Goal: Transaction & Acquisition: Purchase product/service

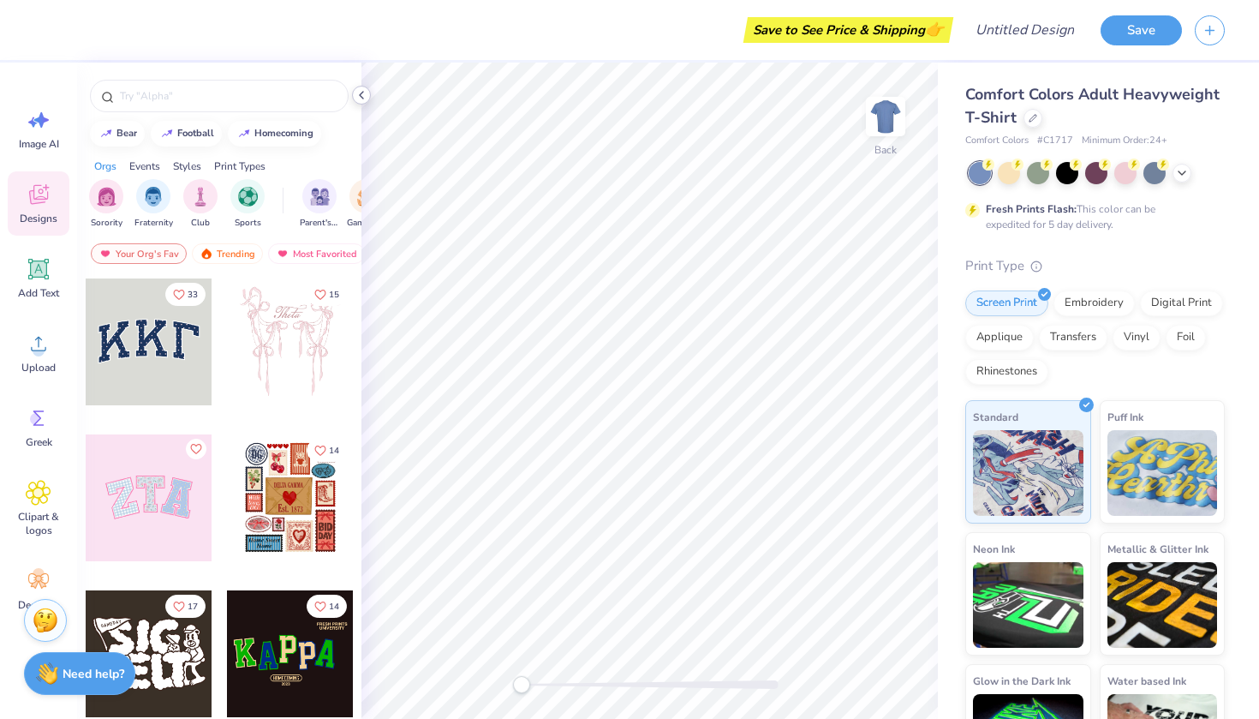
click at [361, 92] on icon at bounding box center [362, 95] width 14 height 14
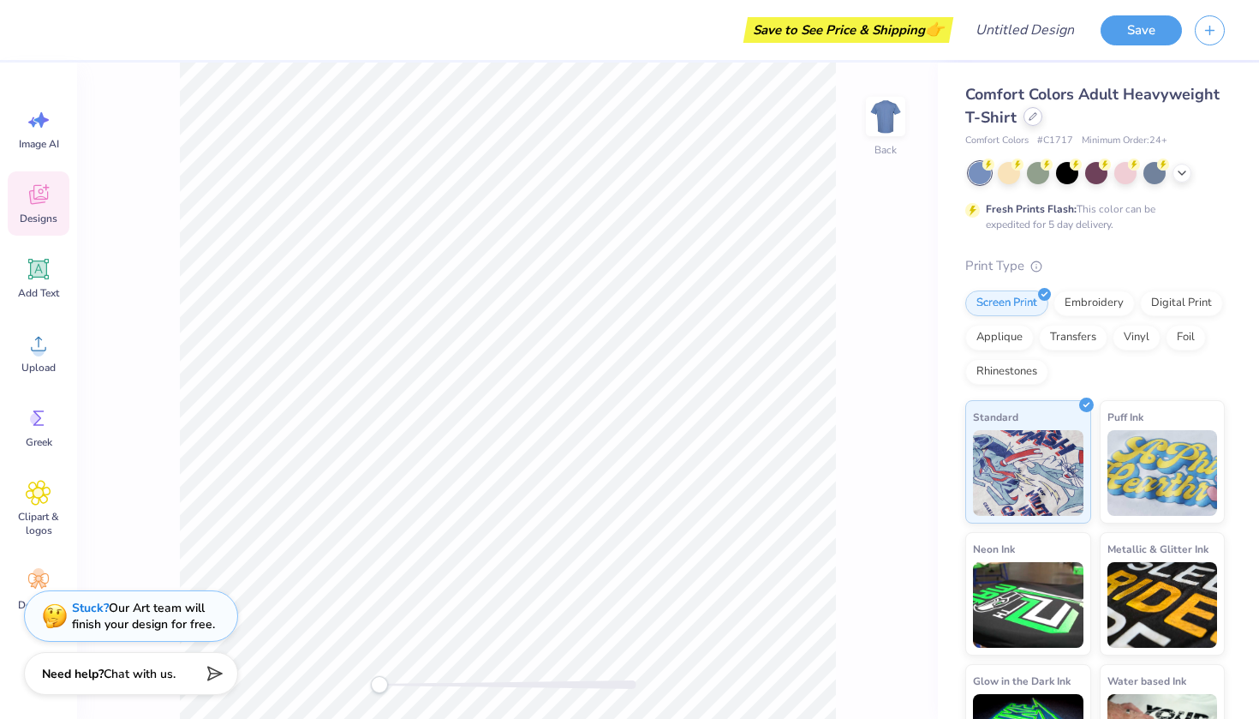
click at [1035, 122] on div at bounding box center [1033, 116] width 19 height 19
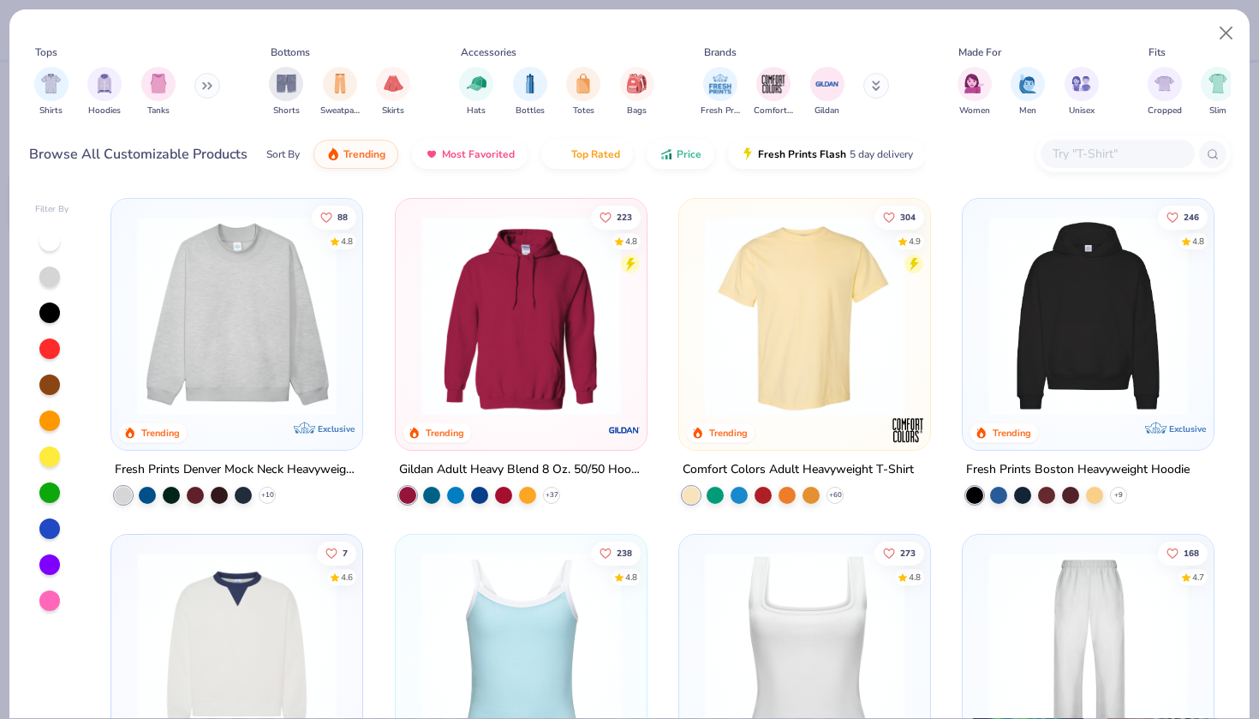
scroll to position [35, 0]
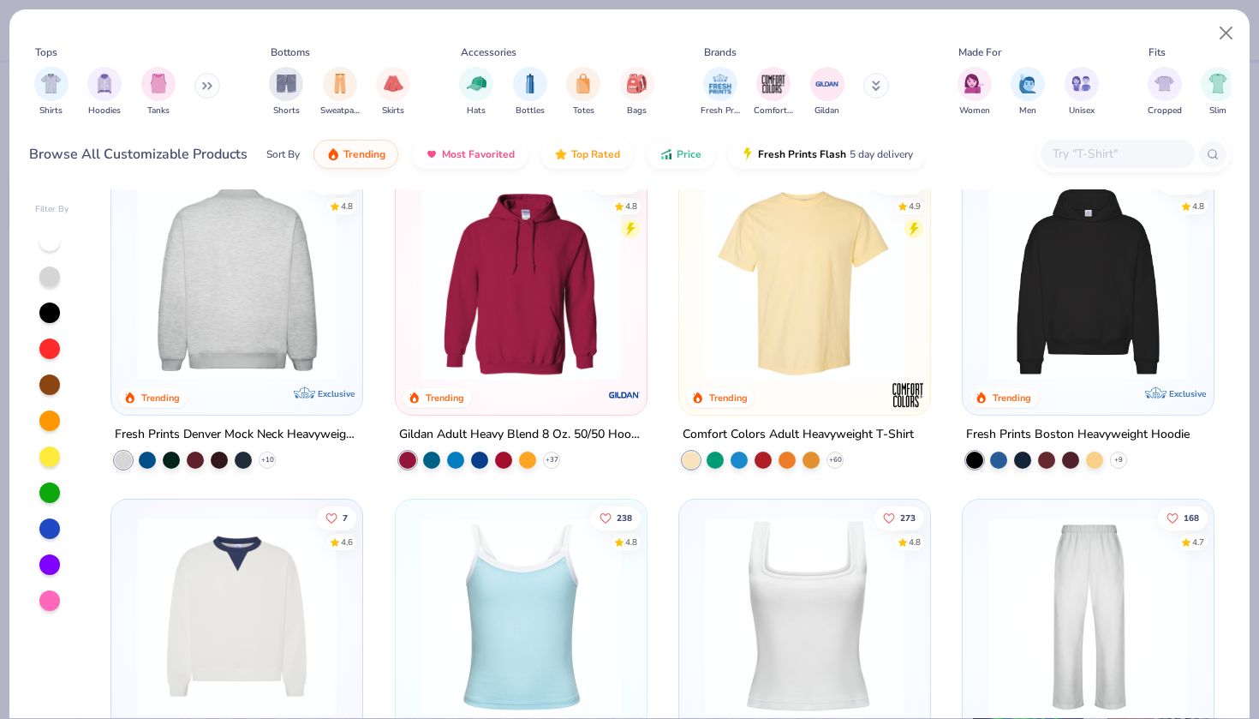
click at [241, 280] on img at bounding box center [237, 281] width 217 height 200
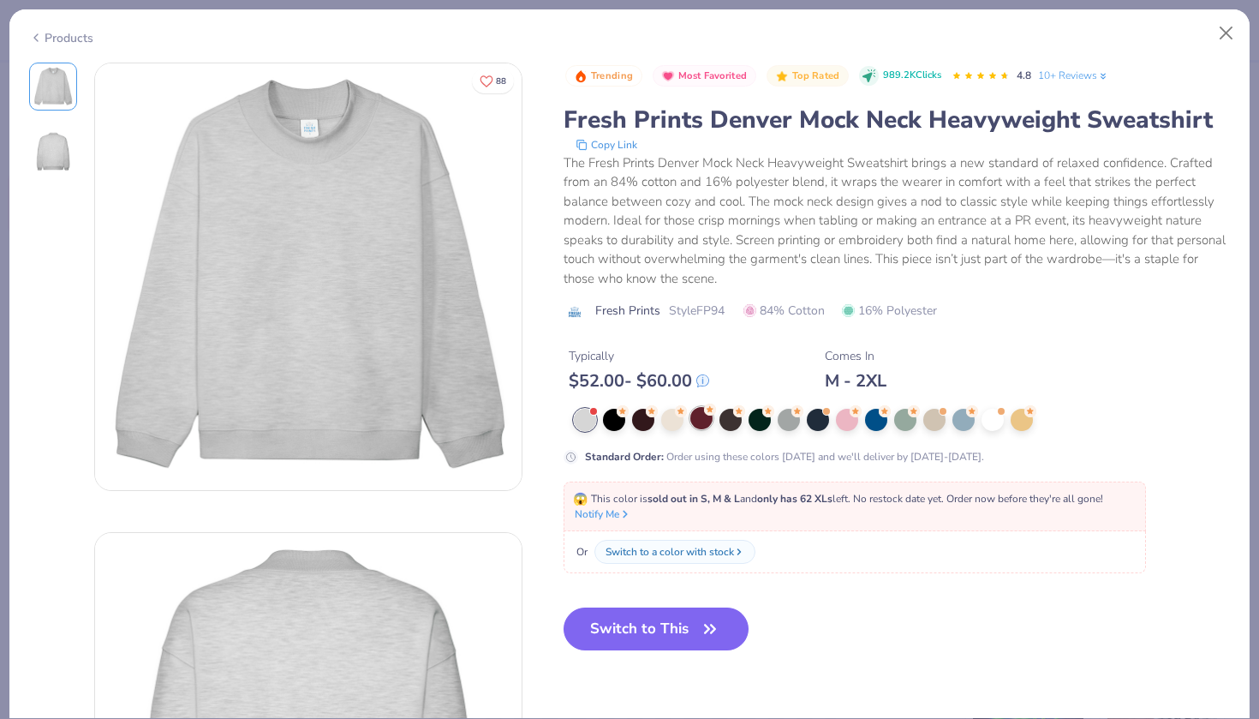
click at [698, 417] on div at bounding box center [702, 418] width 22 height 22
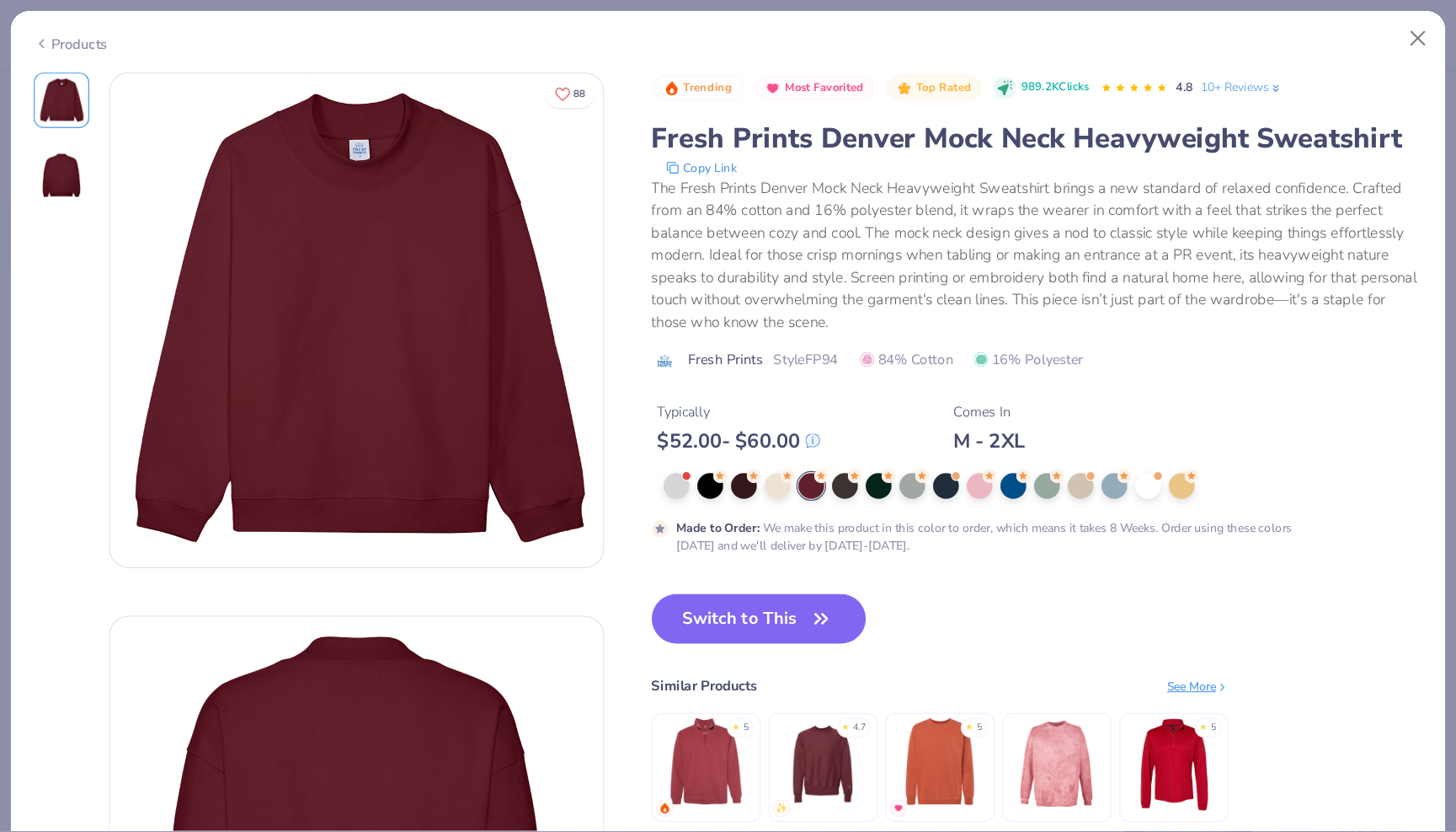
scroll to position [28, 0]
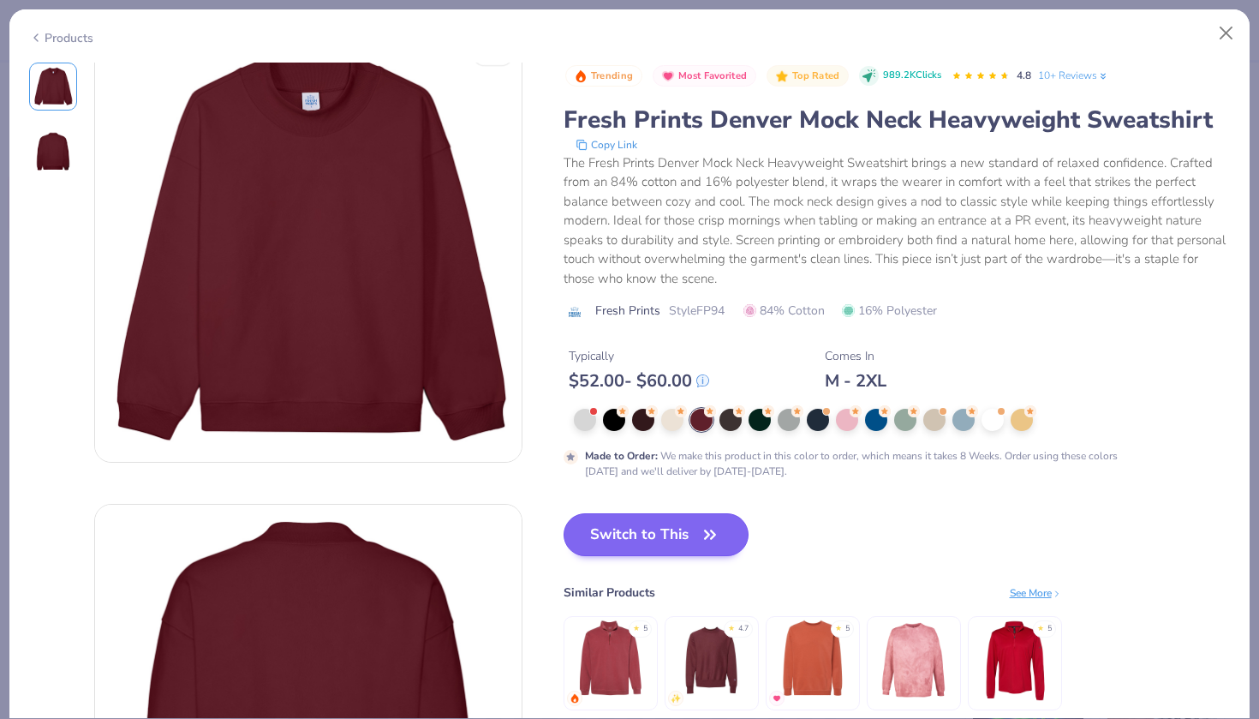
click at [644, 541] on button "Switch to This" at bounding box center [657, 534] width 186 height 43
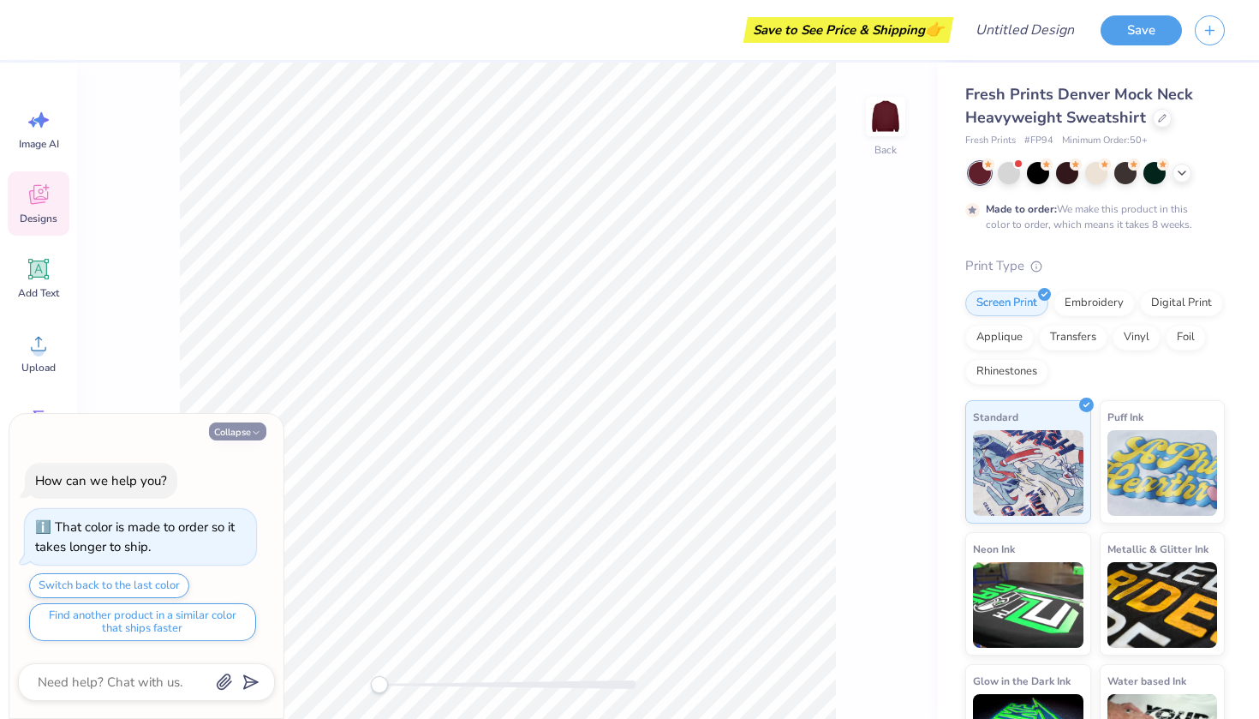
click at [236, 431] on button "Collapse" at bounding box center [237, 431] width 57 height 18
type textarea "x"
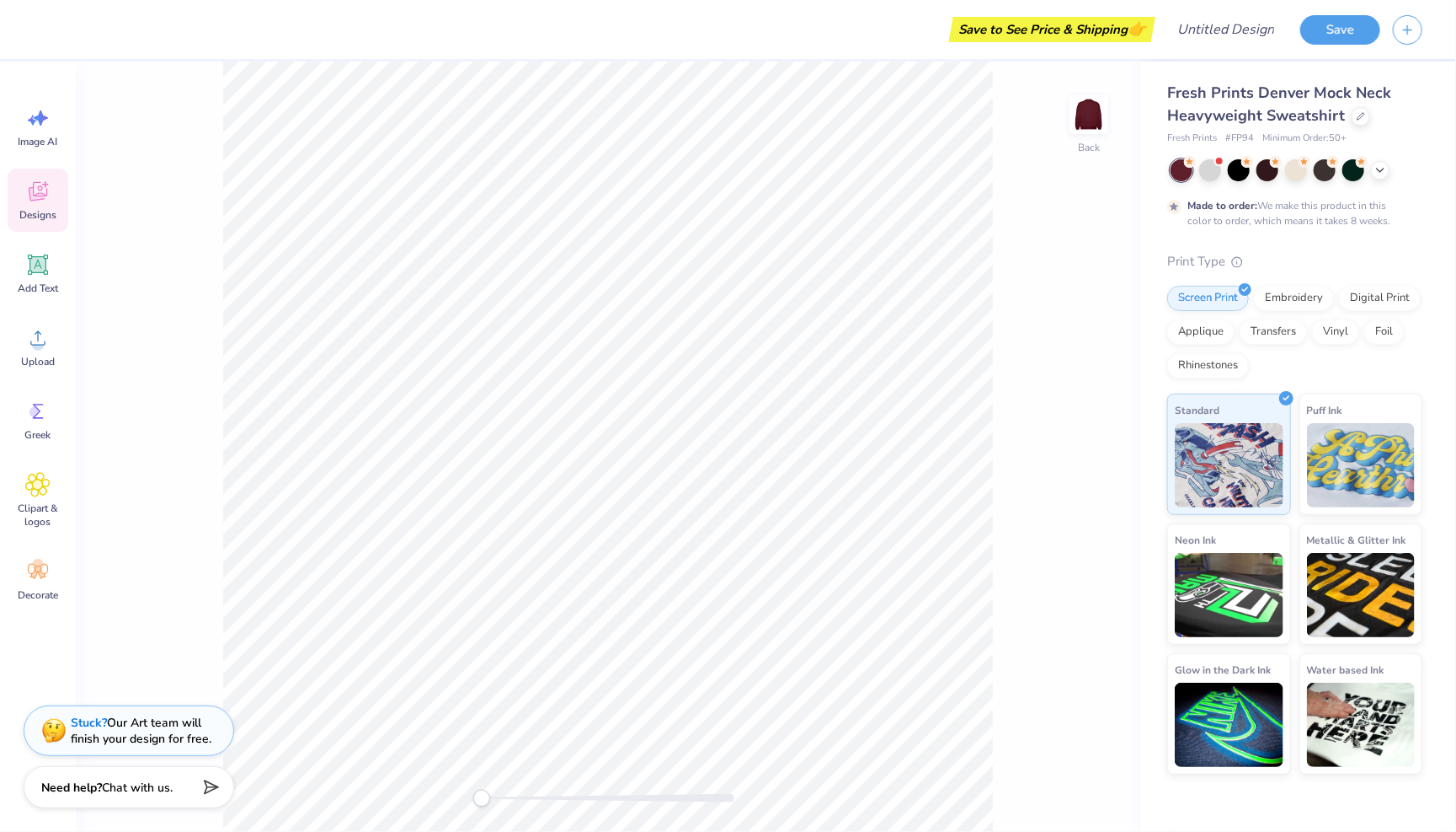
click at [26, 192] on icon at bounding box center [38, 192] width 26 height 26
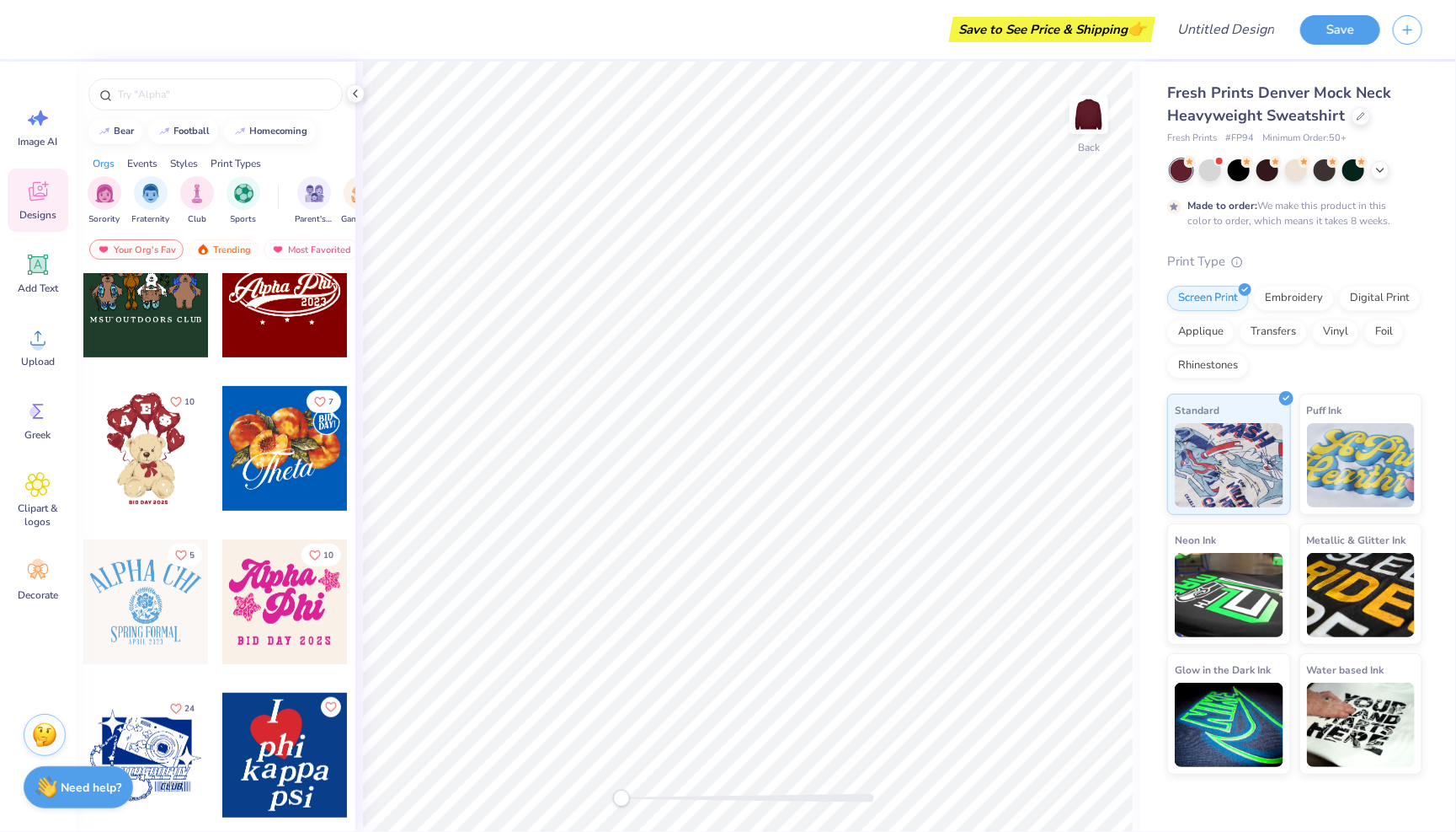
scroll to position [504, 0]
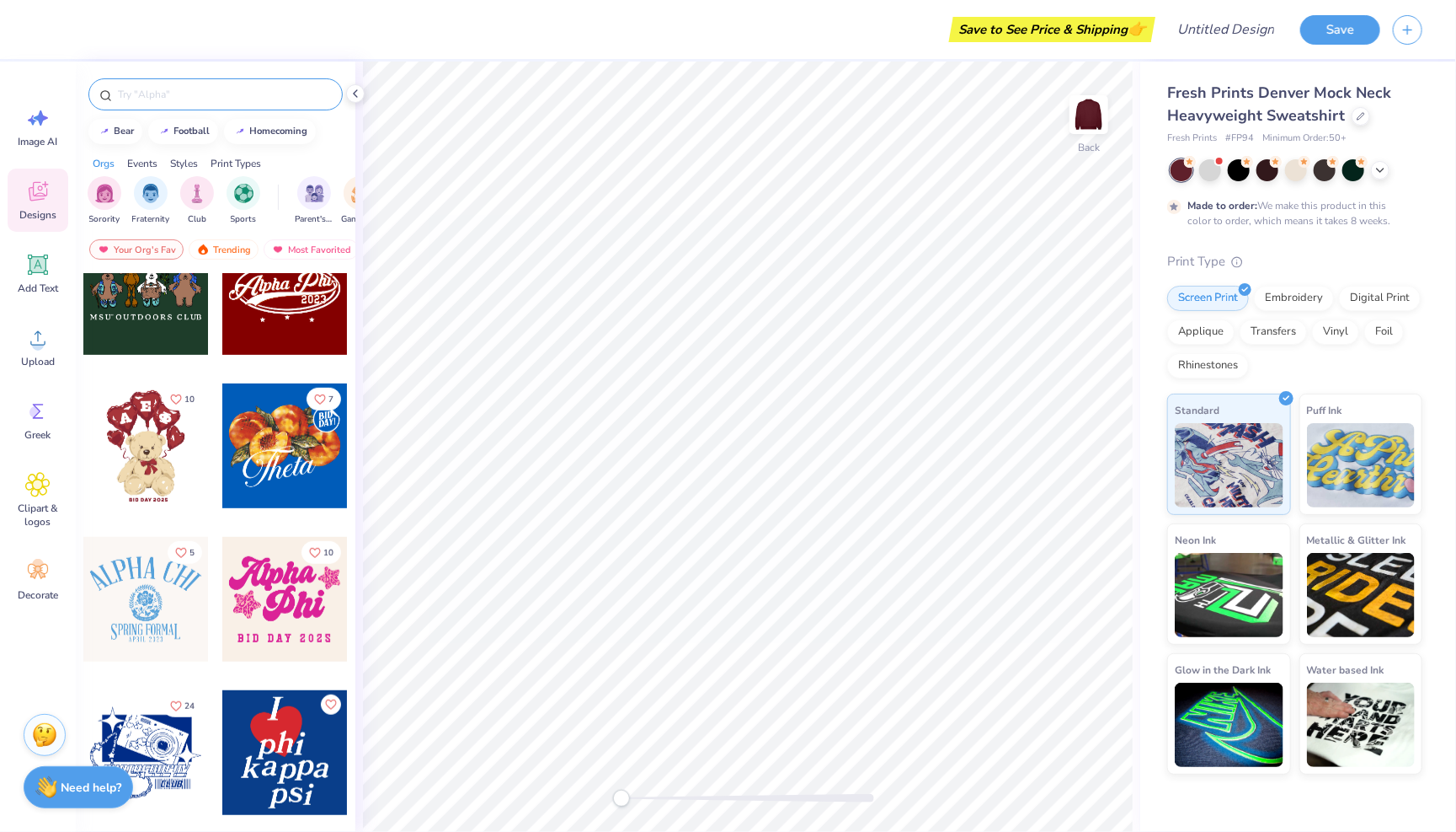
click at [159, 91] on input "text" at bounding box center [223, 93] width 215 height 17
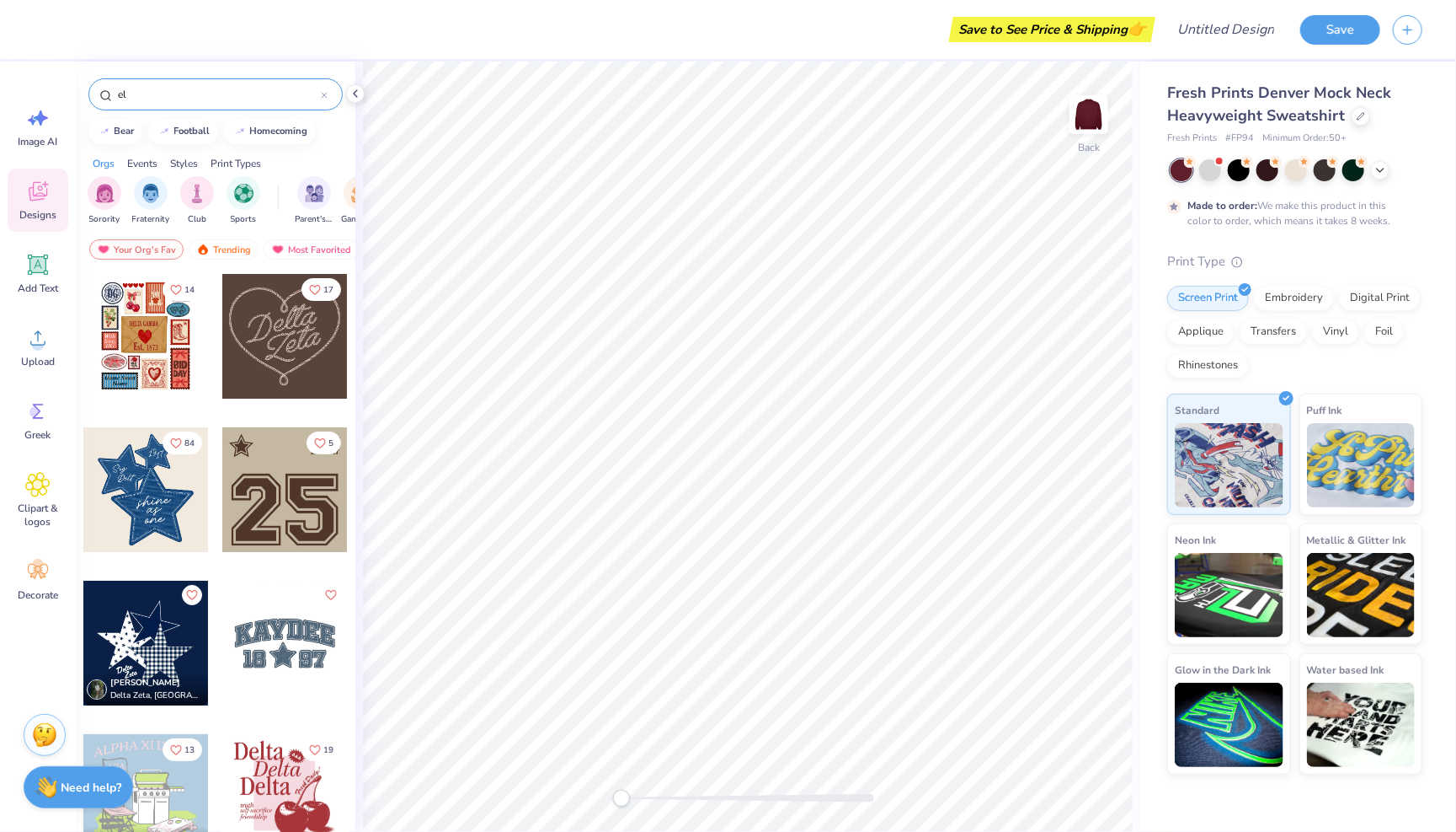
type input "e"
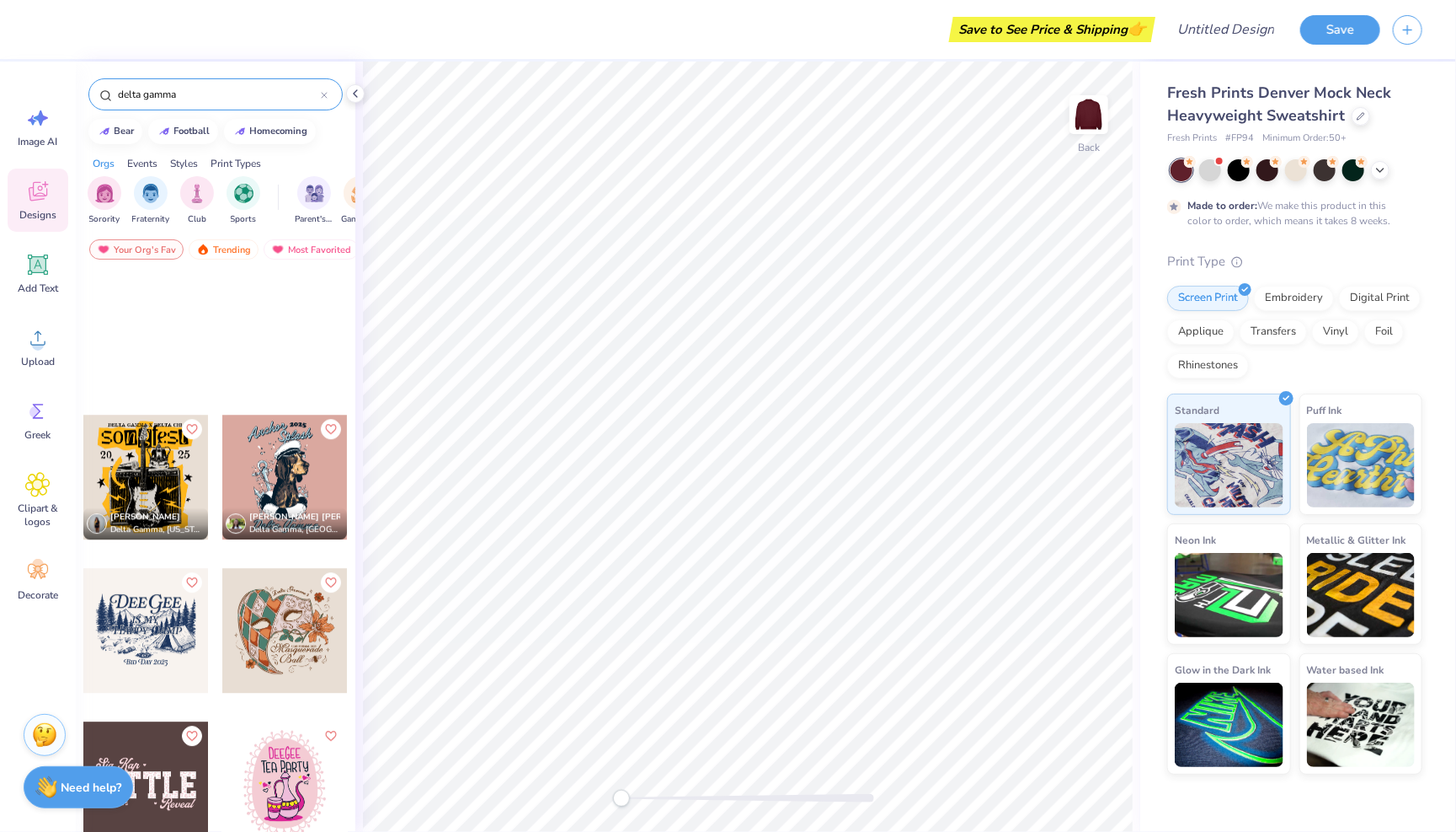
scroll to position [2942, 0]
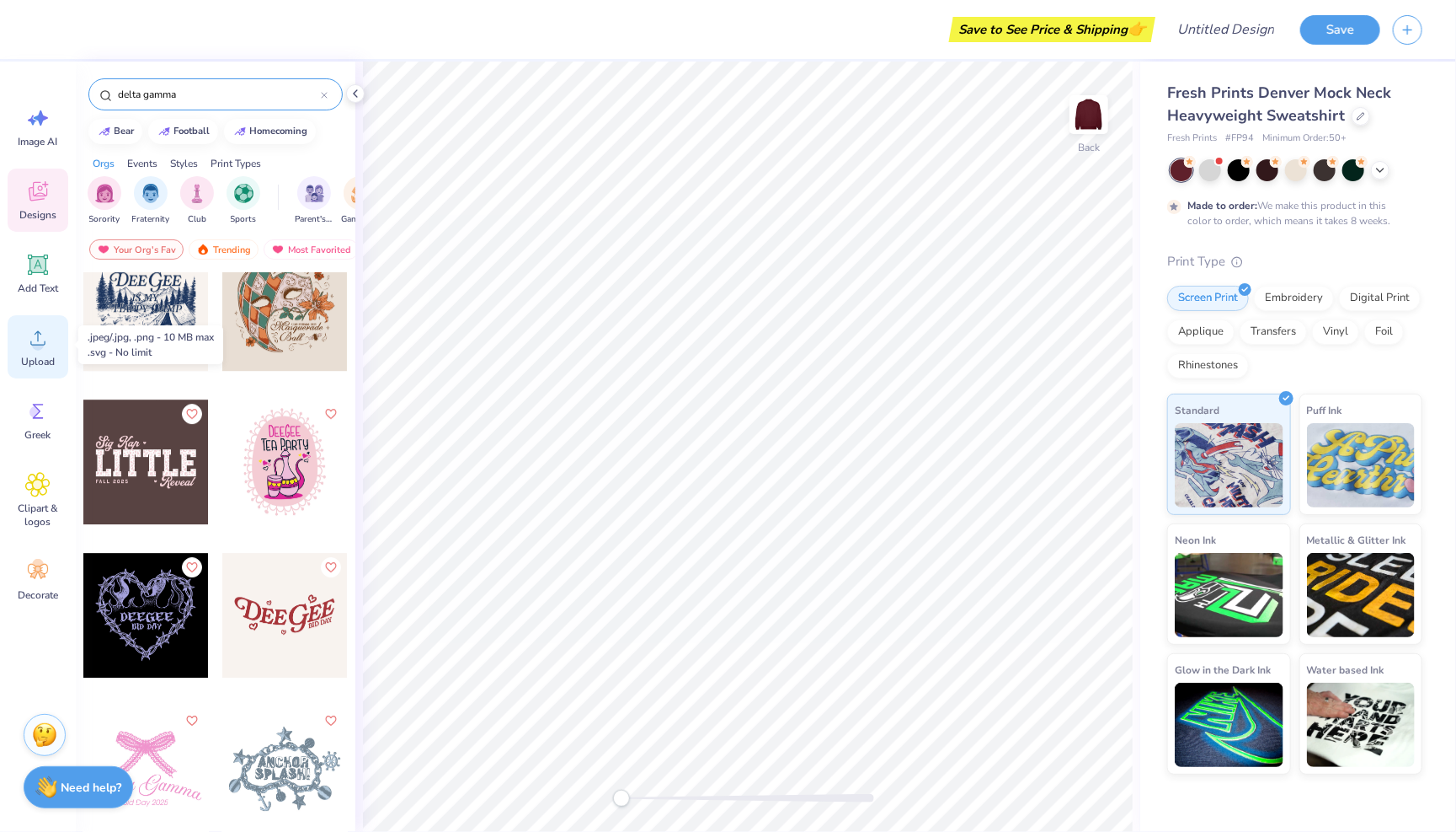
click at [37, 335] on icon at bounding box center [37, 338] width 15 height 15
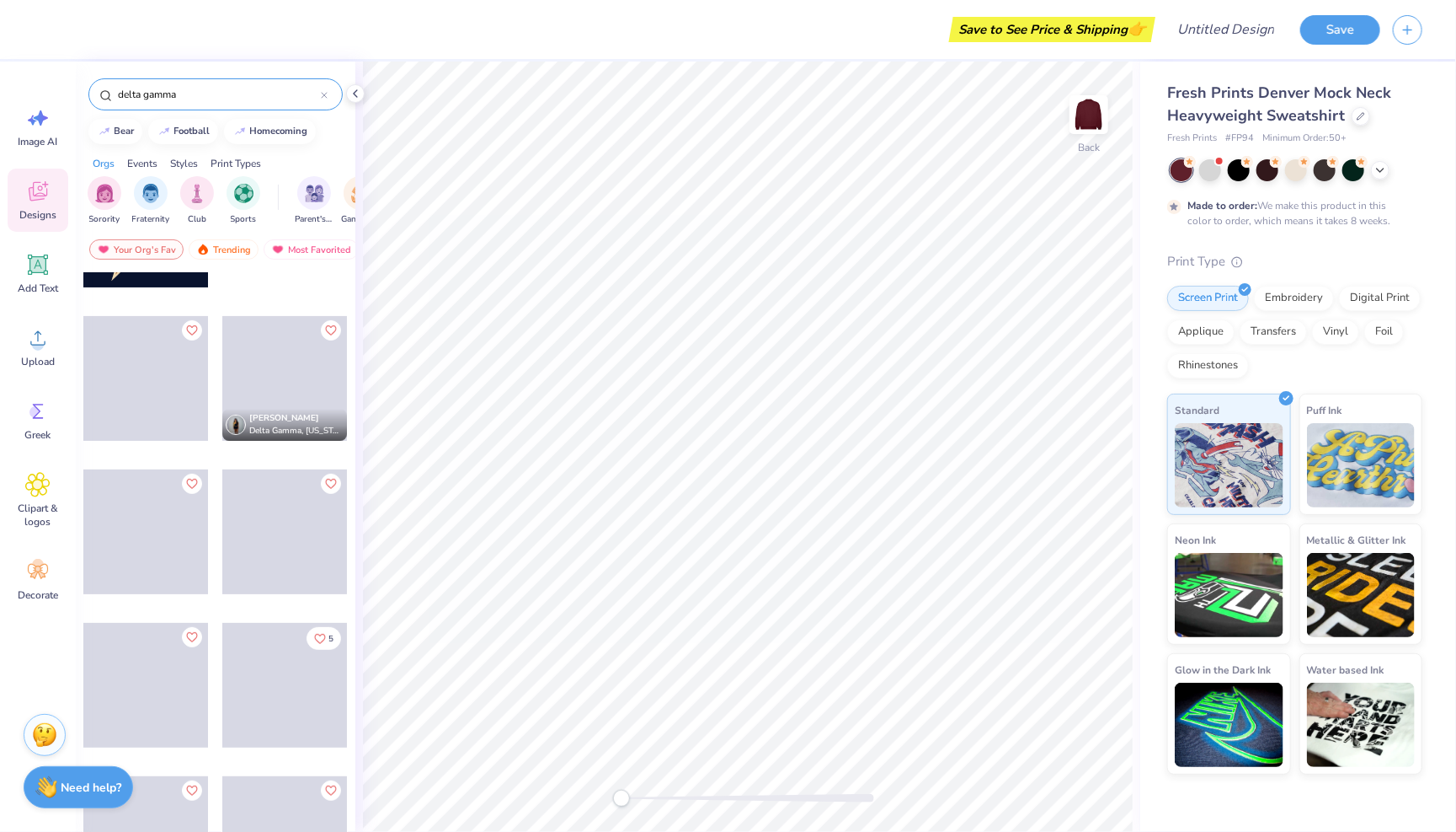
scroll to position [3800, 0]
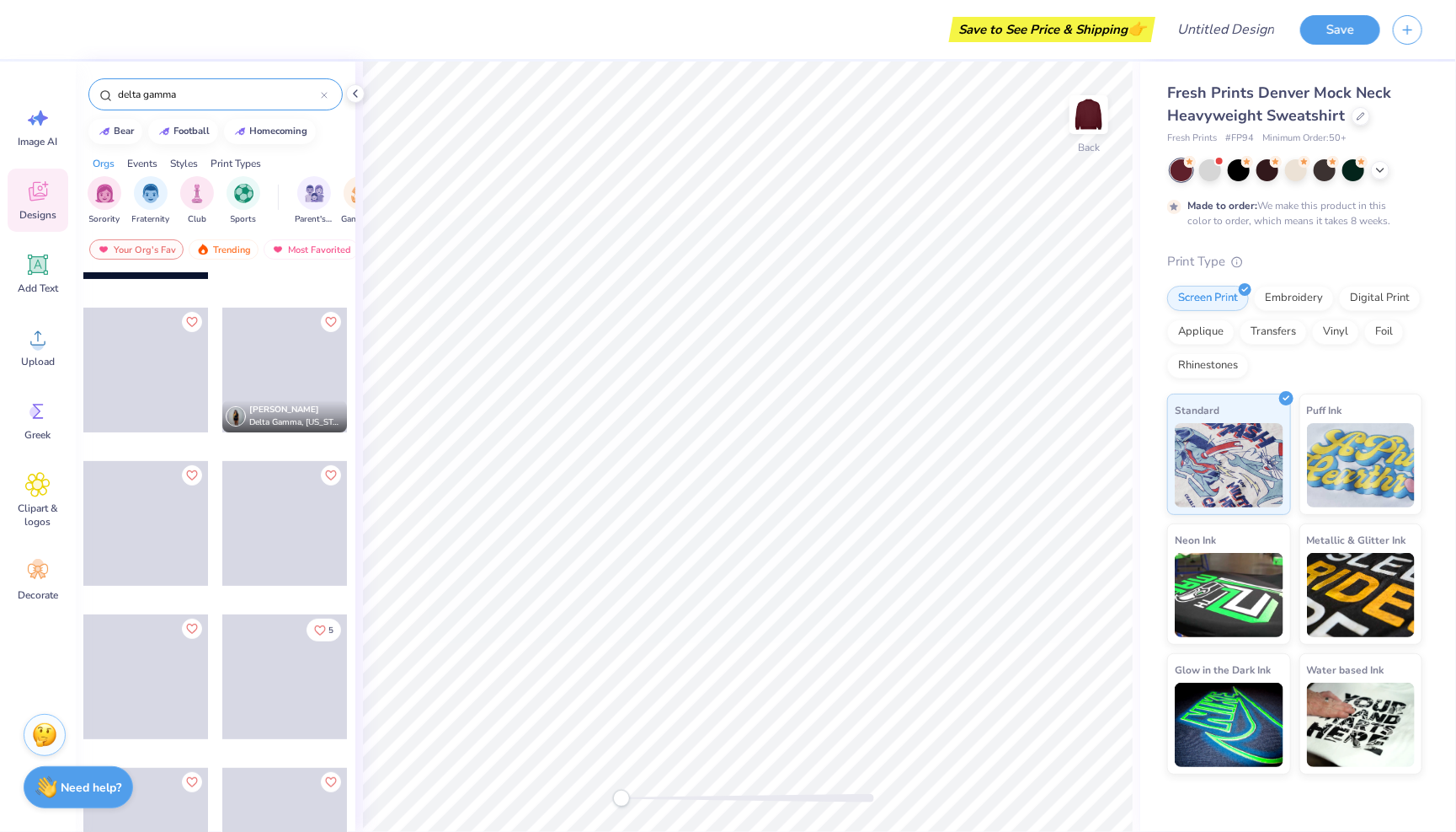
click at [232, 97] on input "delta gamma" at bounding box center [218, 93] width 204 height 17
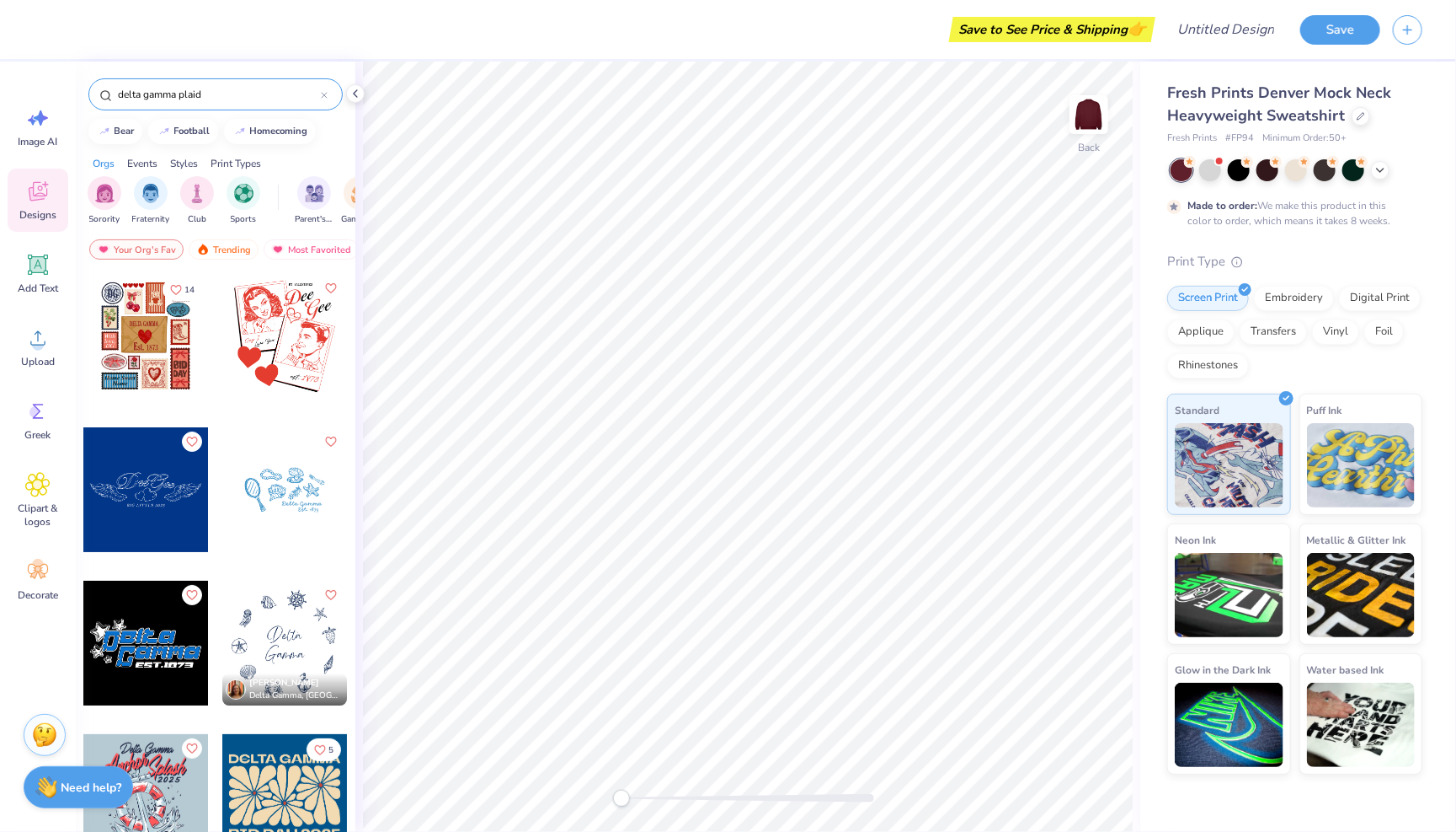
type input "delta gamma plaid"
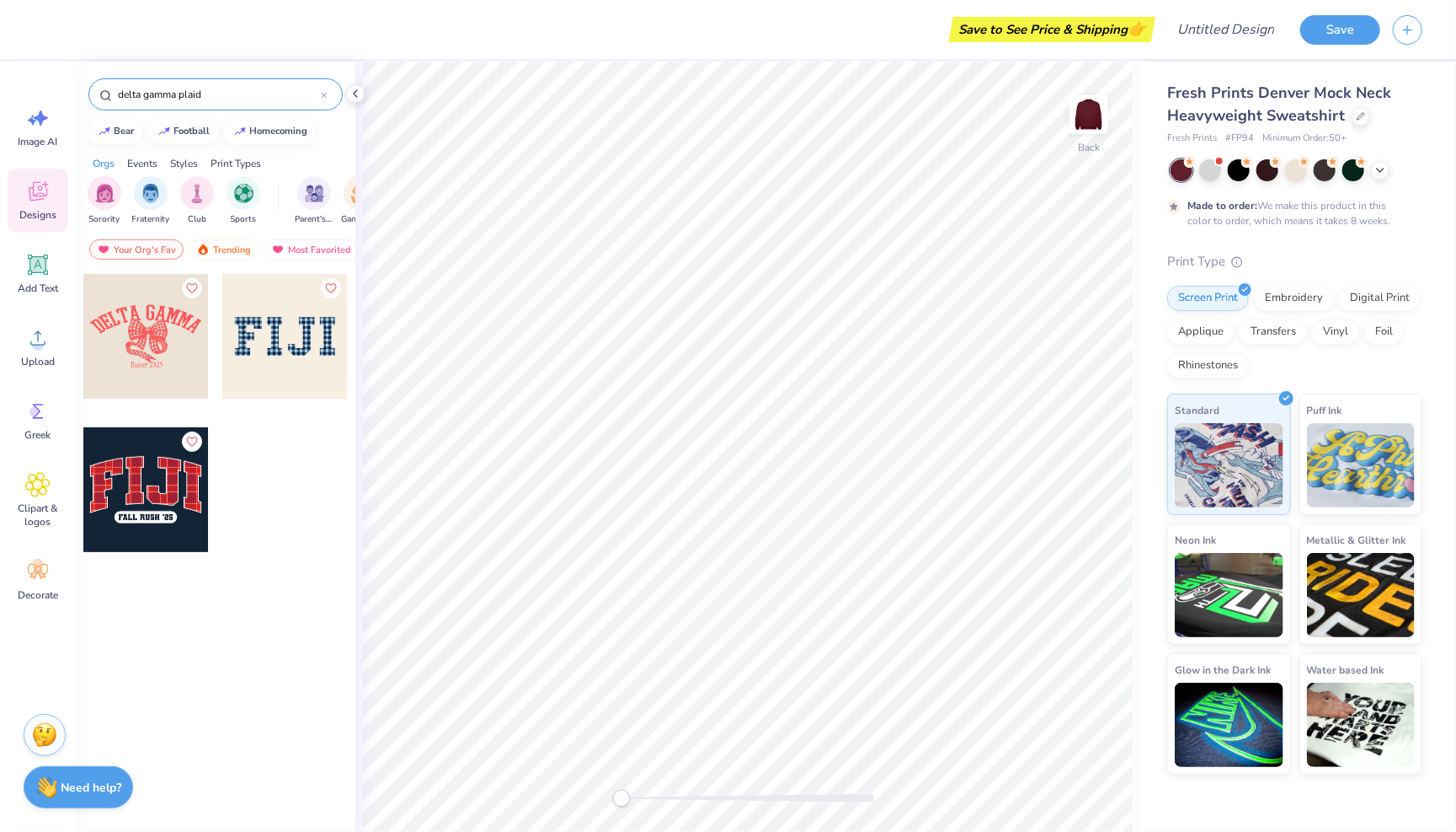
click at [278, 349] on div at bounding box center [284, 335] width 125 height 125
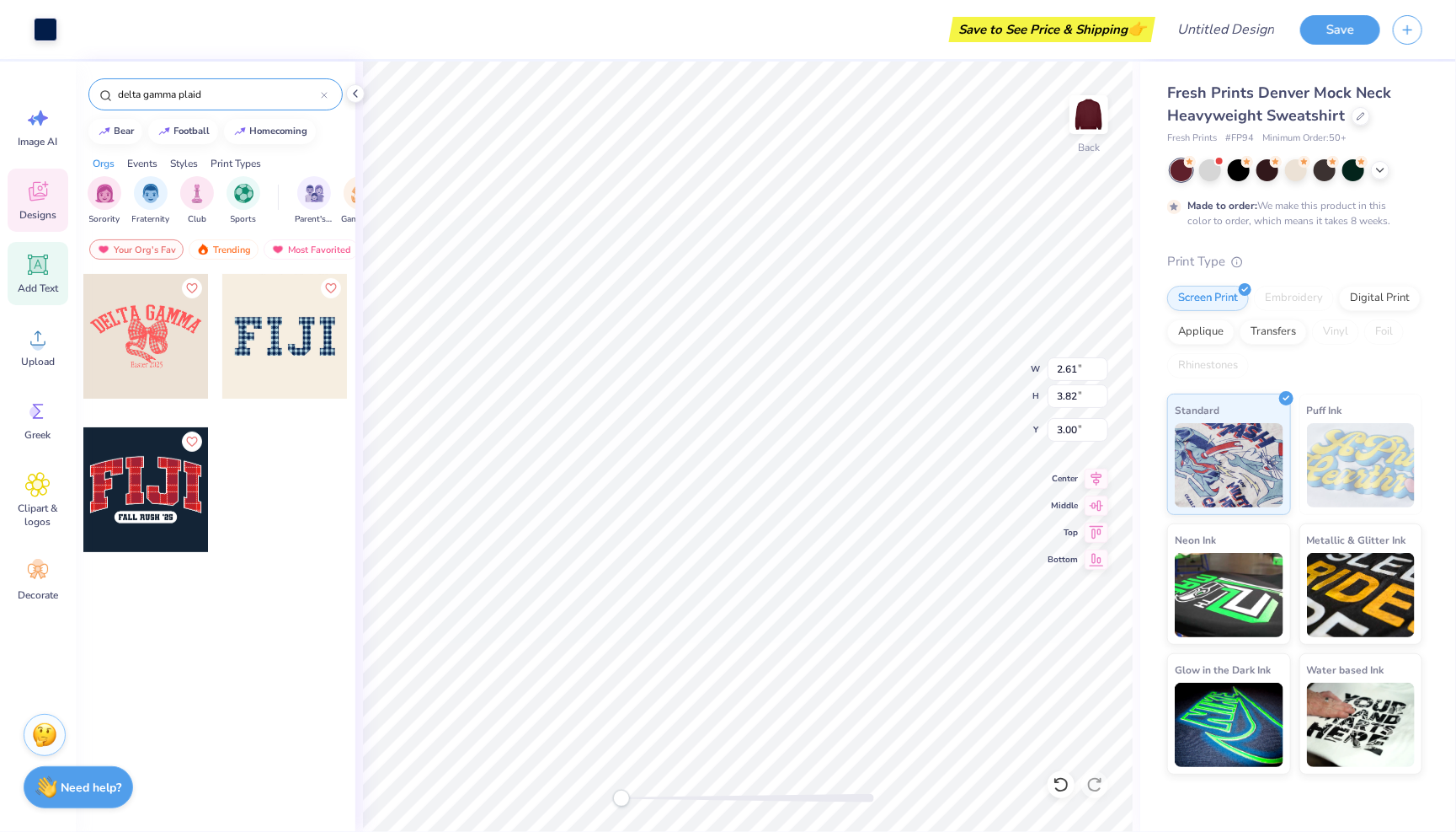
click at [38, 259] on icon at bounding box center [37, 265] width 21 height 21
type input "5.84"
type input "1.69"
type input "9.15"
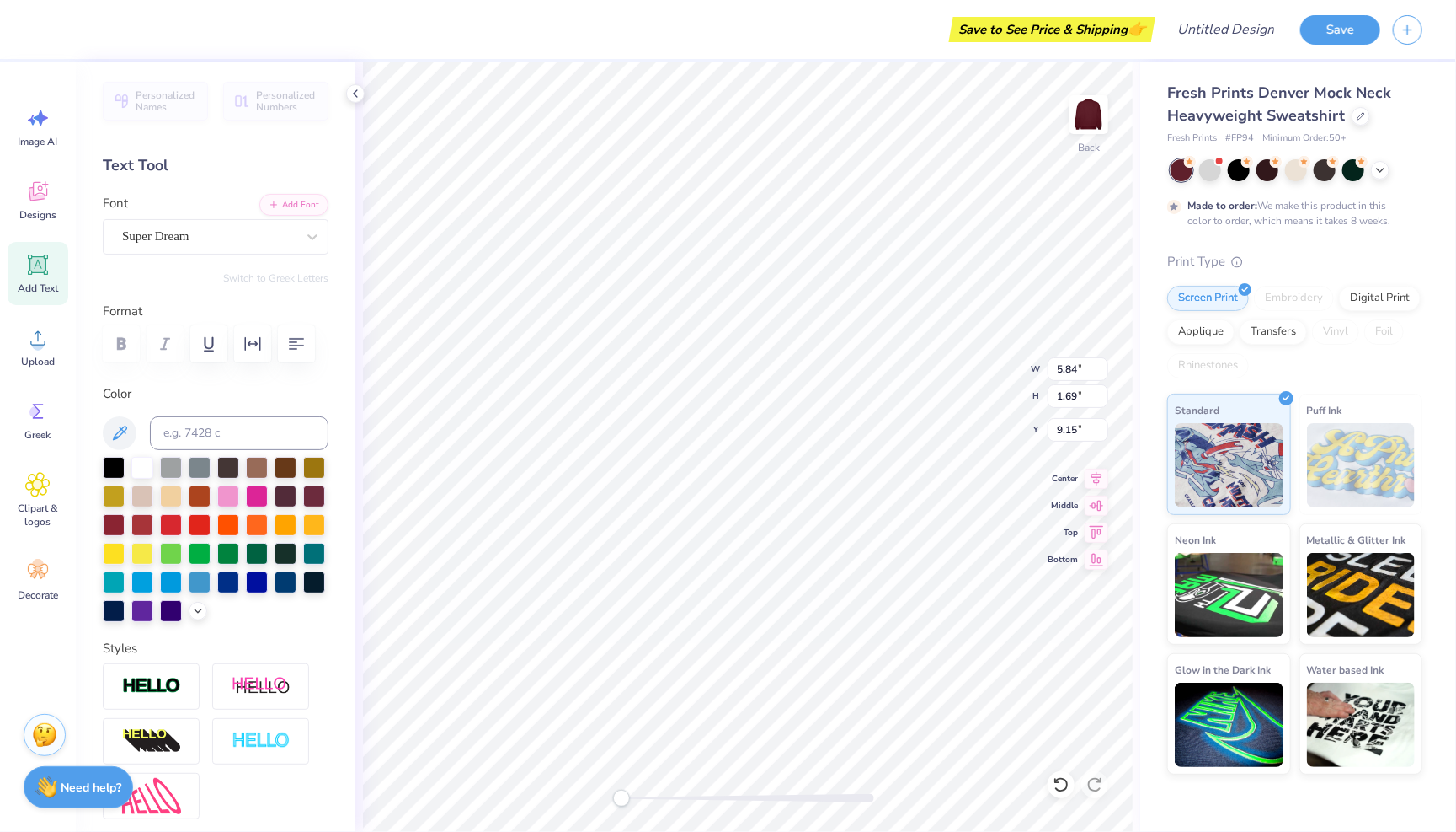
scroll to position [0, 0]
click at [44, 130] on icon at bounding box center [38, 118] width 26 height 26
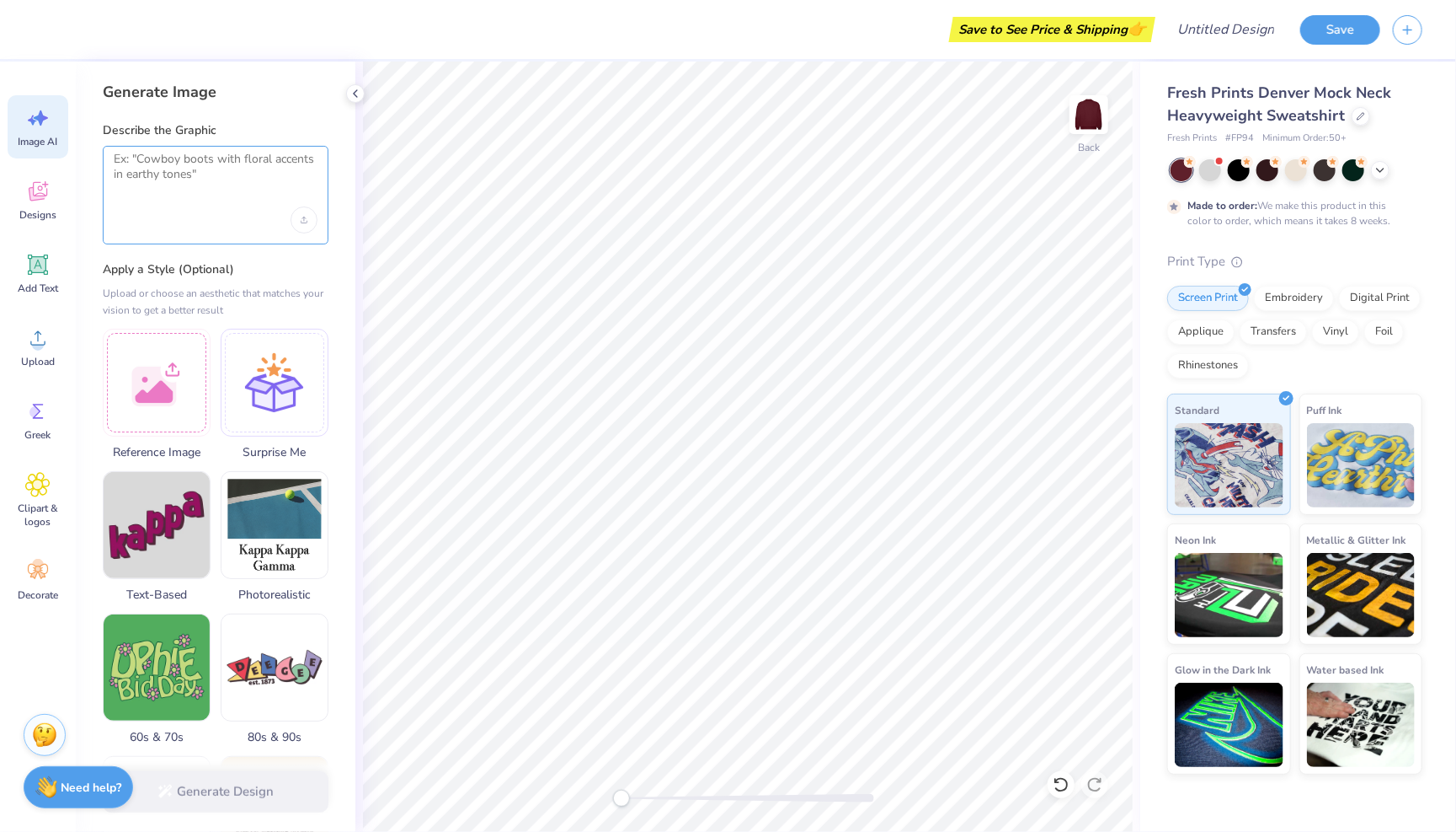
click at [175, 176] on textarea at bounding box center [215, 172] width 204 height 42
click at [303, 217] on icon "Upload image" at bounding box center [304, 219] width 7 height 7
click at [226, 706] on button "Generate Design" at bounding box center [216, 788] width 226 height 41
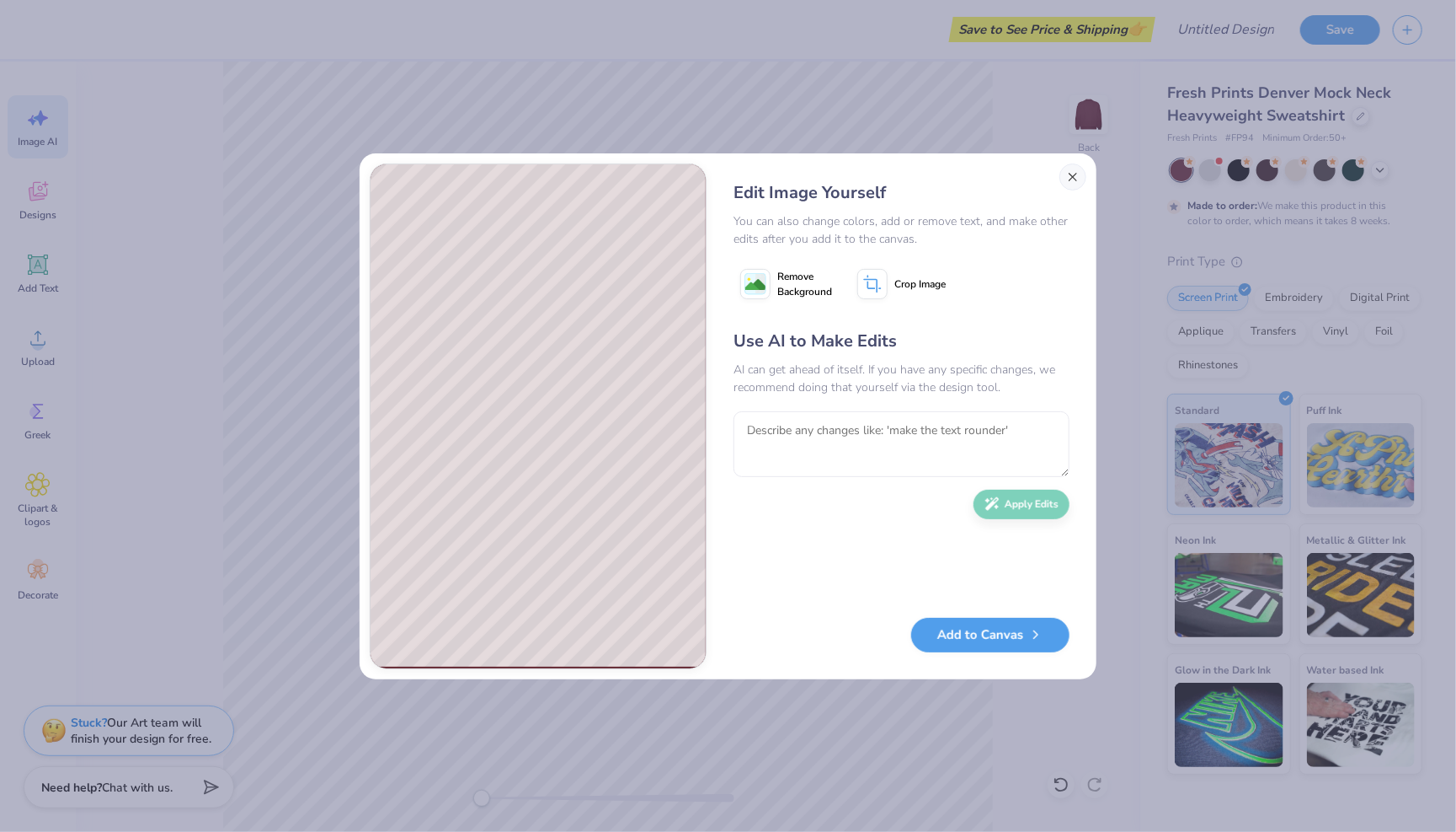
click at [1081, 167] on button "Close" at bounding box center [1073, 176] width 27 height 27
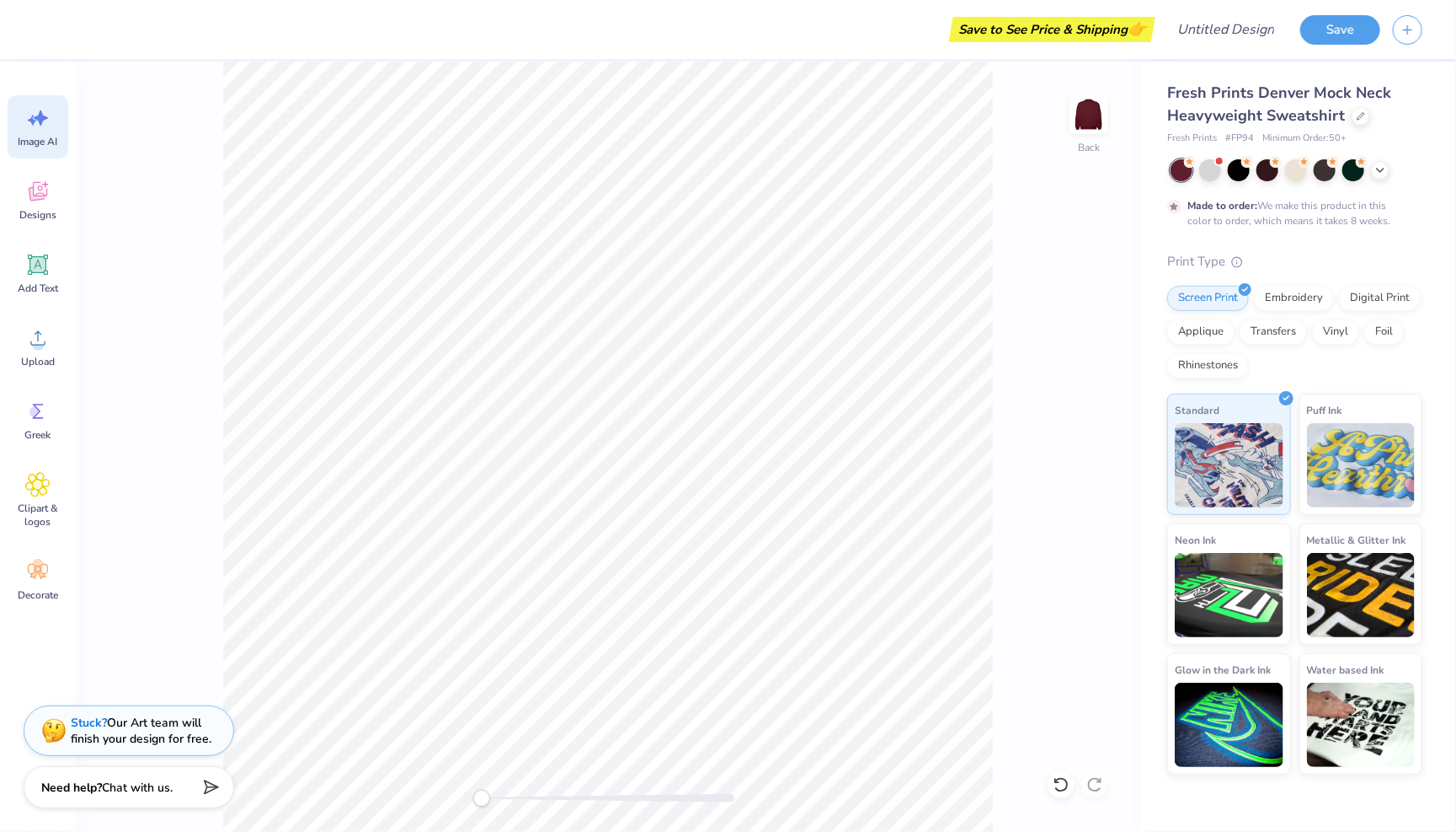
click at [43, 132] on div "Image AI" at bounding box center [38, 127] width 61 height 63
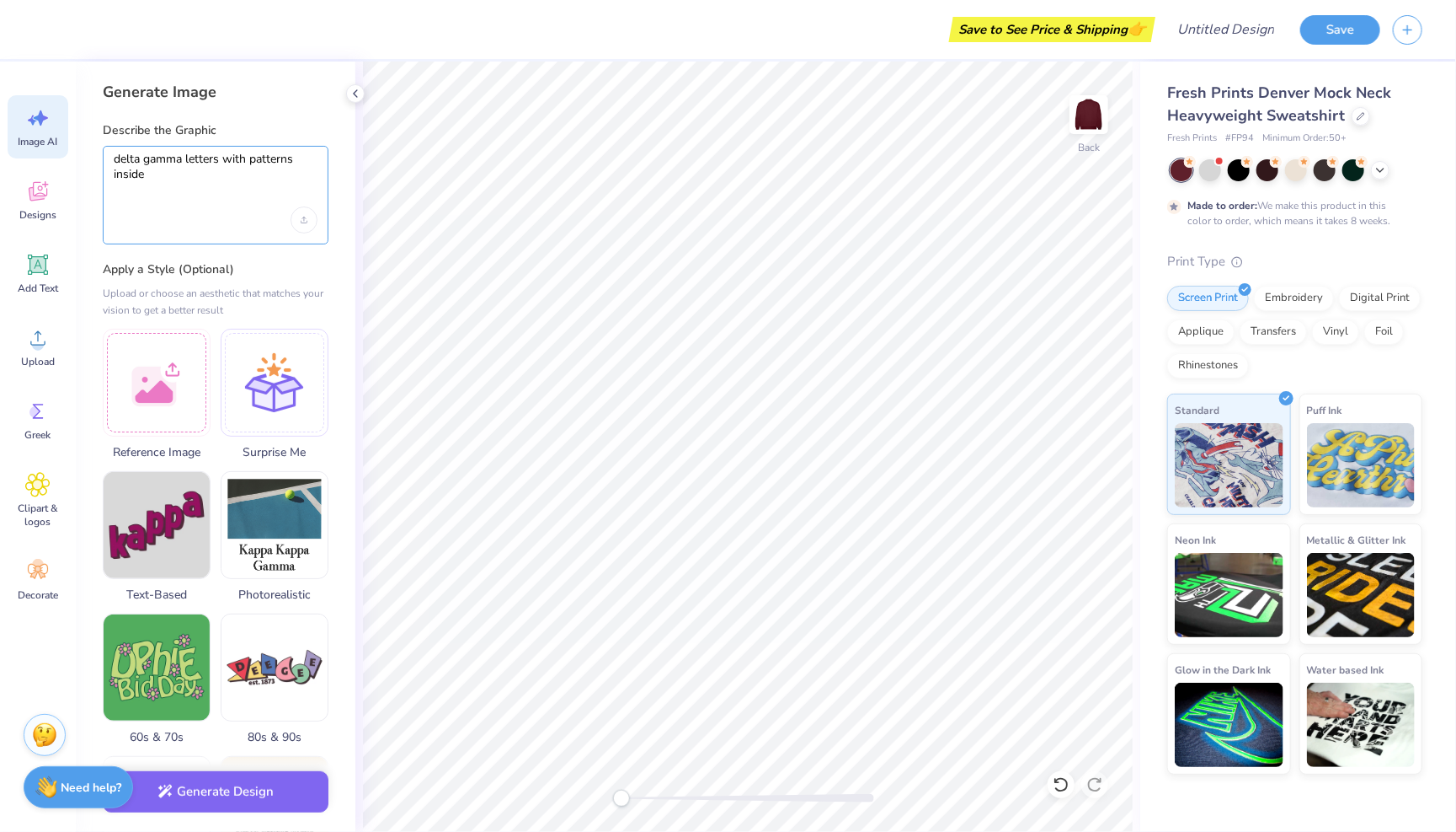
drag, startPoint x: 173, startPoint y: 176, endPoint x: 119, endPoint y: 153, distance: 58.7
click at [119, 153] on textarea "delta gamma letters with patterns inside" at bounding box center [215, 172] width 204 height 42
type textarea "d"
paste textarea "[URL][DOMAIN_NAME][DOMAIN_NAME]"
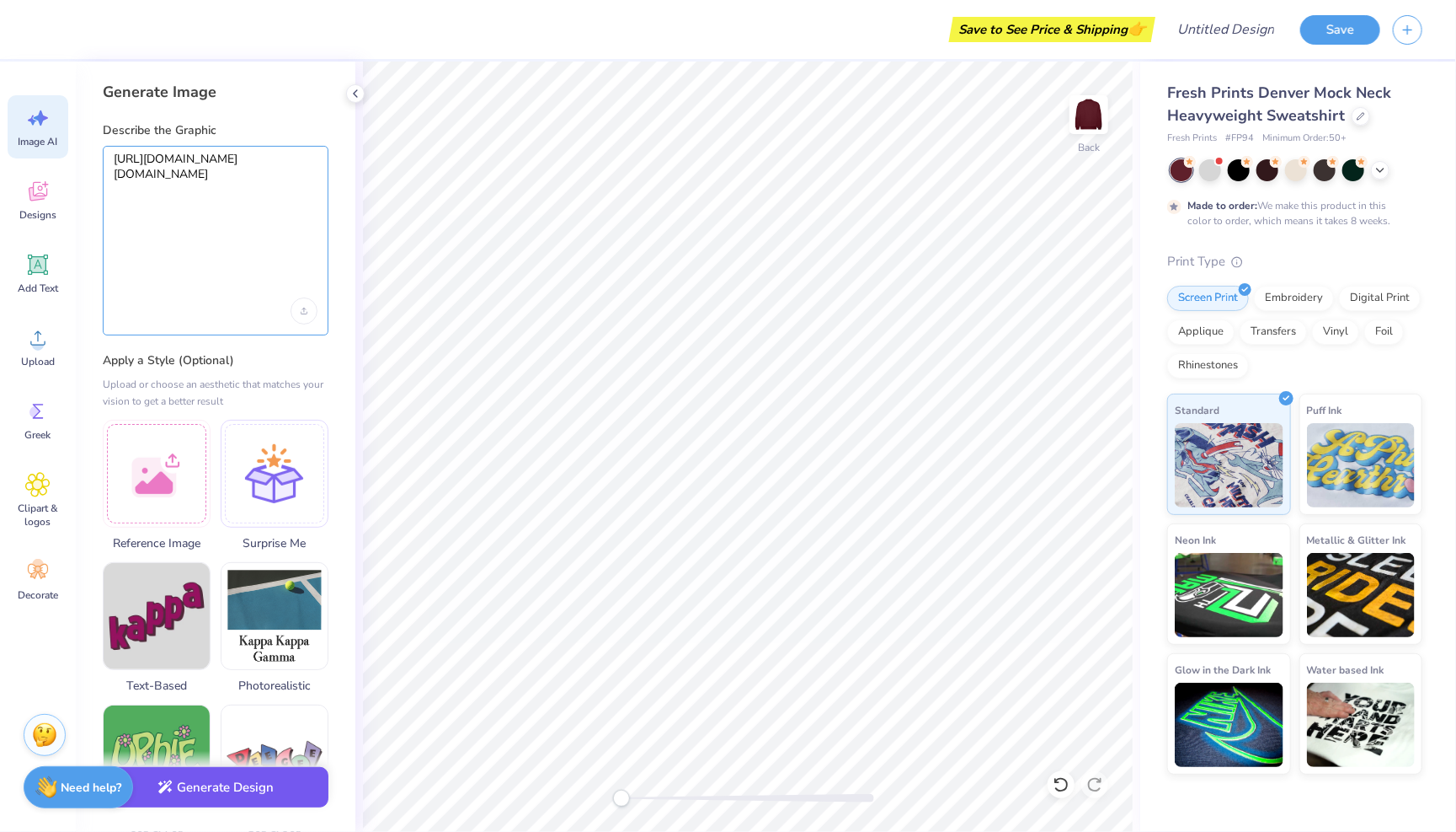
type textarea "[URL][DOMAIN_NAME][DOMAIN_NAME]"
click at [244, 706] on button "Generate Design" at bounding box center [216, 788] width 226 height 41
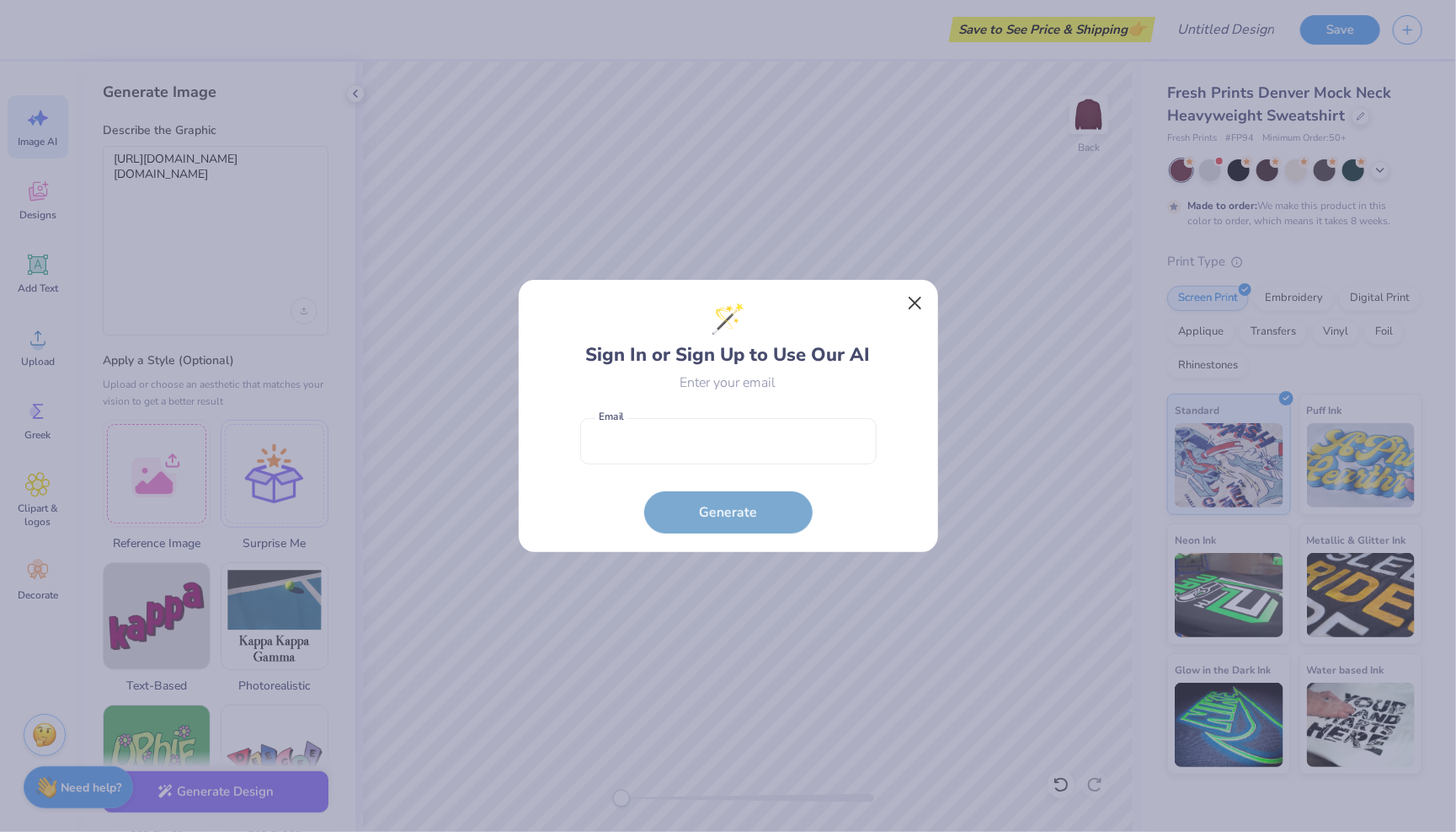
click at [910, 304] on button "Close" at bounding box center [914, 303] width 32 height 32
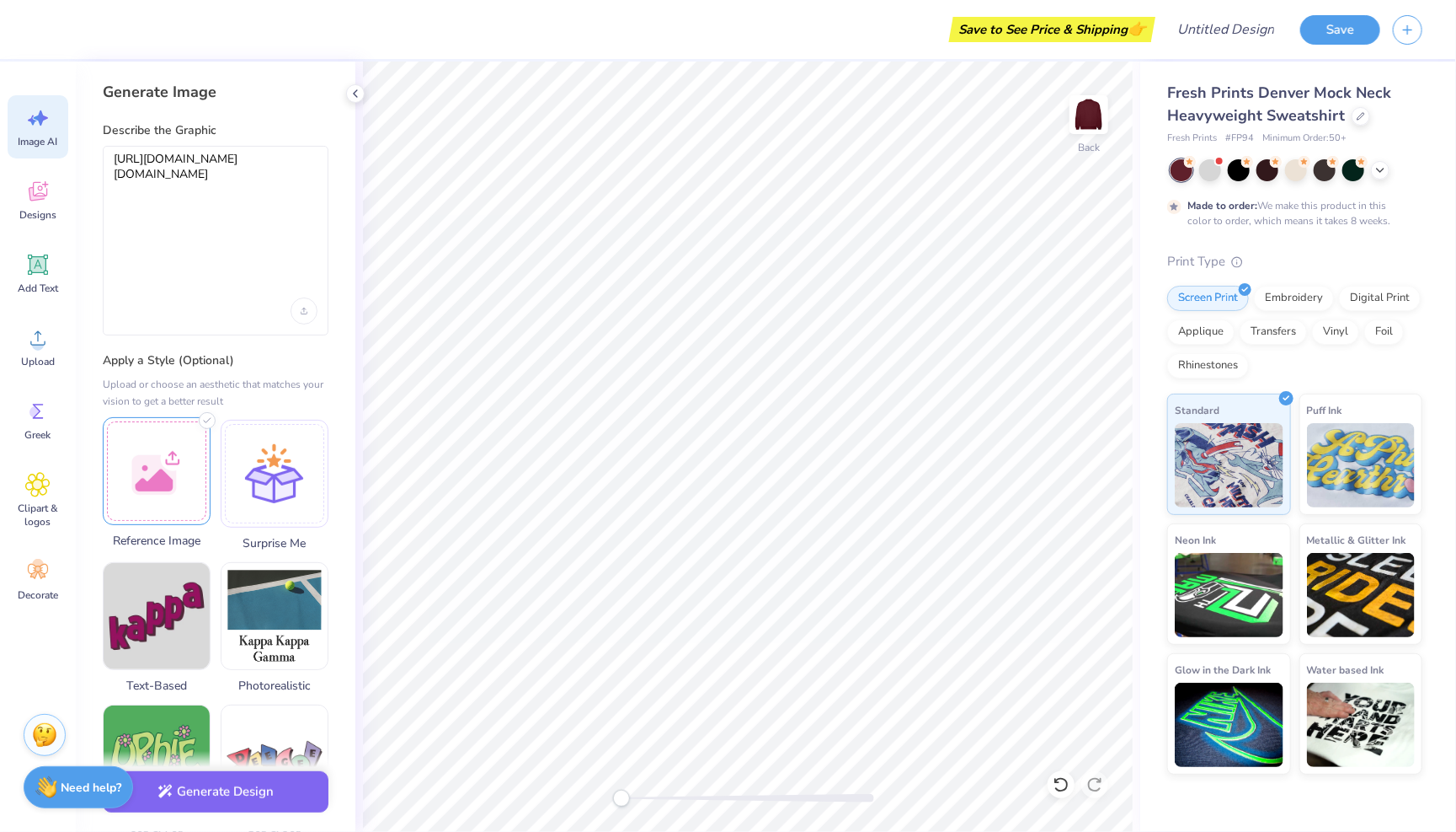
click at [161, 451] on div at bounding box center [157, 471] width 108 height 108
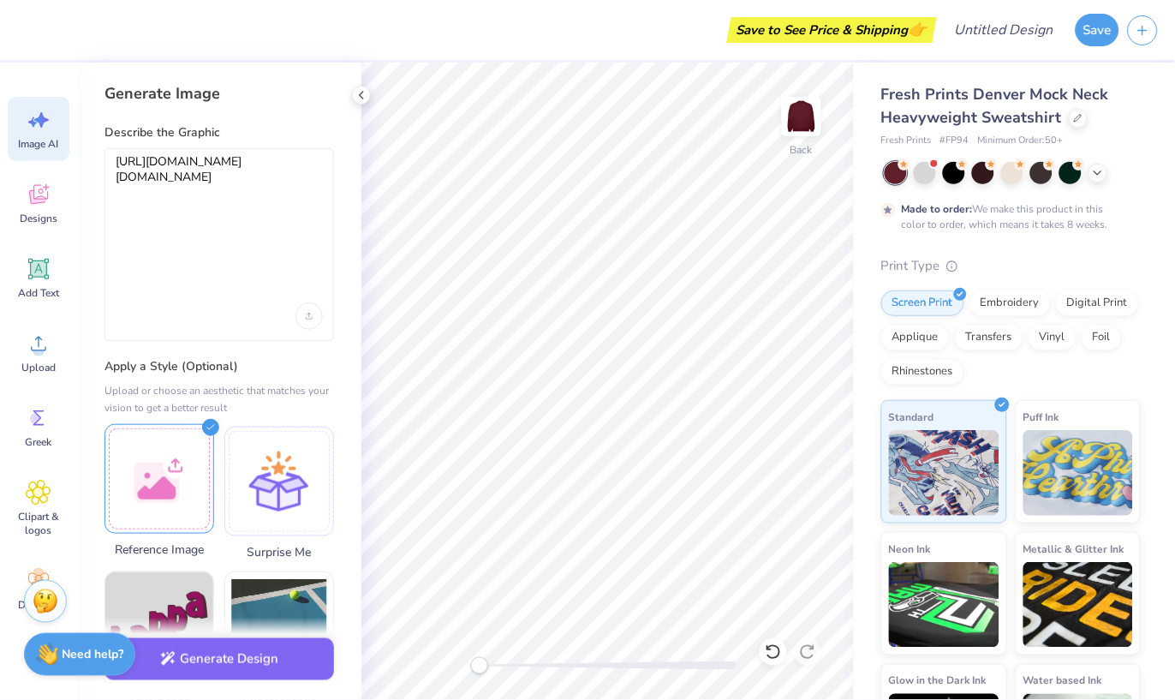
click at [185, 469] on div at bounding box center [160, 479] width 110 height 110
click at [188, 501] on div at bounding box center [160, 479] width 110 height 110
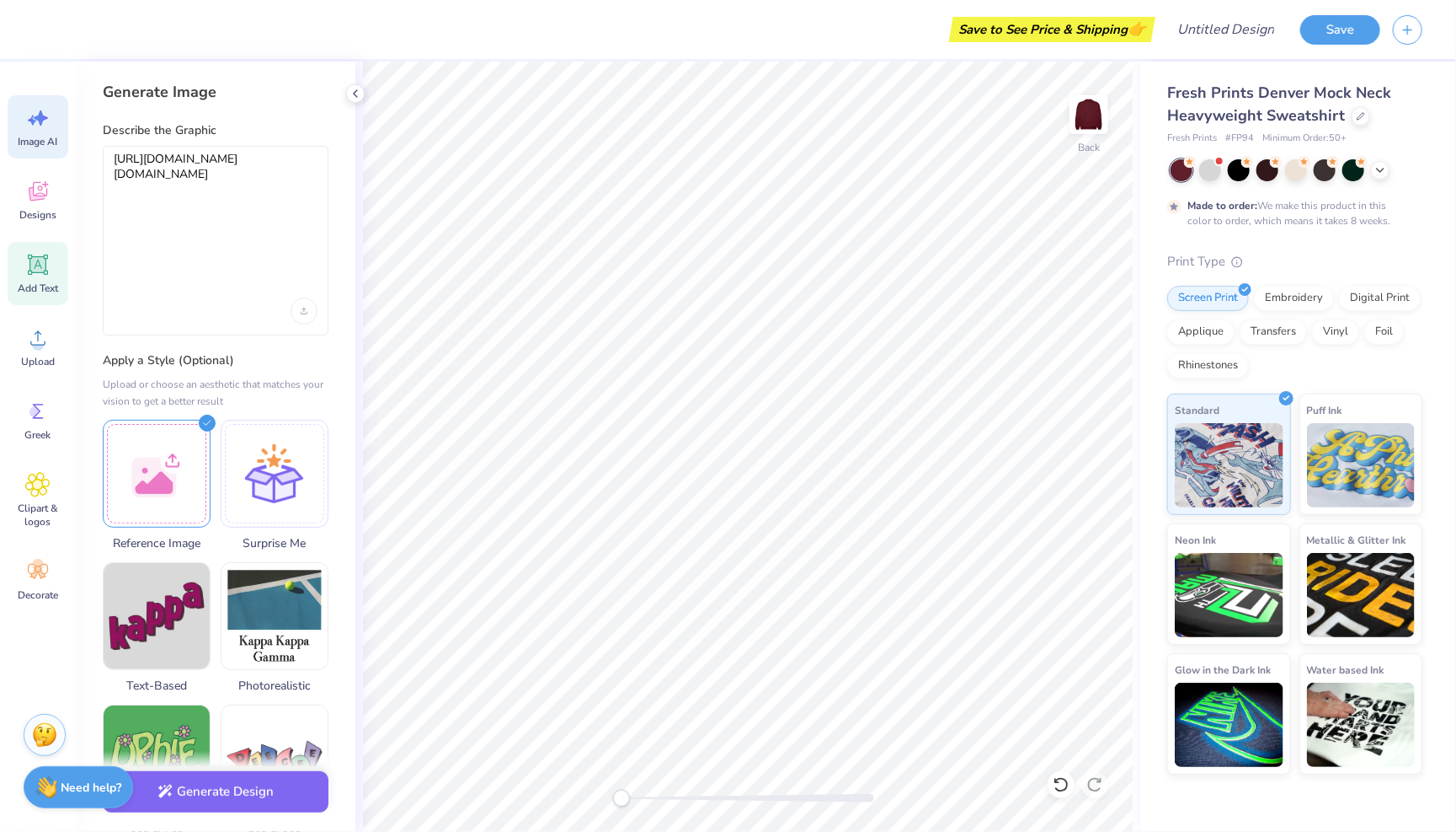
scroll to position [0, 0]
click at [37, 339] on circle at bounding box center [38, 344] width 12 height 12
click at [41, 406] on icon at bounding box center [38, 411] width 26 height 26
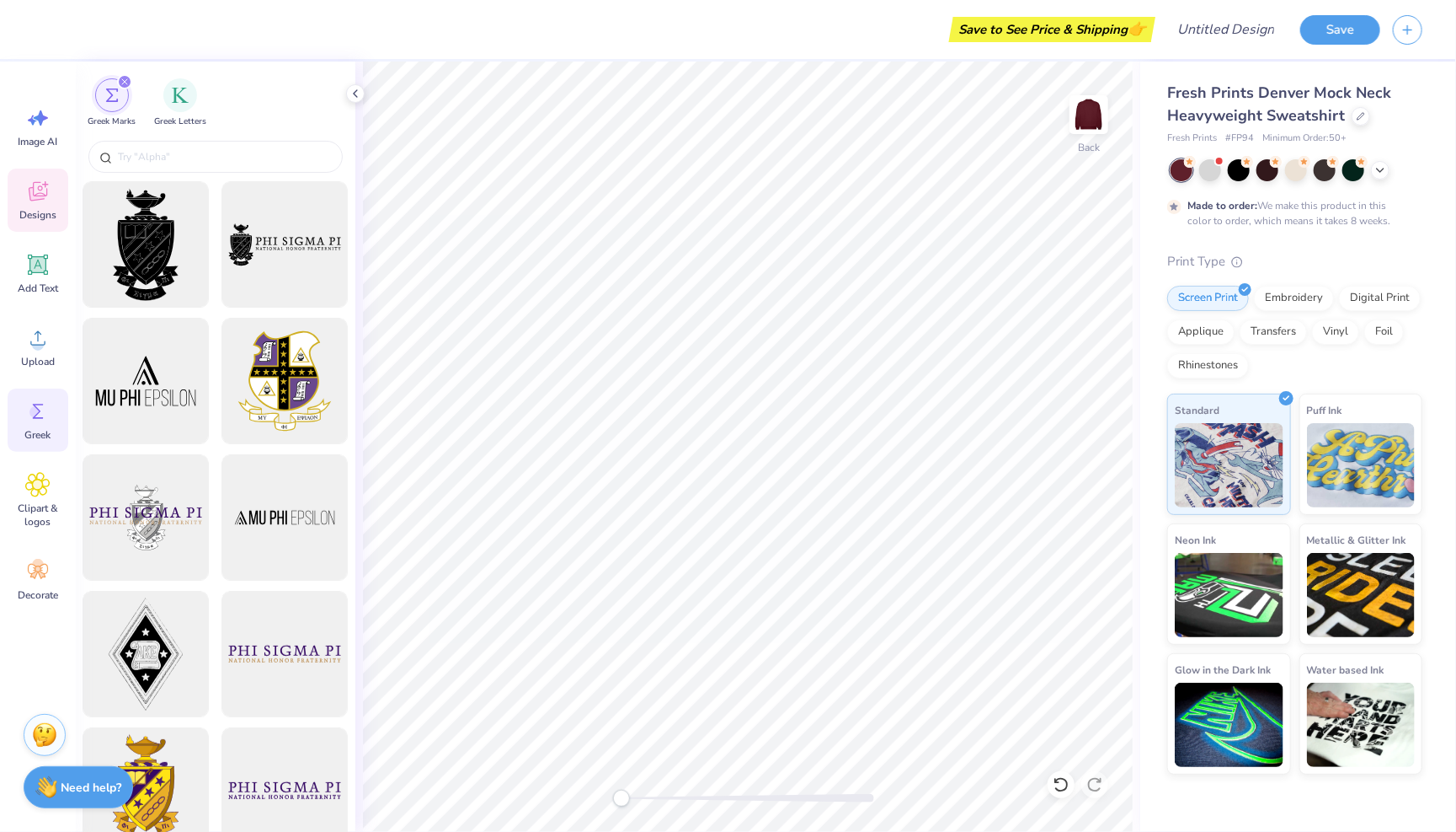
click at [34, 203] on icon at bounding box center [38, 192] width 26 height 26
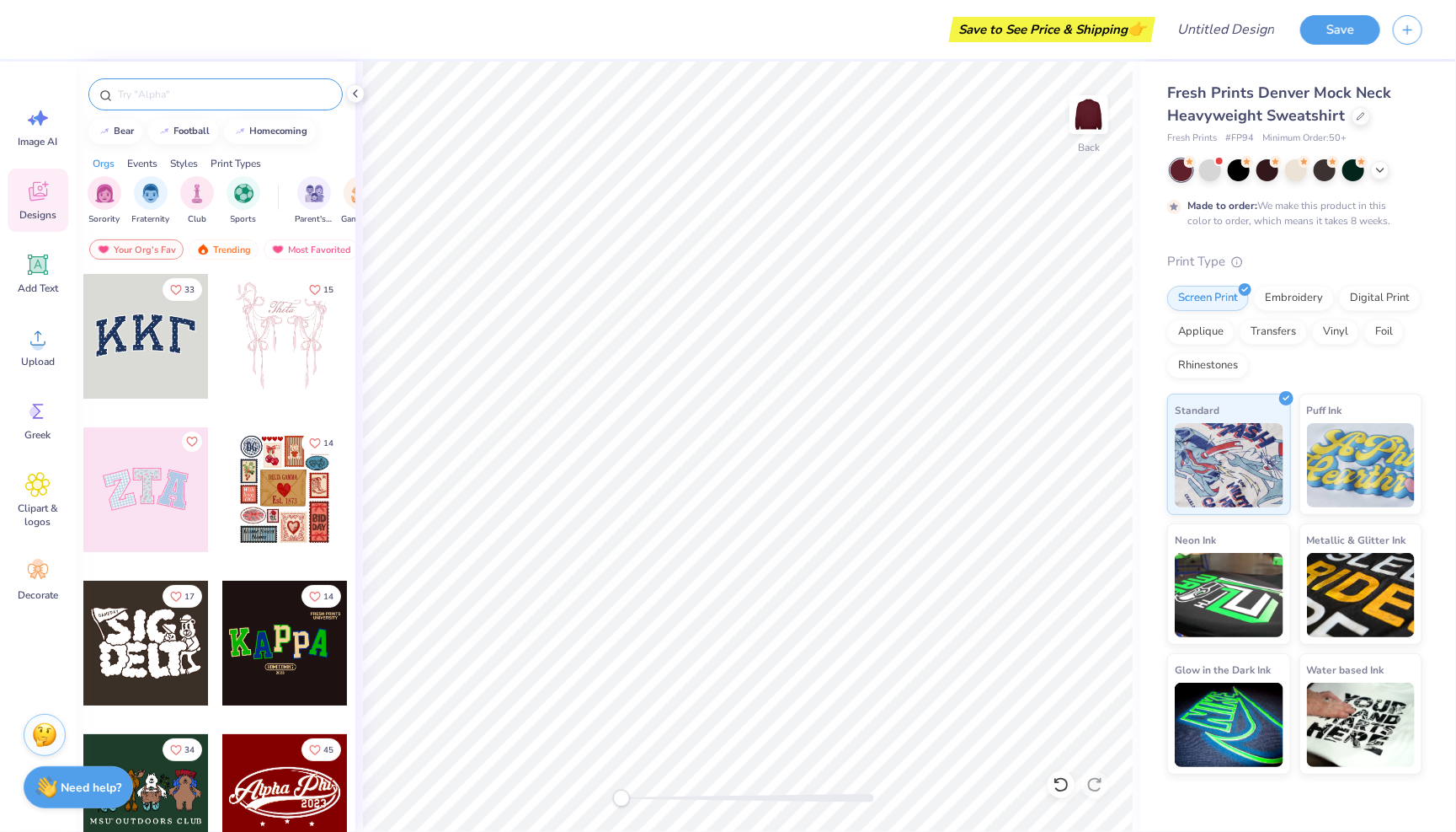
click at [144, 86] on div at bounding box center [215, 94] width 255 height 32
click at [144, 86] on input "text" at bounding box center [223, 93] width 215 height 17
type input "autumn"
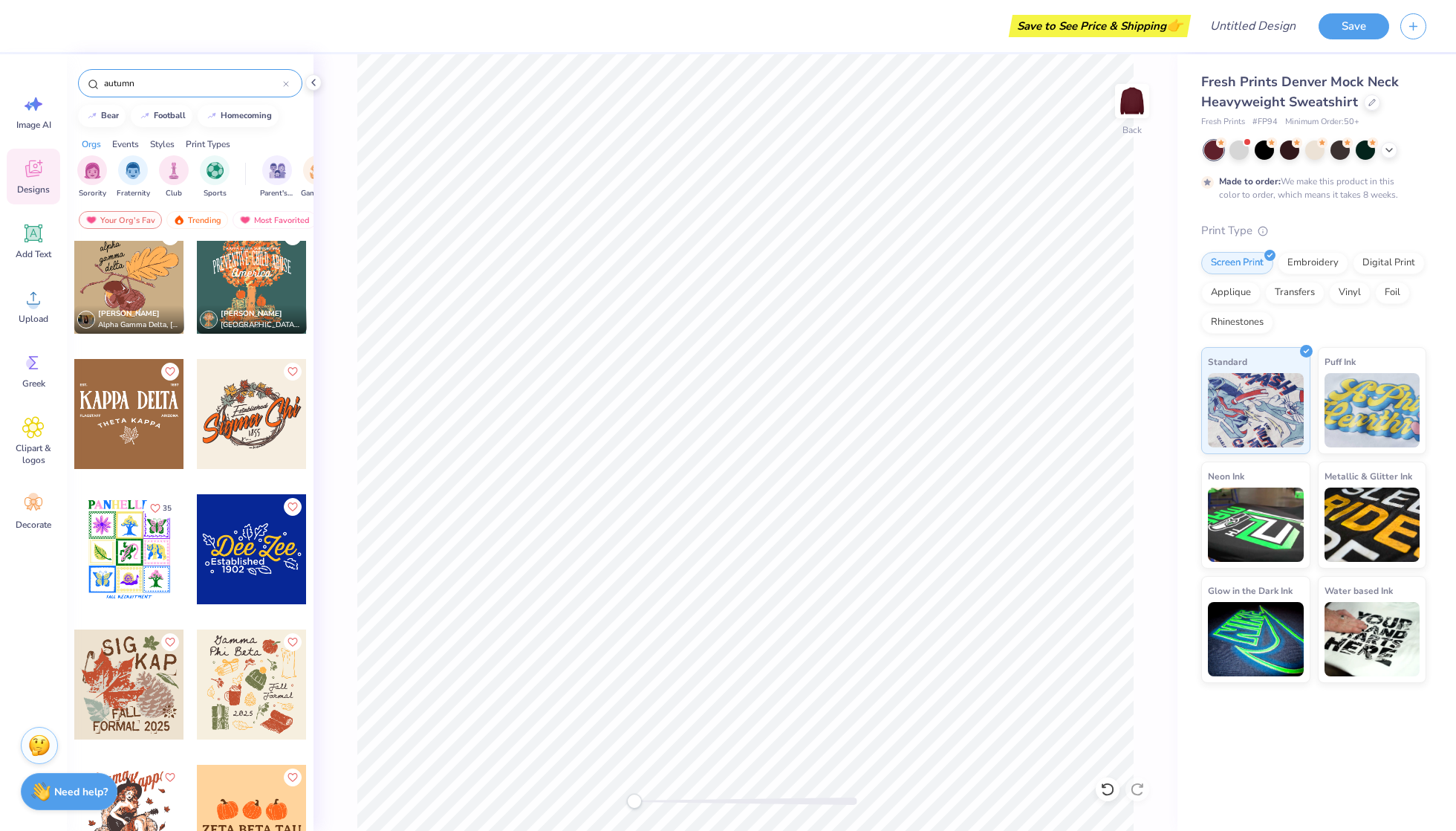
scroll to position [134, 0]
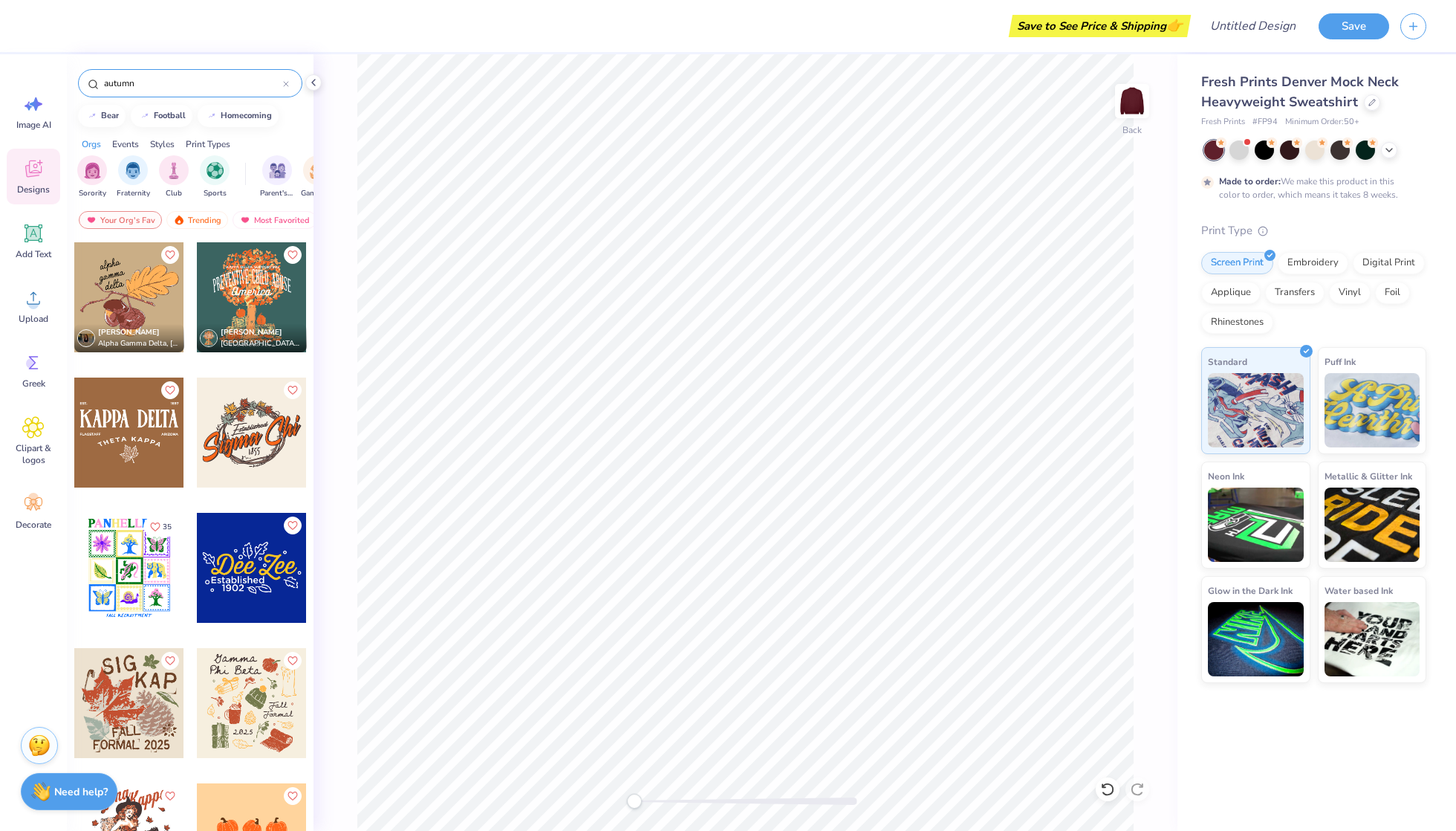
click at [256, 455] on div at bounding box center [251, 432] width 110 height 110
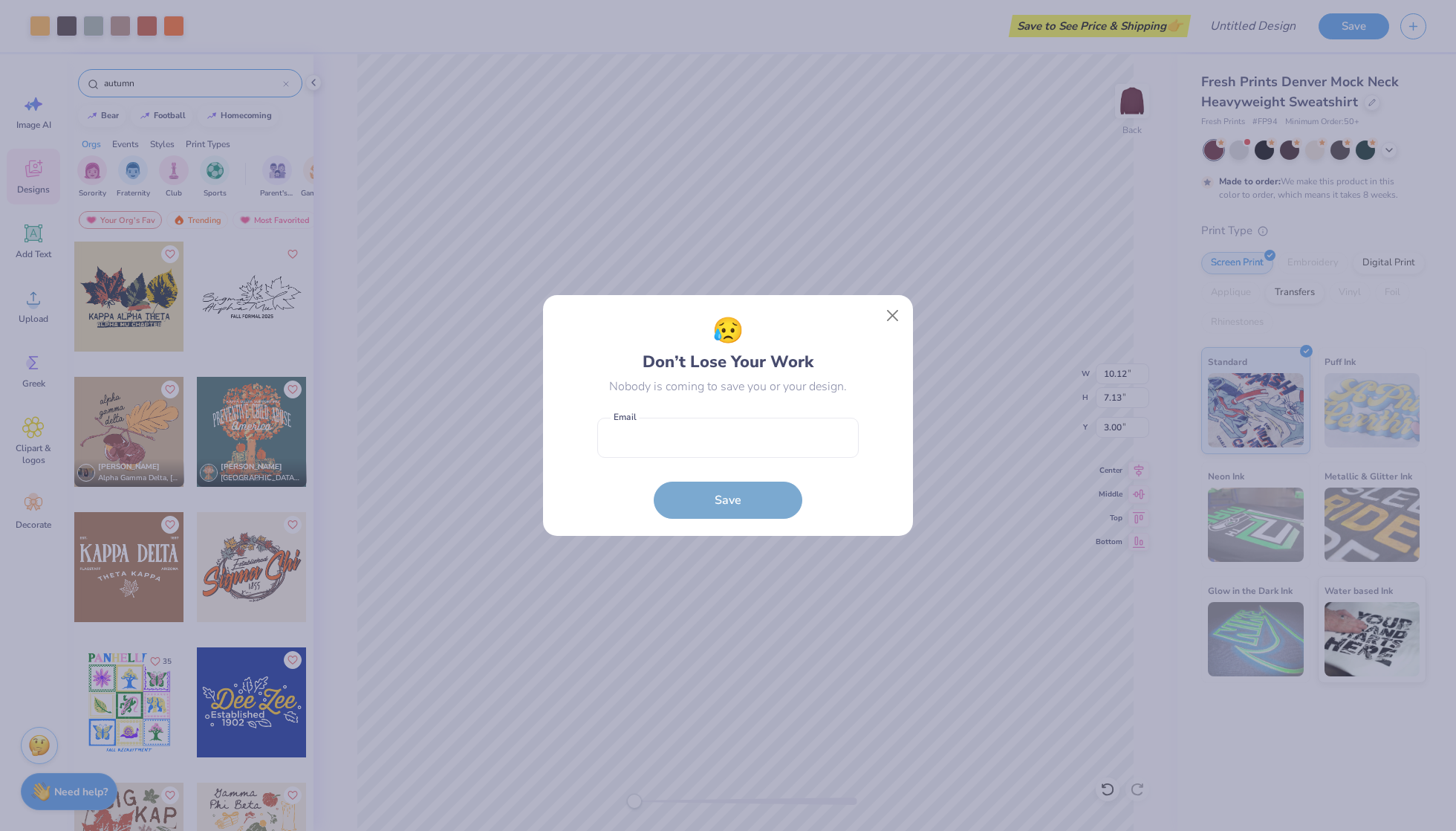
scroll to position [0, 0]
click at [892, 314] on button "Close" at bounding box center [893, 316] width 29 height 29
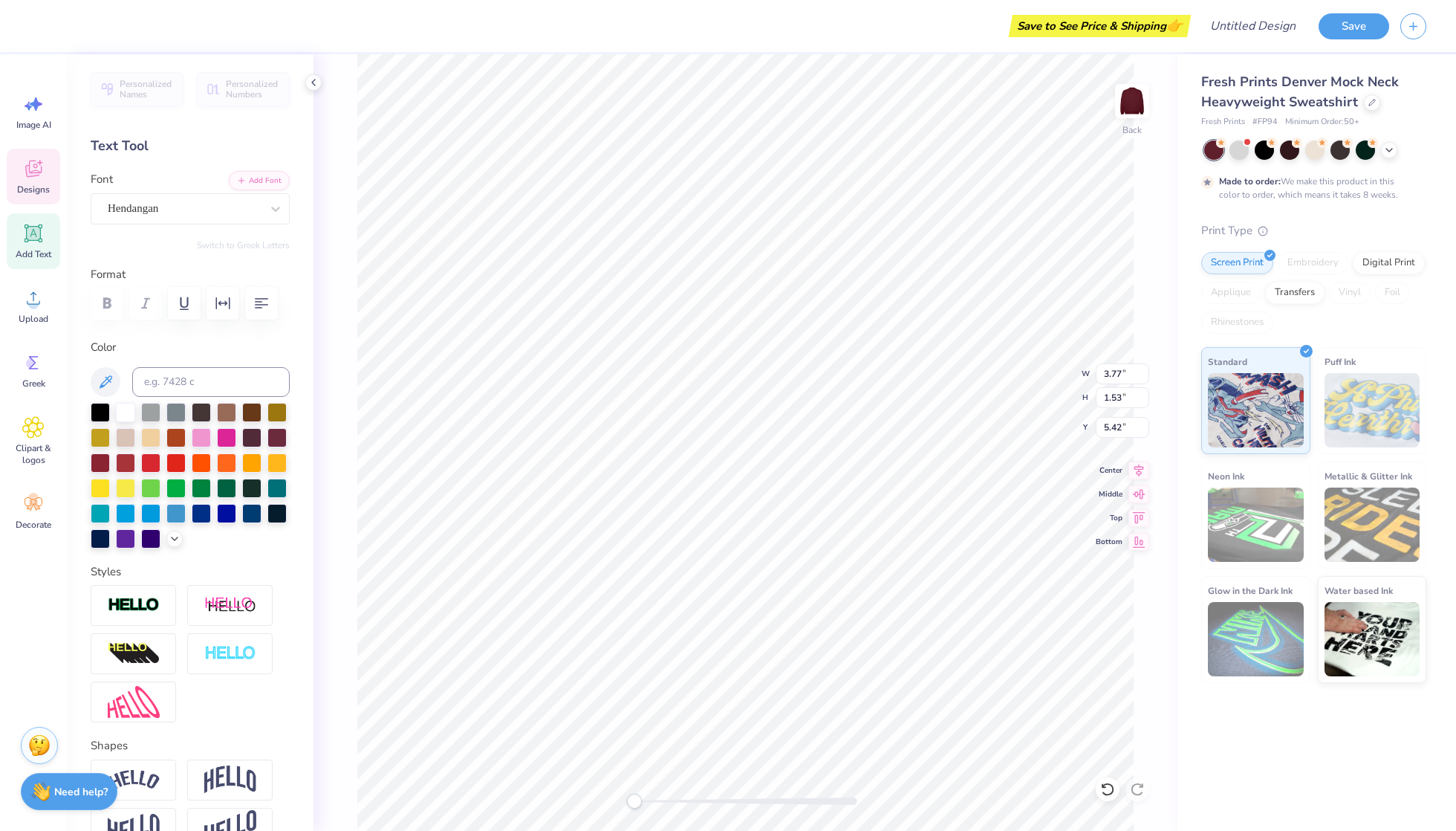
type input "10.12"
type input "4.83"
type input "4.74"
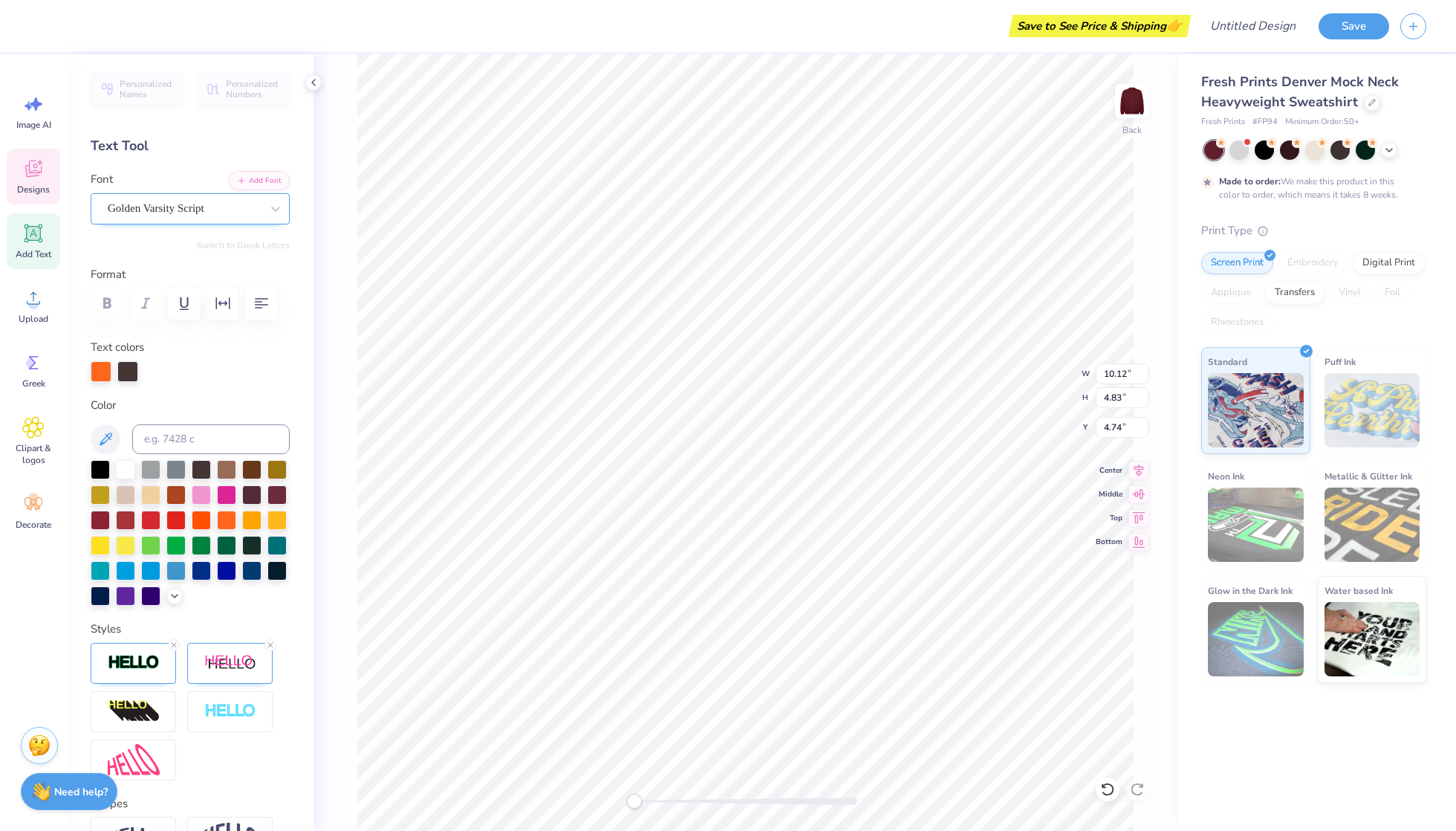
click at [193, 203] on div "Golden Varsity Script" at bounding box center [185, 208] width 156 height 23
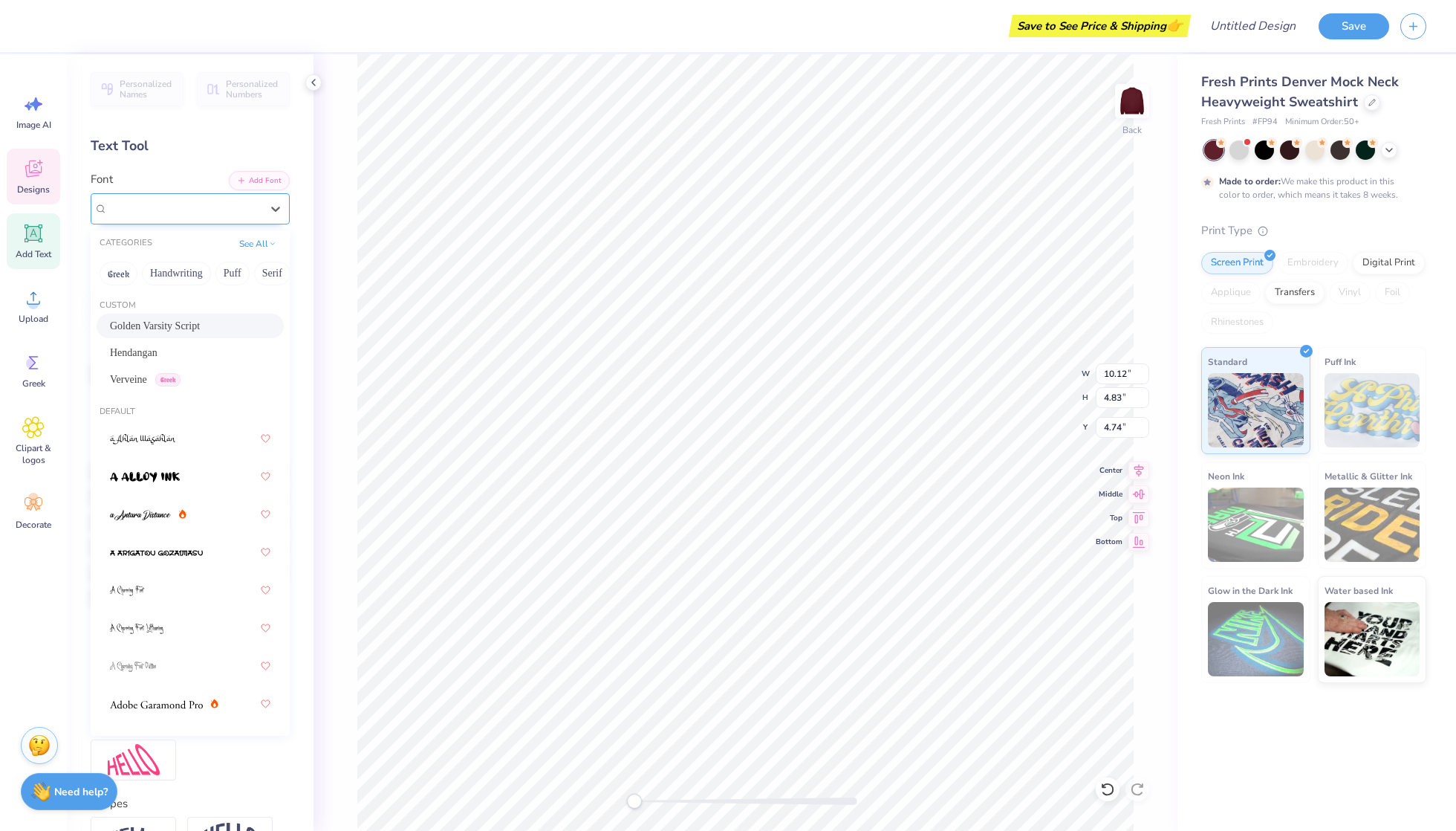
click at [193, 203] on div "Golden Varsity Script" at bounding box center [184, 208] width 153 height 17
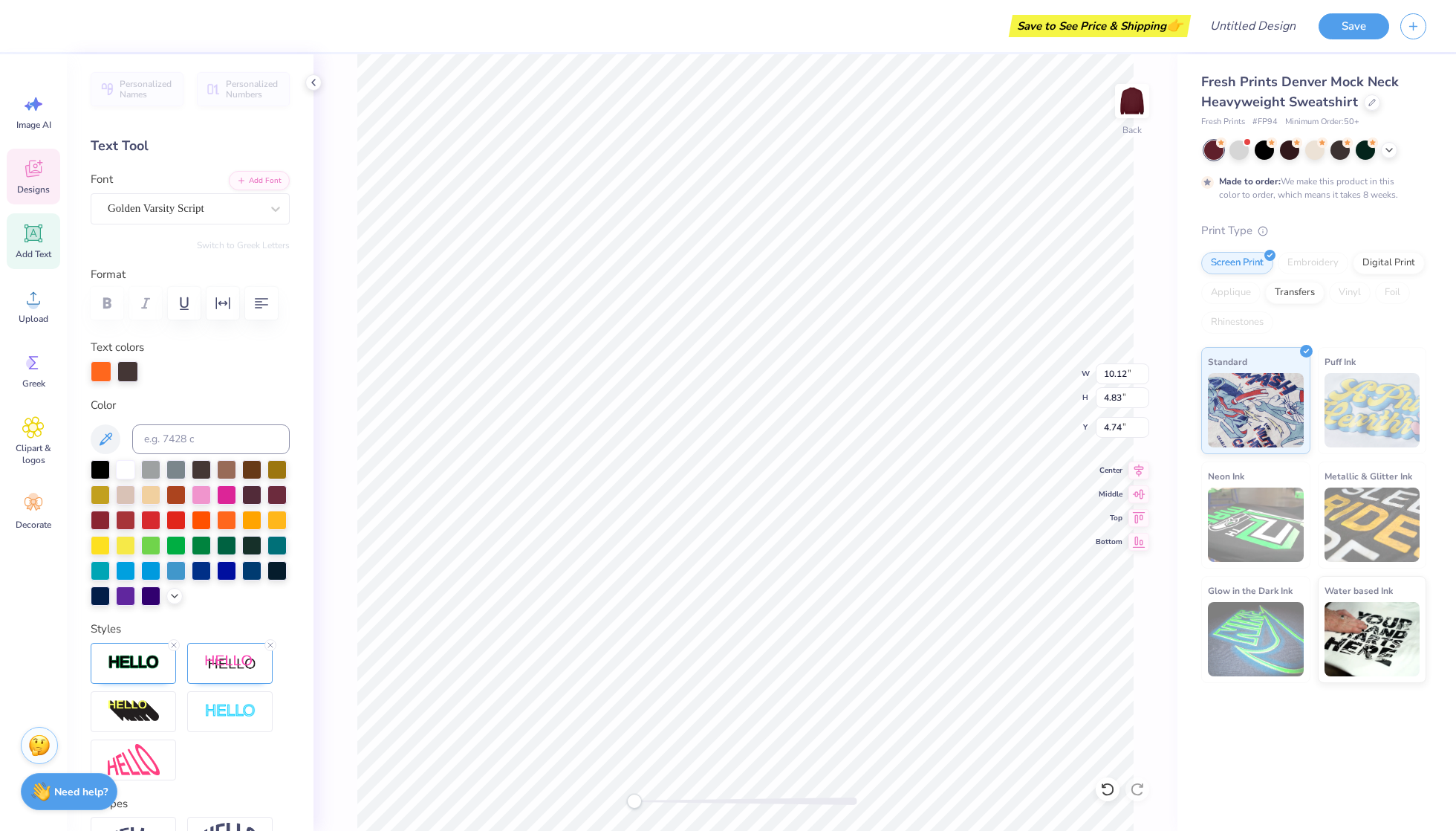
click at [179, 141] on div "Text Tool" at bounding box center [191, 146] width 199 height 20
type textarea "S"
type textarea "Delta Gamma"
click at [98, 370] on div at bounding box center [101, 371] width 21 height 21
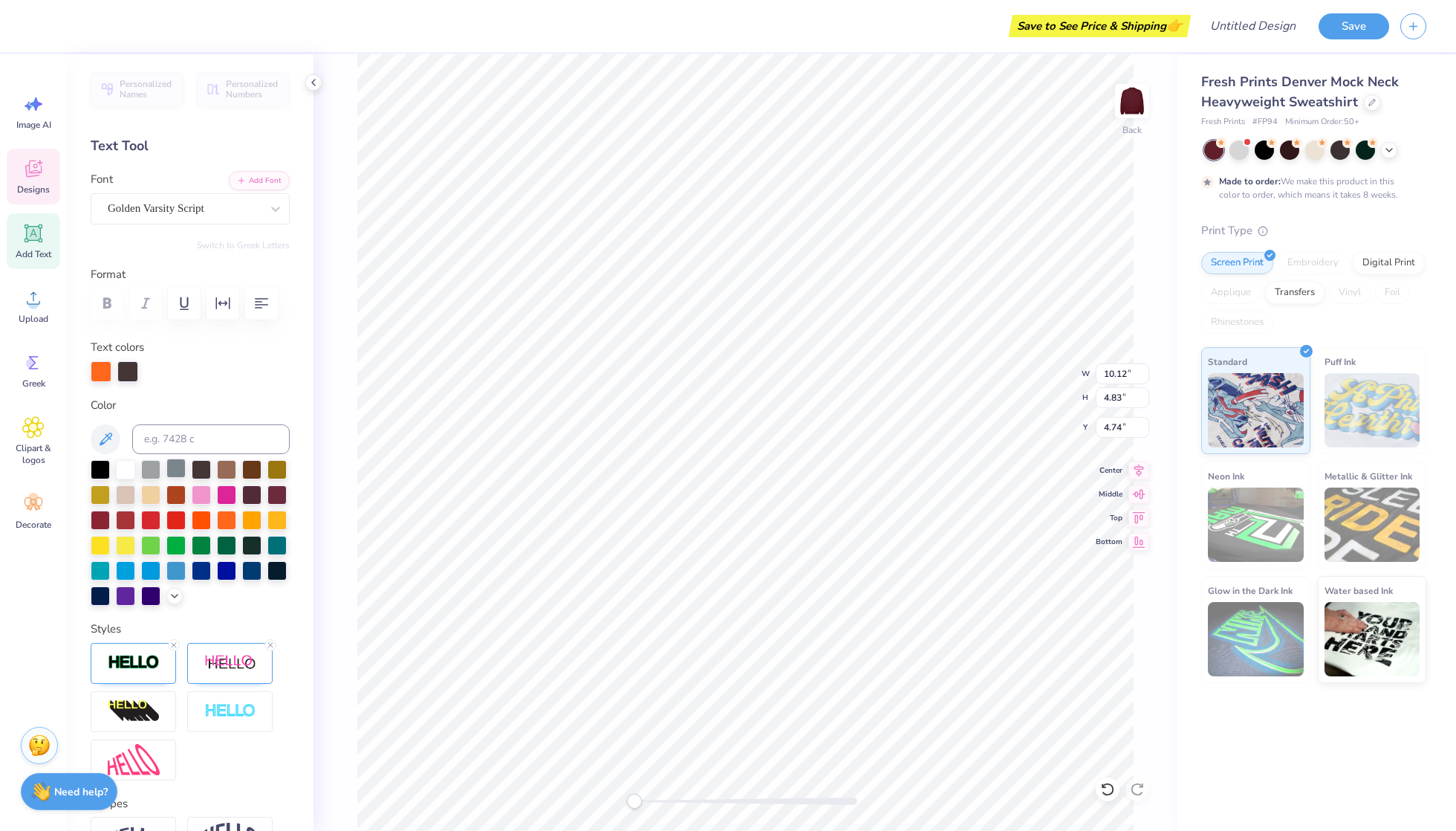
click at [173, 465] on div at bounding box center [176, 468] width 19 height 19
click at [154, 464] on div at bounding box center [151, 468] width 19 height 19
click at [122, 486] on div at bounding box center [126, 494] width 19 height 19
type input "3.77"
type input "1.53"
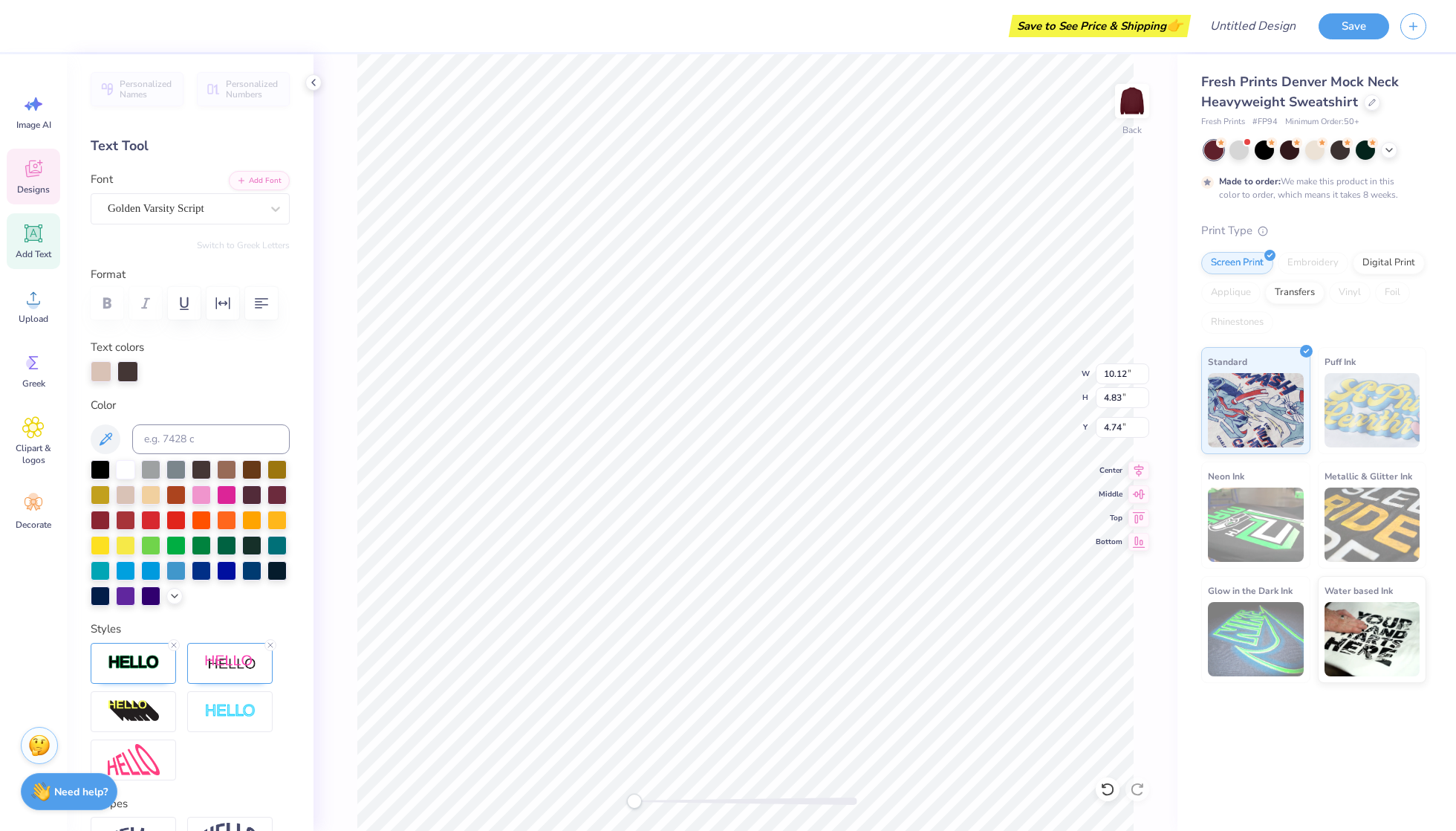
type input "5.63"
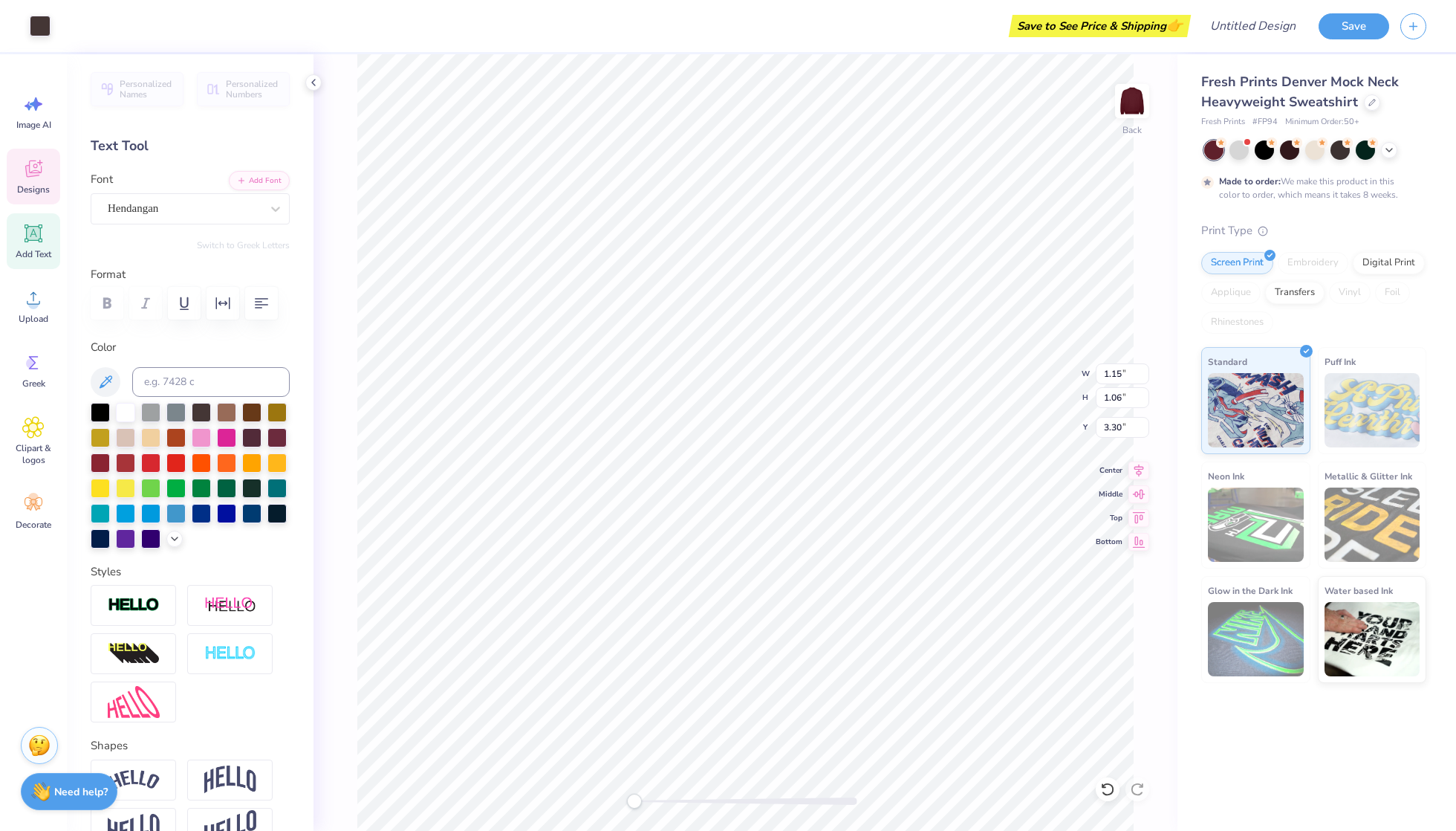
type input "7.13"
type input "6.56"
type input "3.57"
click at [152, 434] on div at bounding box center [151, 436] width 19 height 19
type input "13.39"
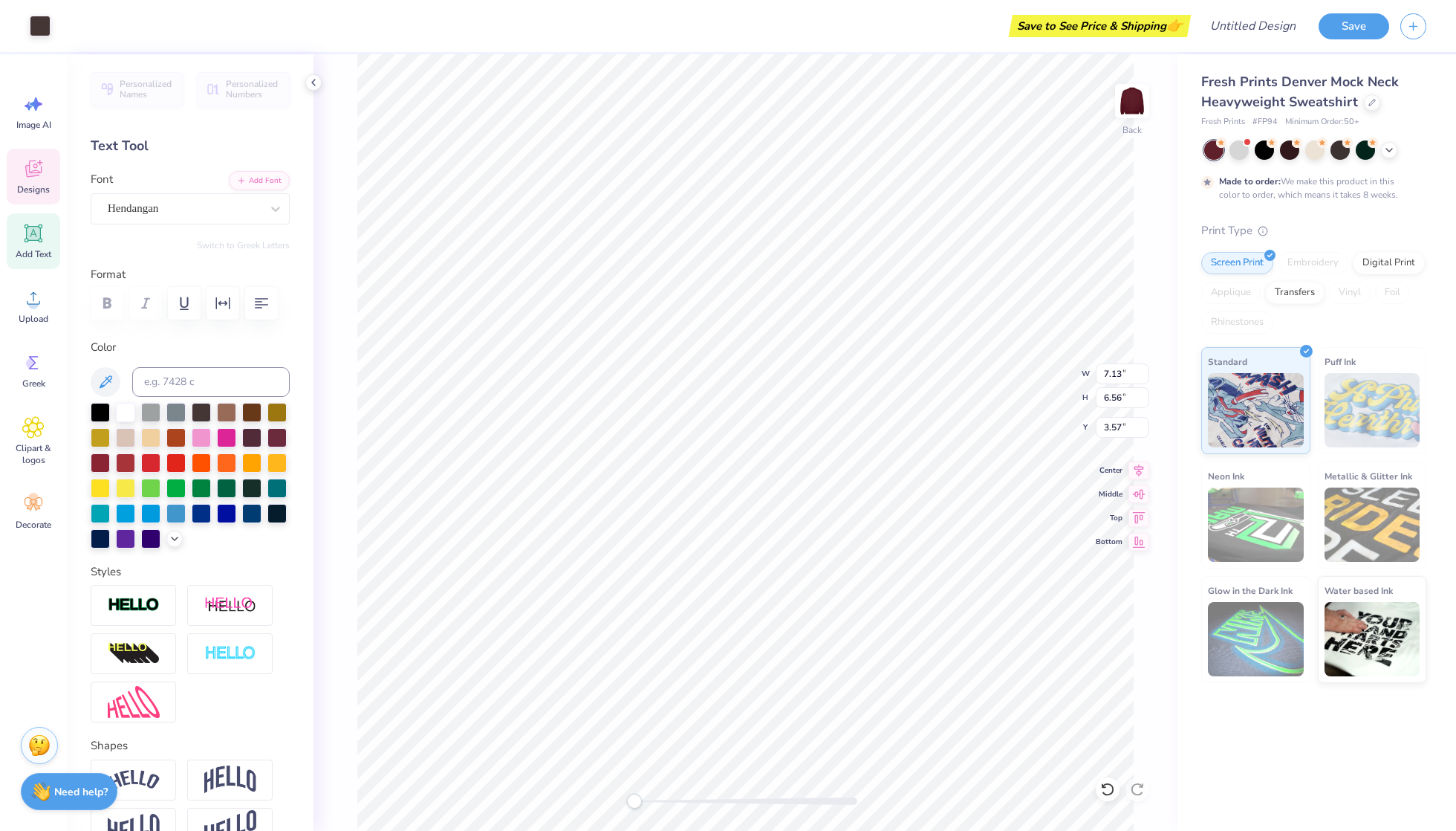
type input "4.82"
type input "5.16"
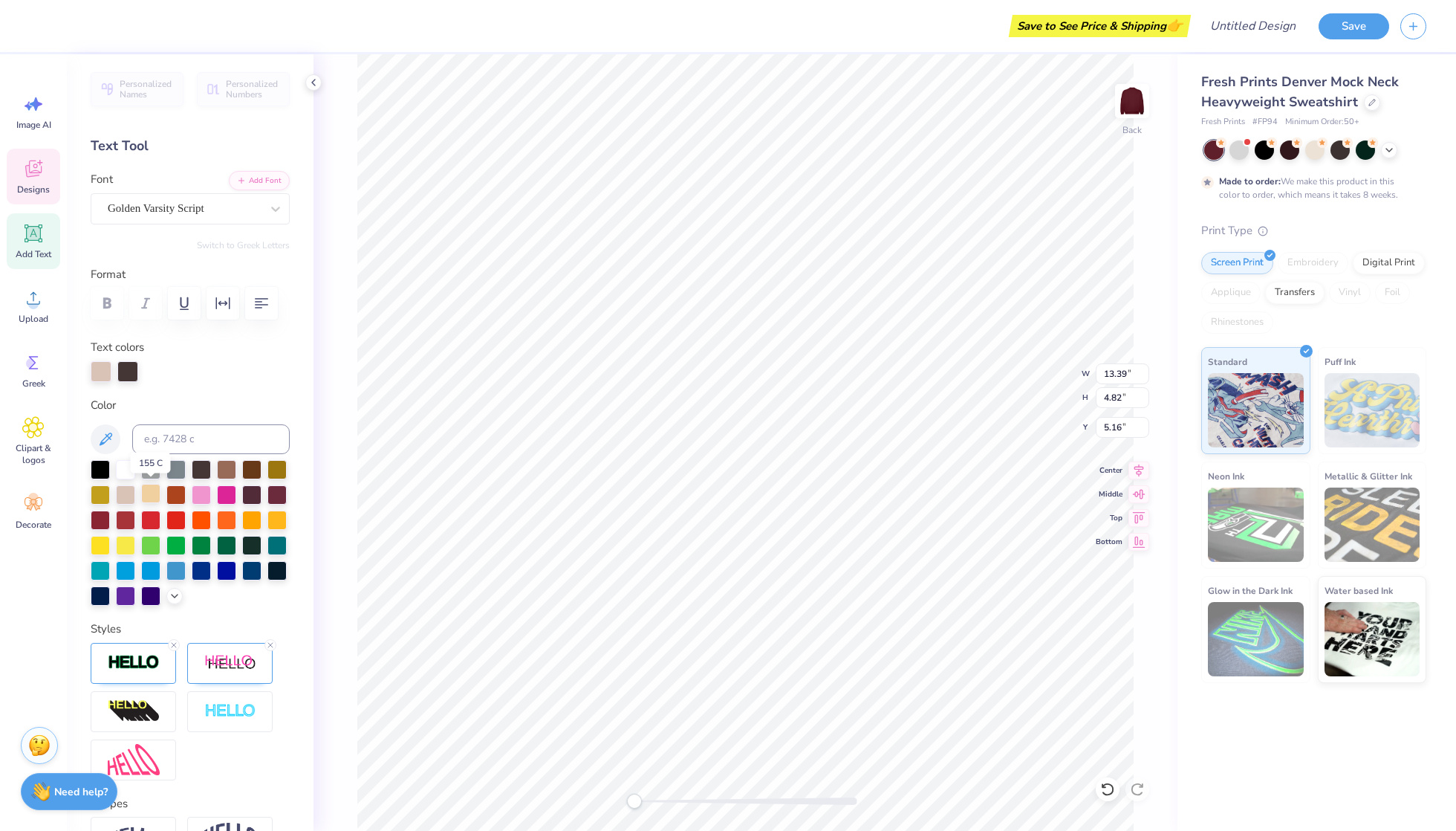
click at [153, 492] on div at bounding box center [151, 494] width 19 height 19
click at [117, 485] on div at bounding box center [126, 494] width 19 height 19
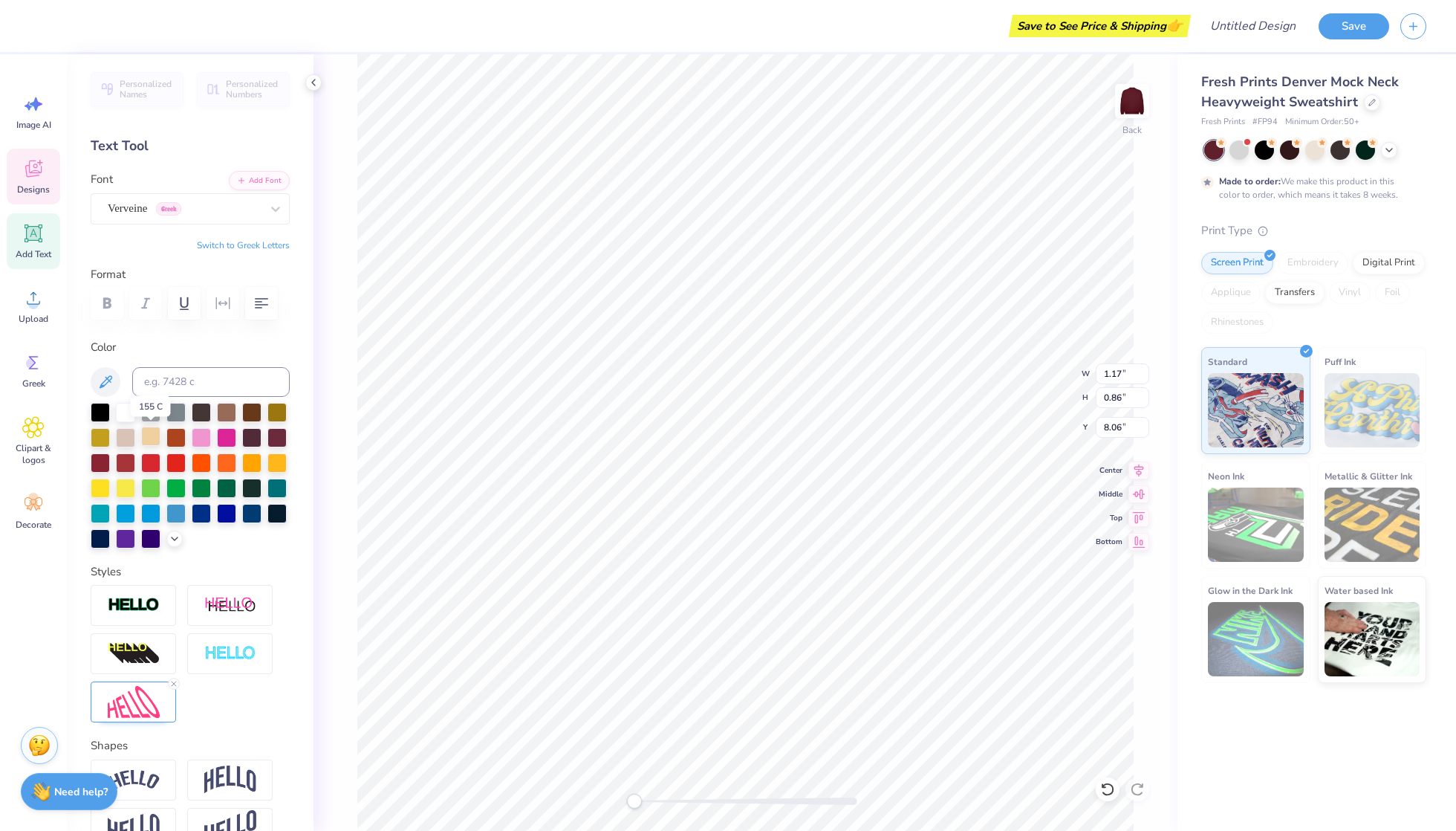
click at [147, 435] on div at bounding box center [151, 436] width 19 height 19
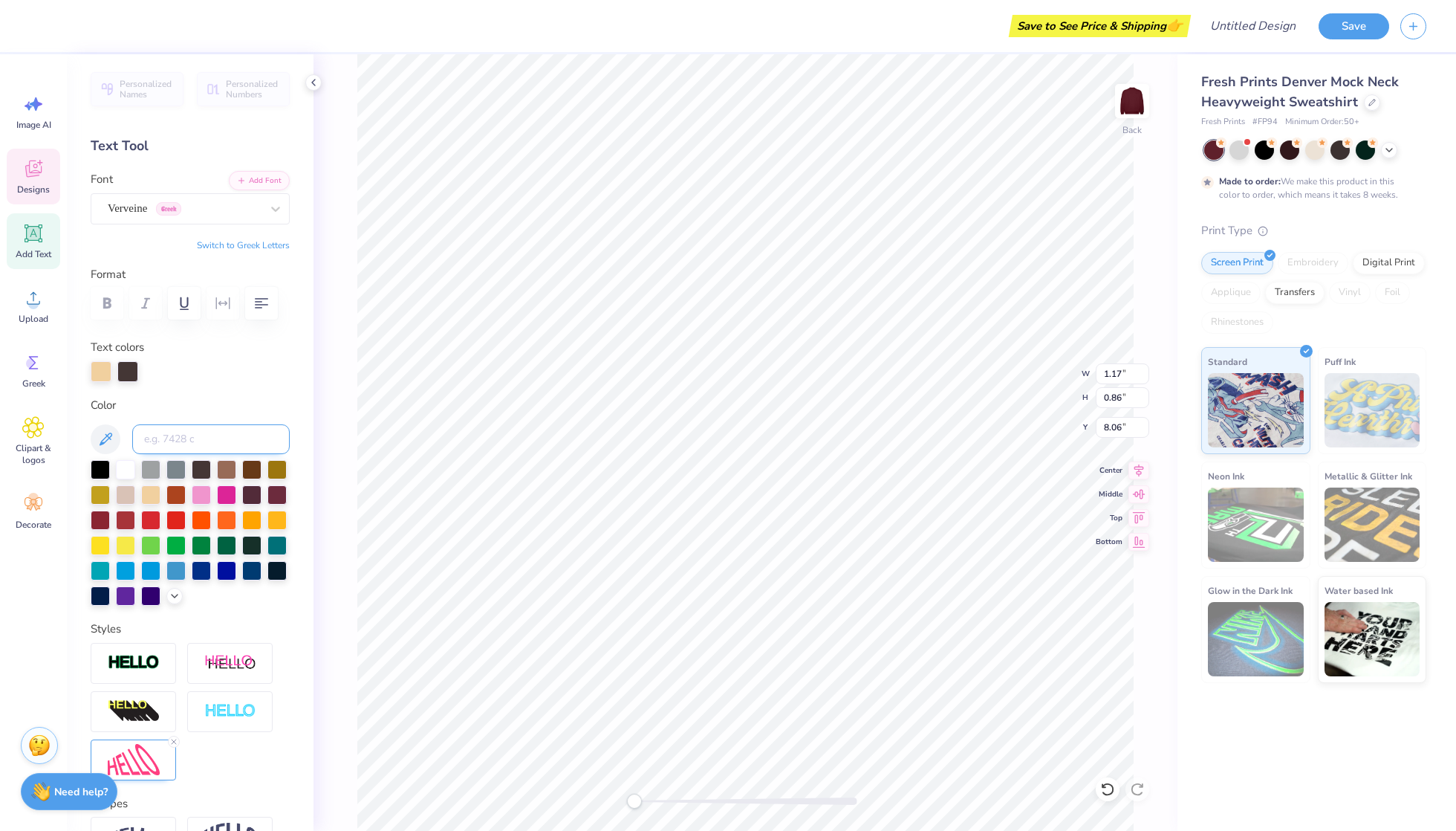
click at [202, 441] on input at bounding box center [212, 439] width 158 height 29
type input "1873"
type textarea "1873"
click at [126, 491] on div at bounding box center [126, 494] width 19 height 19
type input "1.49"
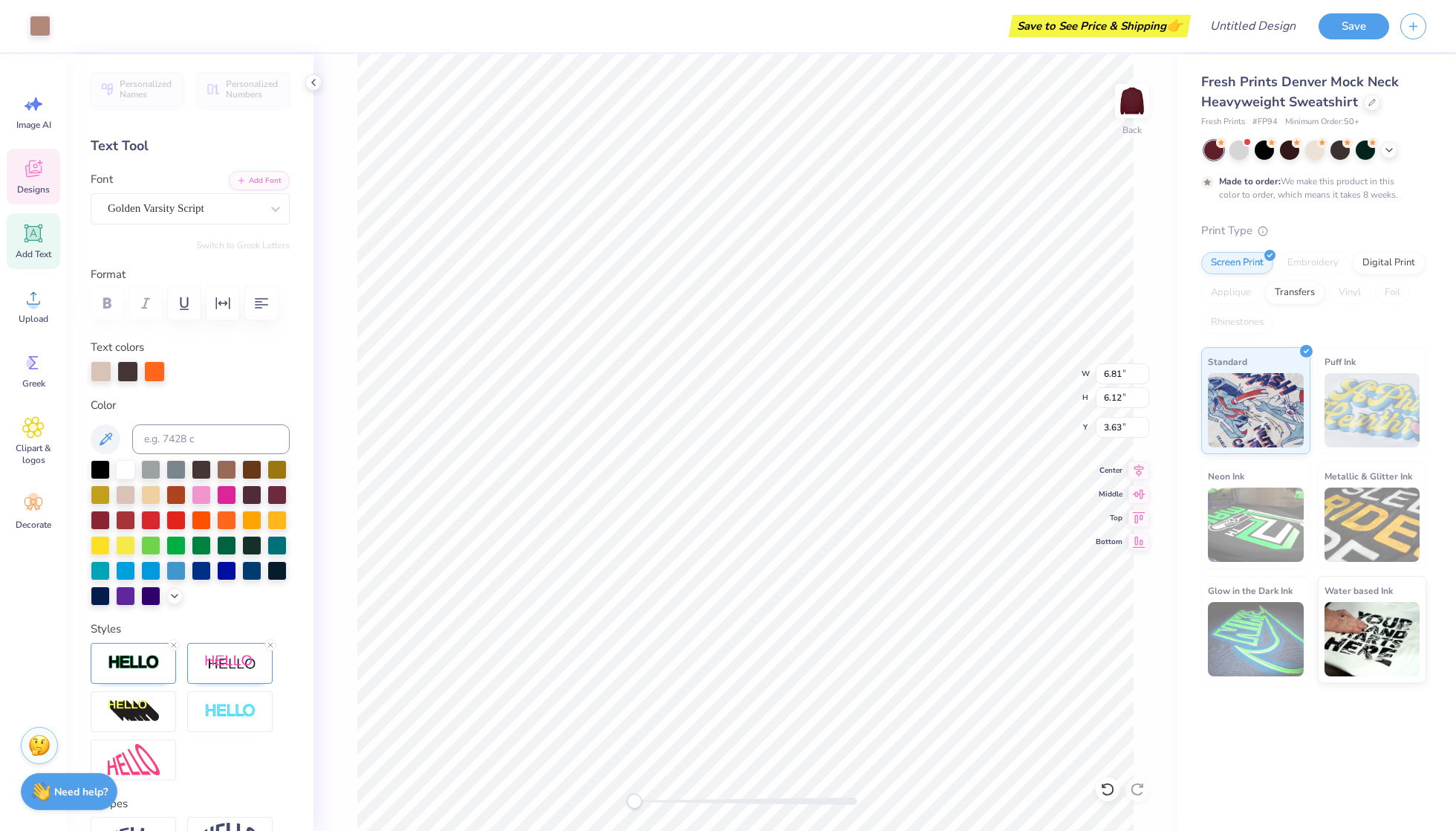
type input "1.58"
type input "3.40"
type input "13.39"
type input "4.82"
type input "5.16"
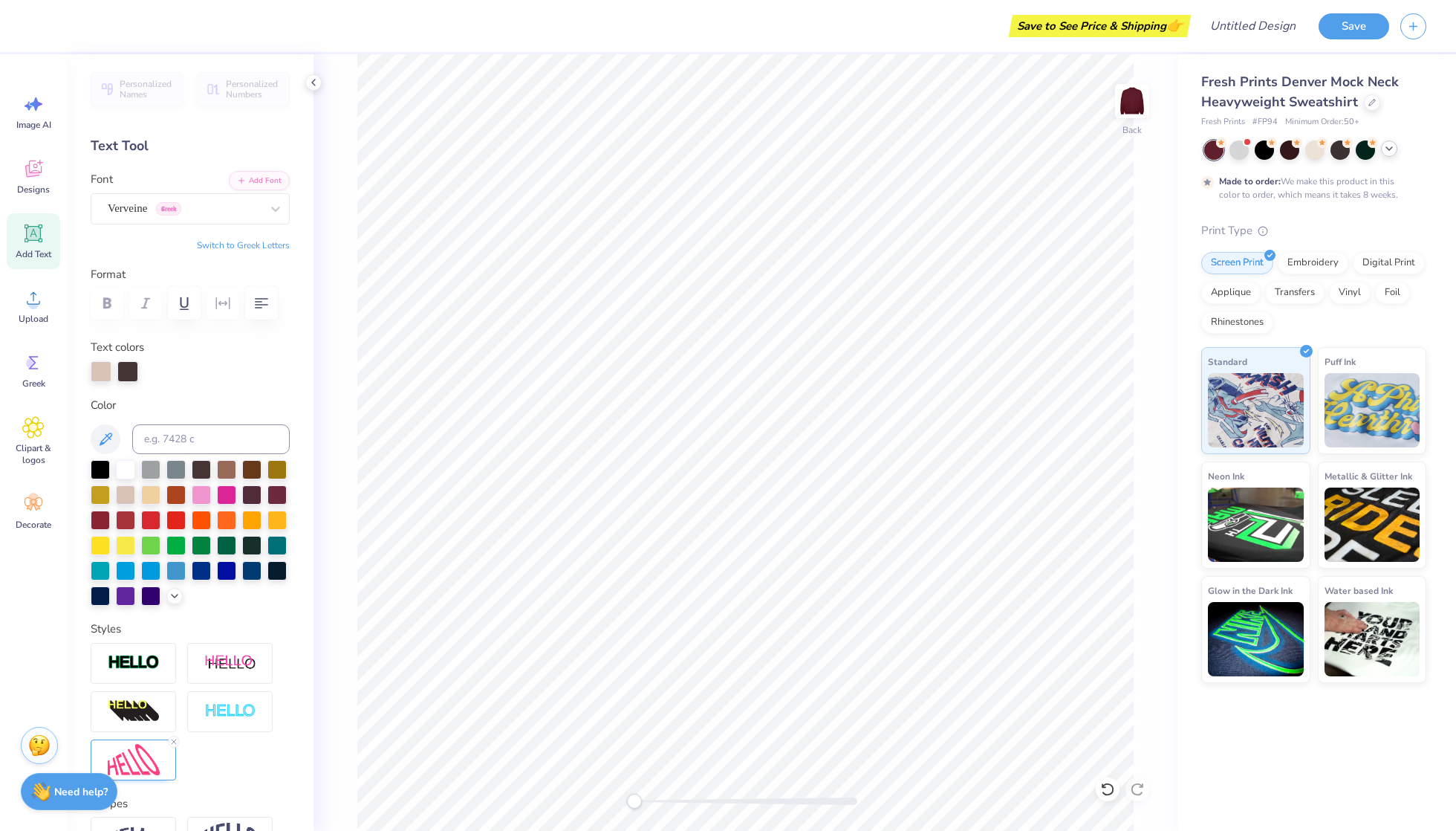
click at [1092, 144] on icon at bounding box center [1389, 148] width 12 height 12
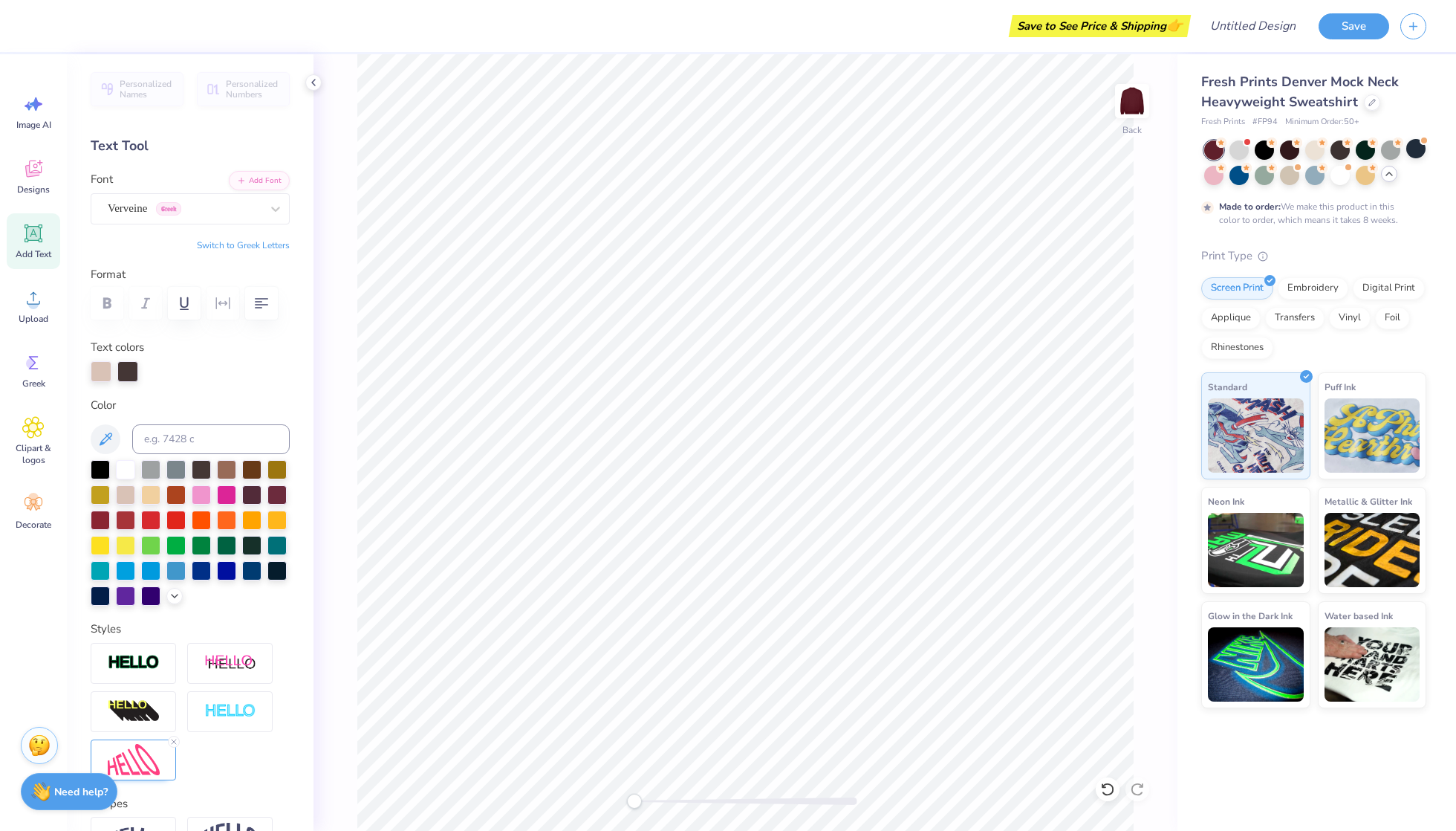
click at [1092, 141] on div at bounding box center [1316, 162] width 222 height 44
click at [1092, 141] on div at bounding box center [1424, 141] width 6 height 6
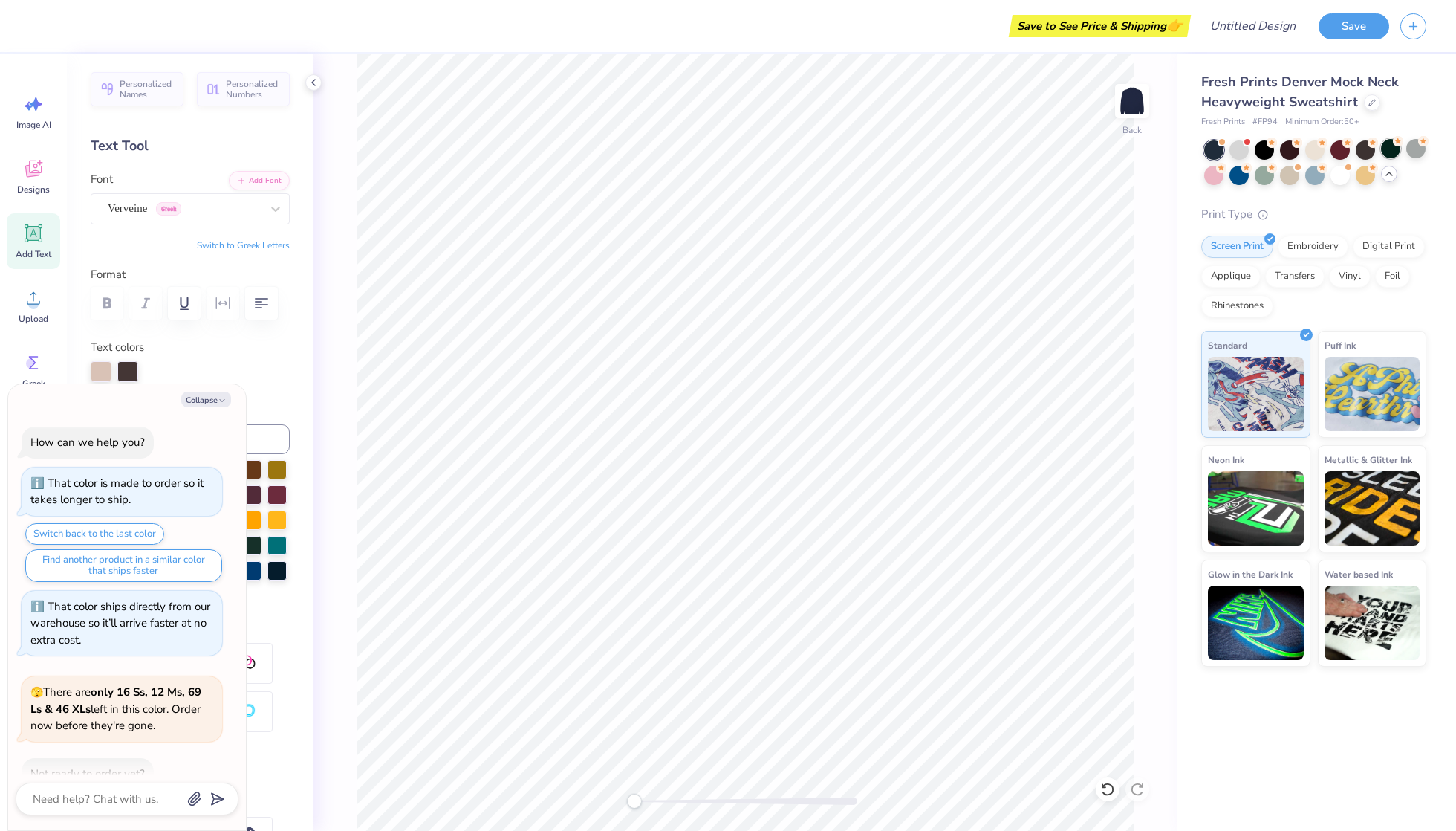
scroll to position [267, 0]
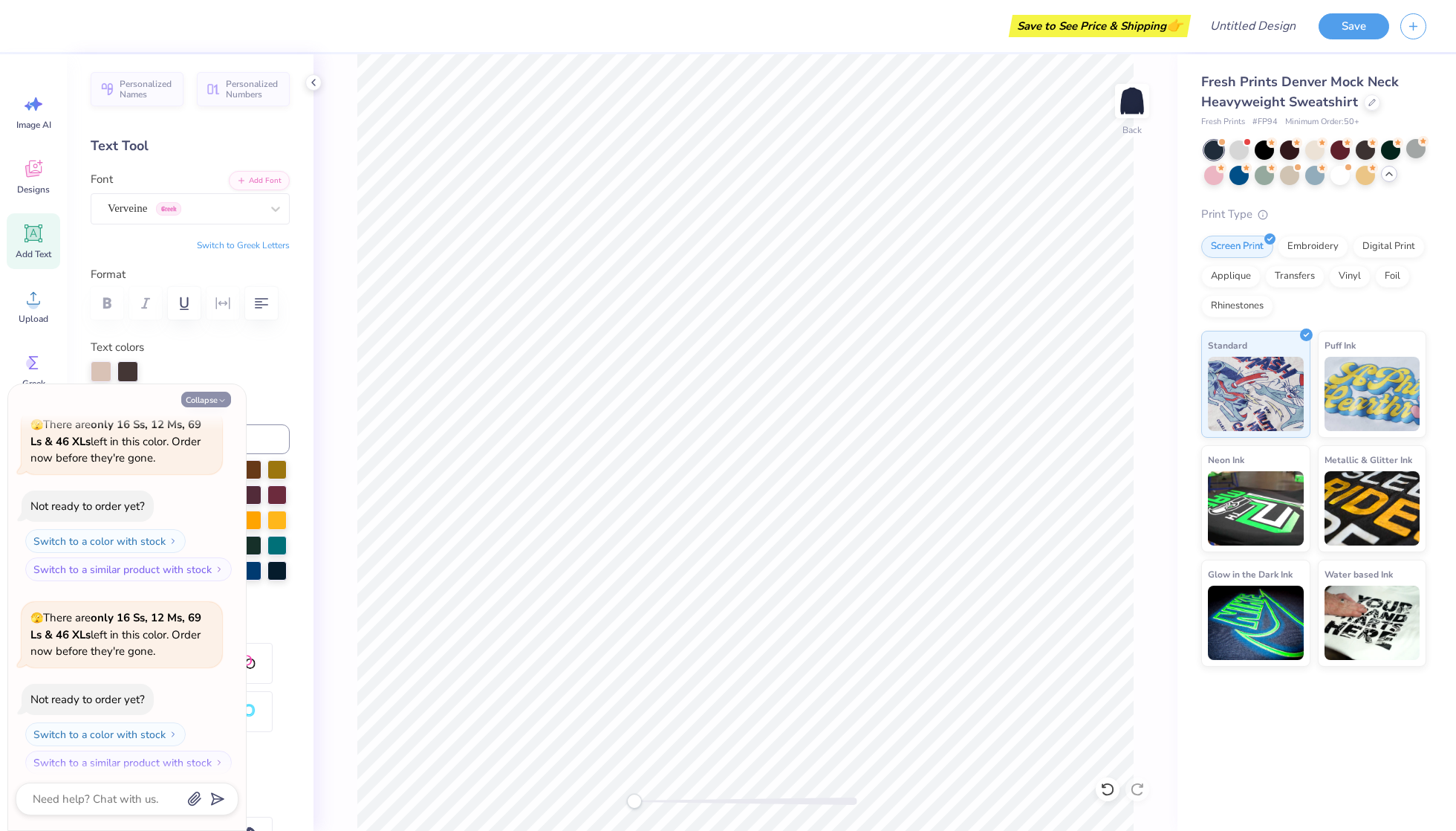
click at [204, 396] on button "Collapse" at bounding box center [206, 400] width 49 height 16
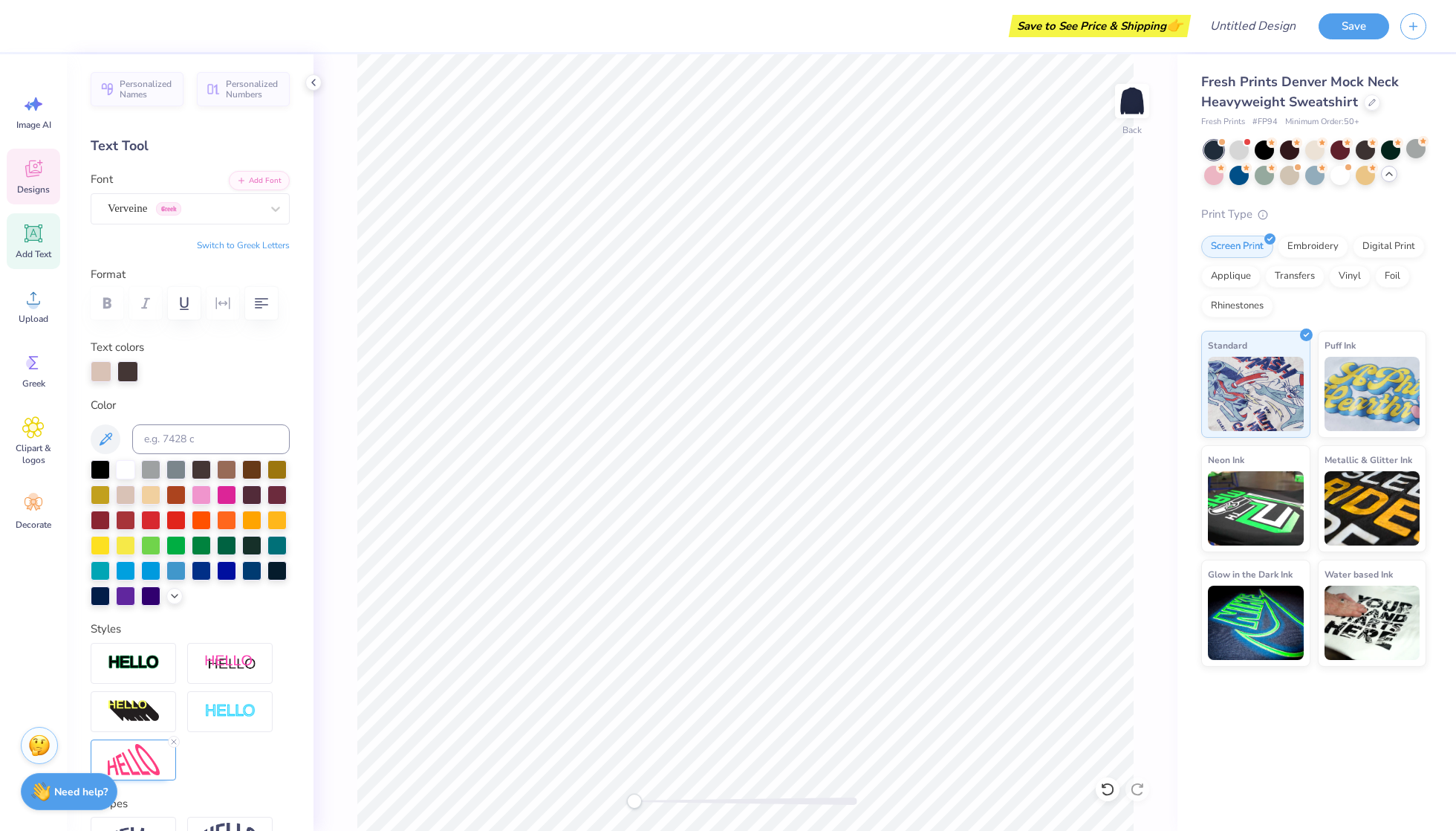
click at [39, 170] on icon at bounding box center [34, 169] width 23 height 23
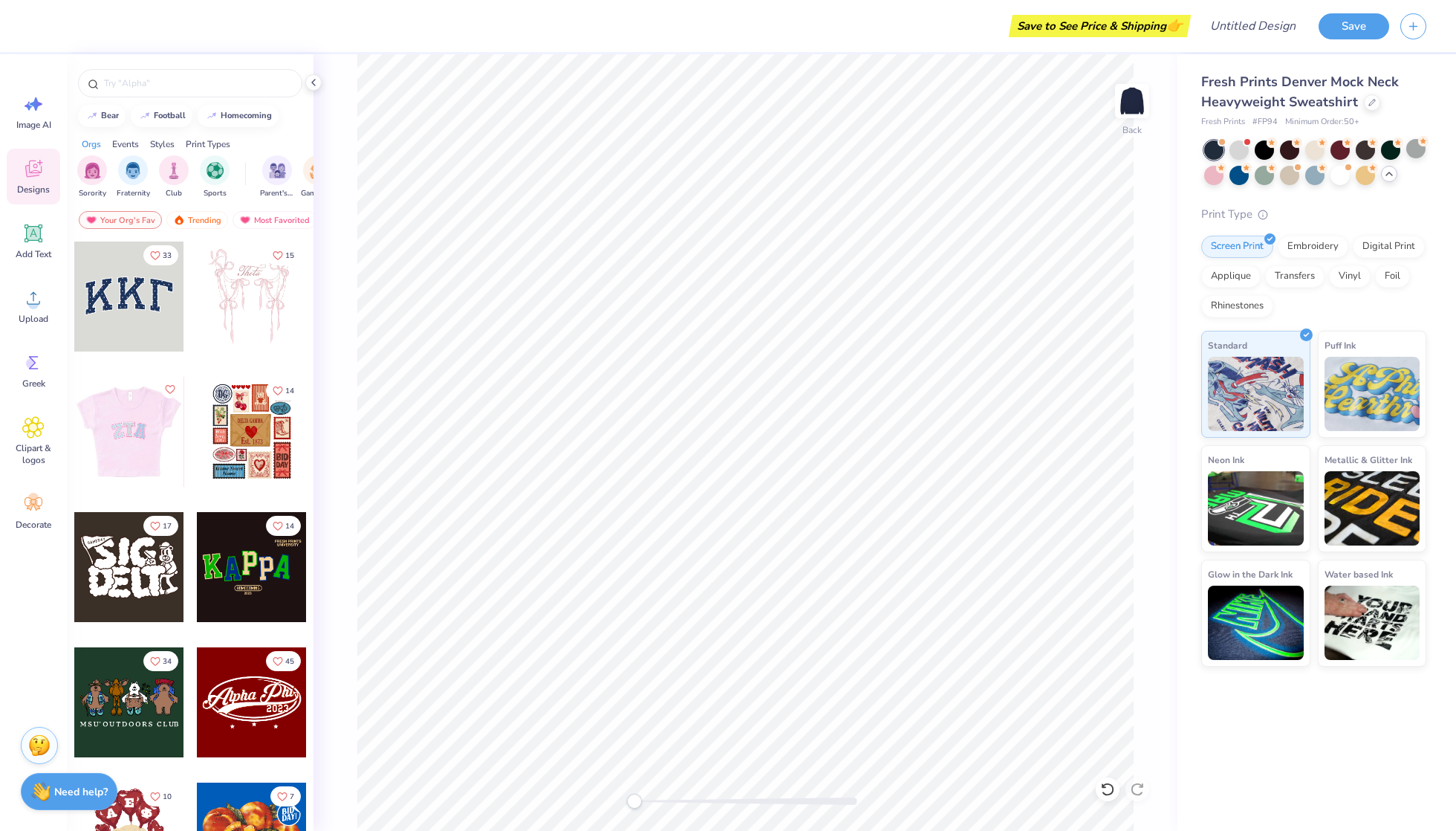
scroll to position [10, 0]
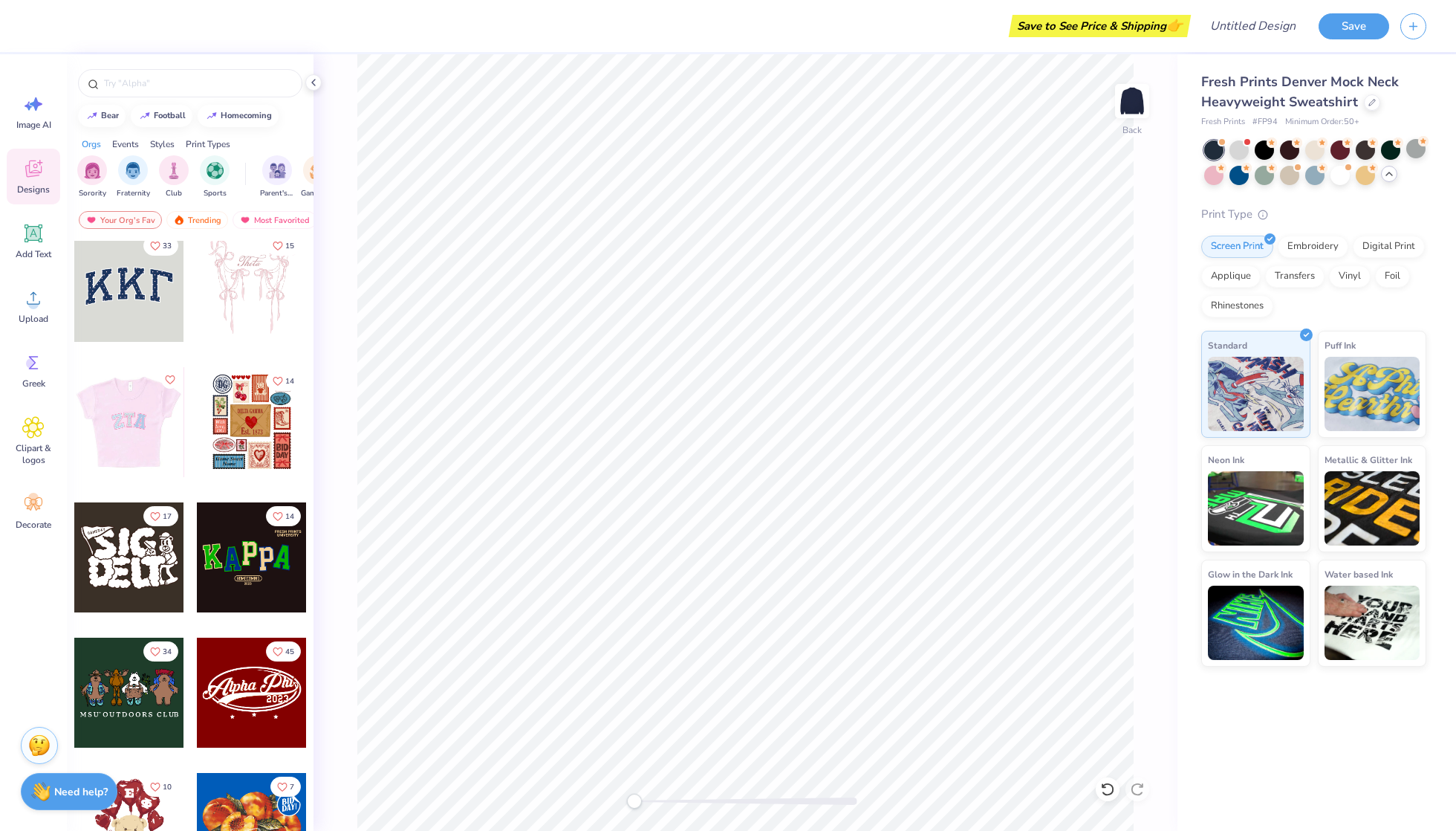
click at [131, 429] on div at bounding box center [128, 422] width 110 height 110
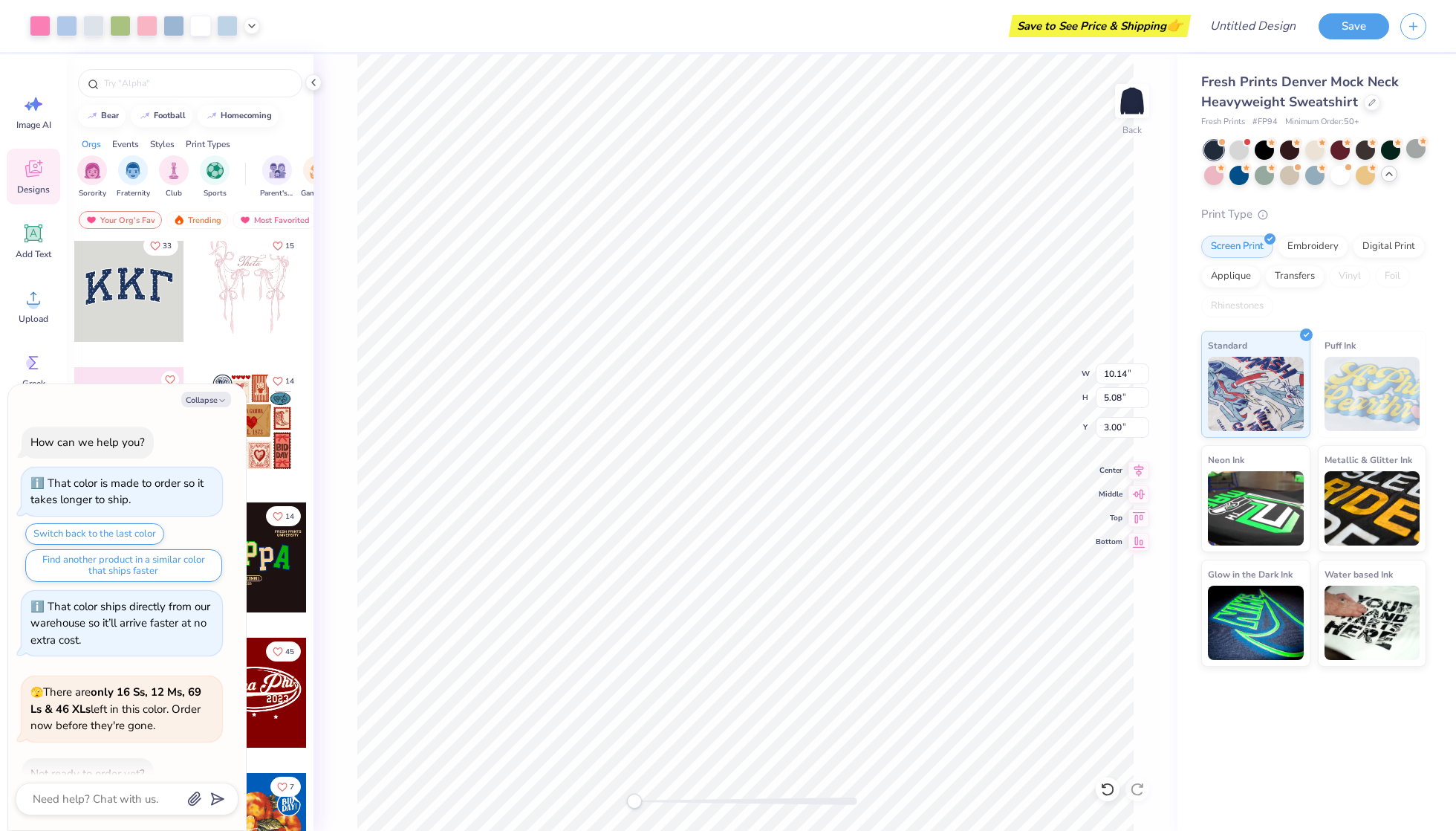
scroll to position [411, 0]
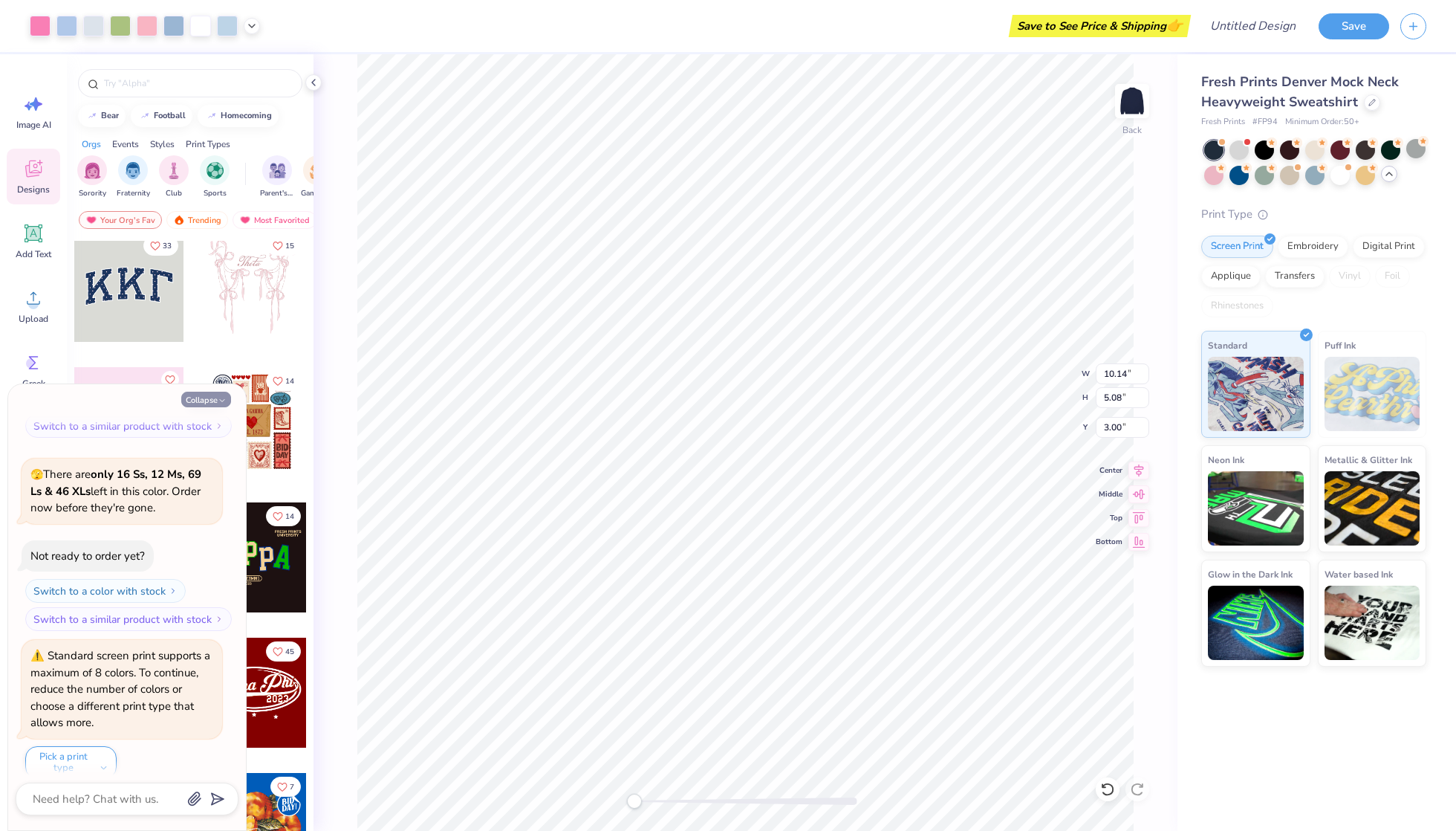
click at [224, 396] on icon "button" at bounding box center [222, 401] width 9 height 9
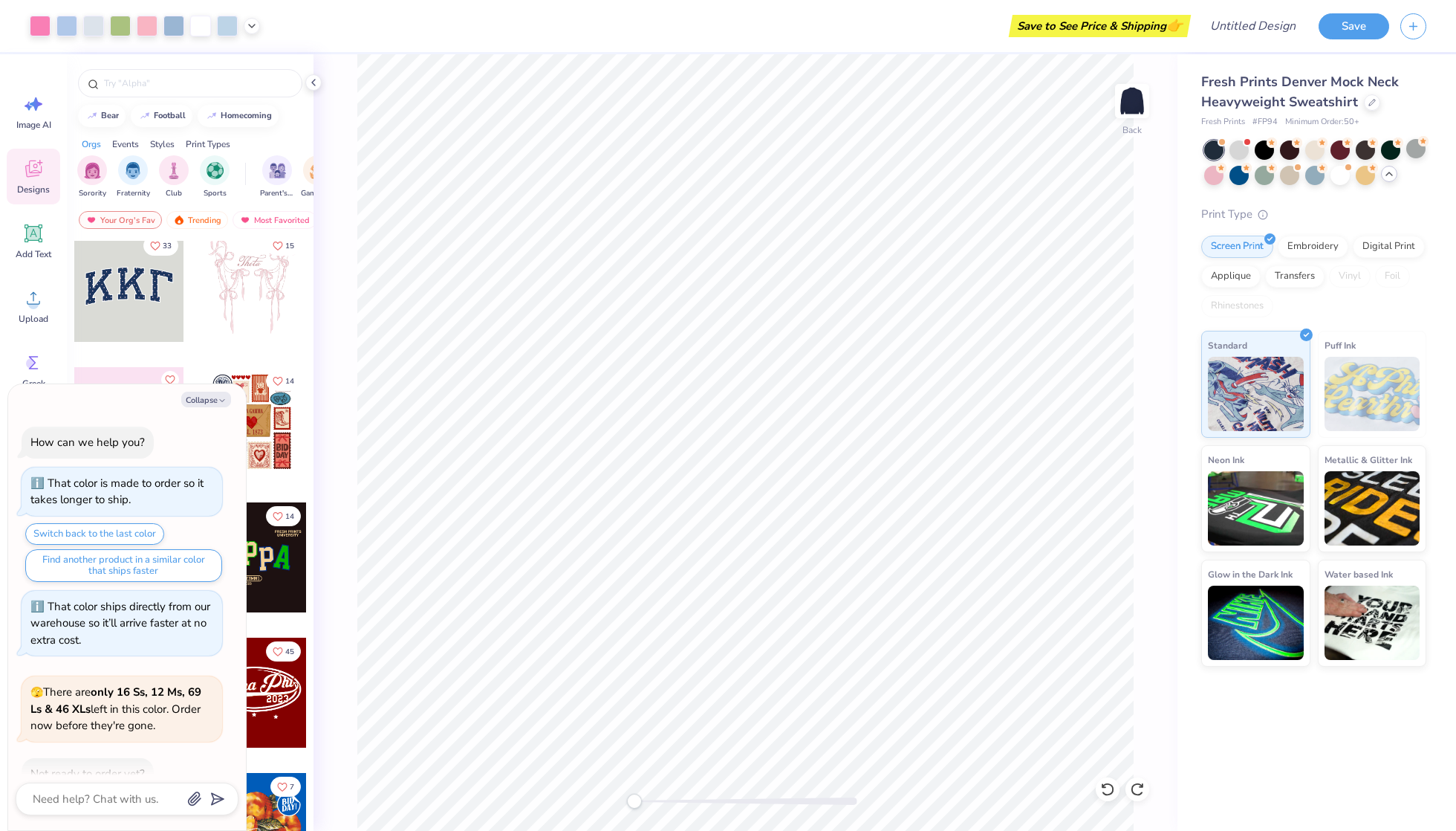
scroll to position [553, 0]
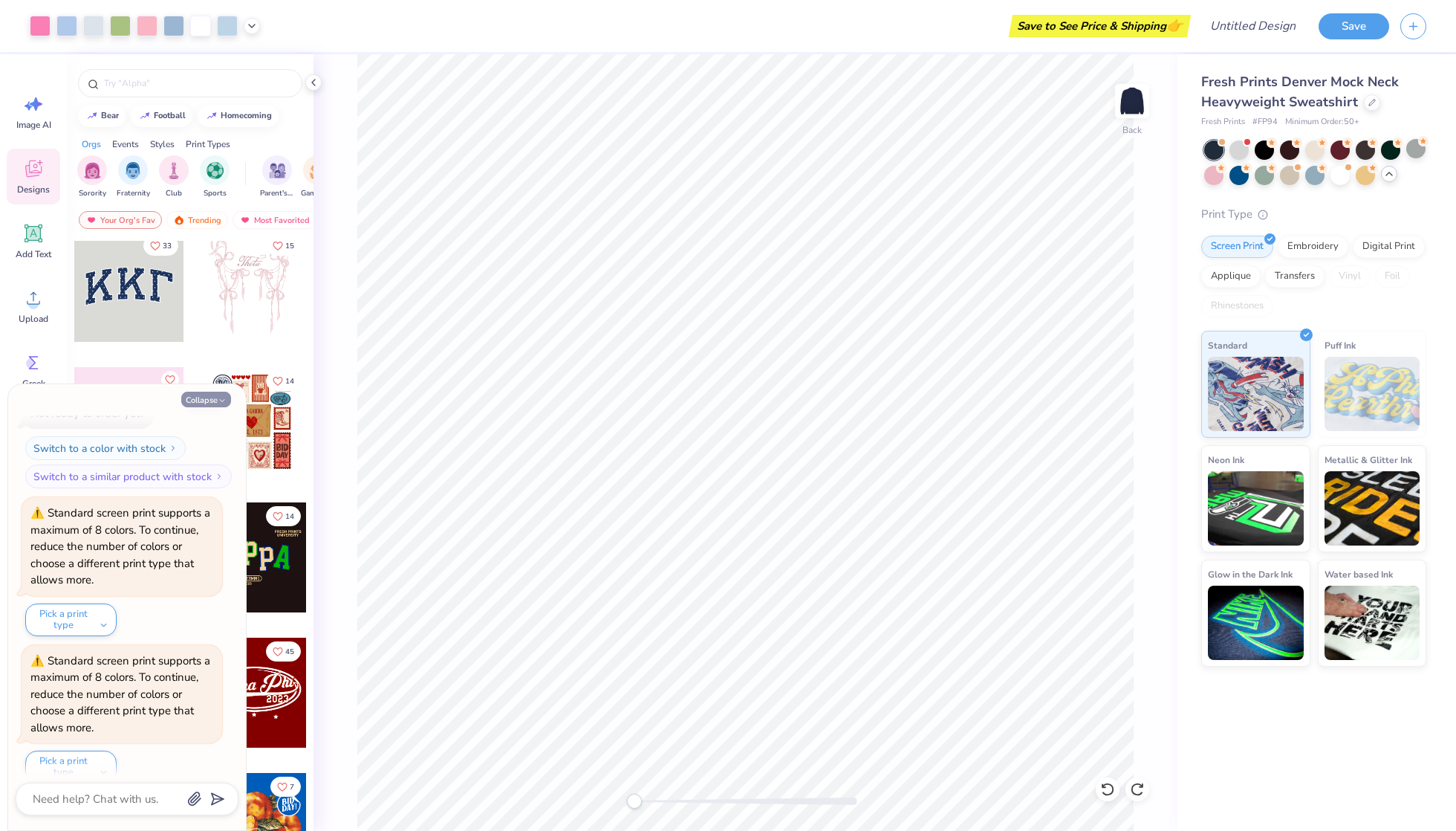
click at [199, 396] on button "Collapse" at bounding box center [206, 400] width 49 height 16
type textarea "x"
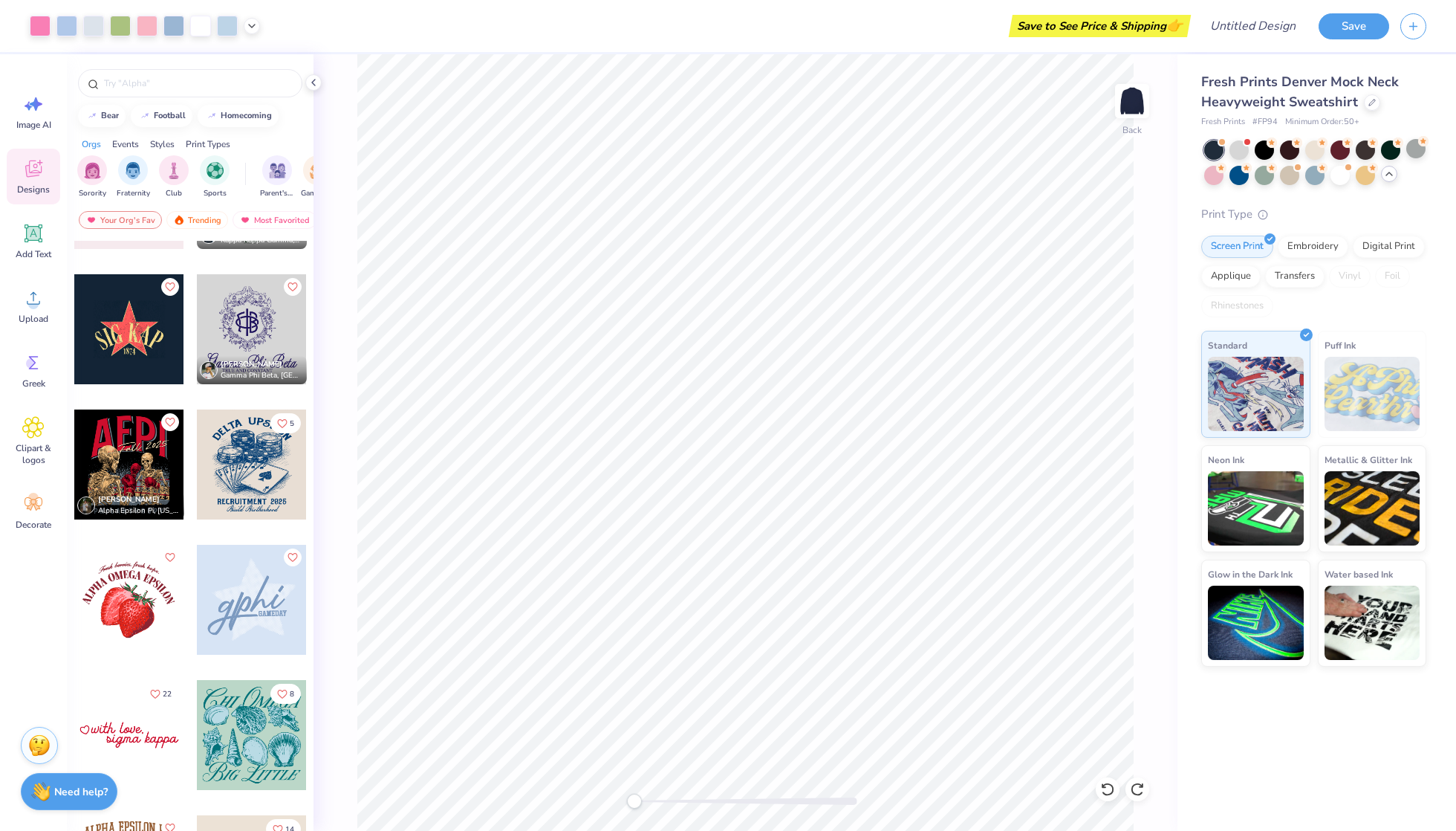
scroll to position [4683, 0]
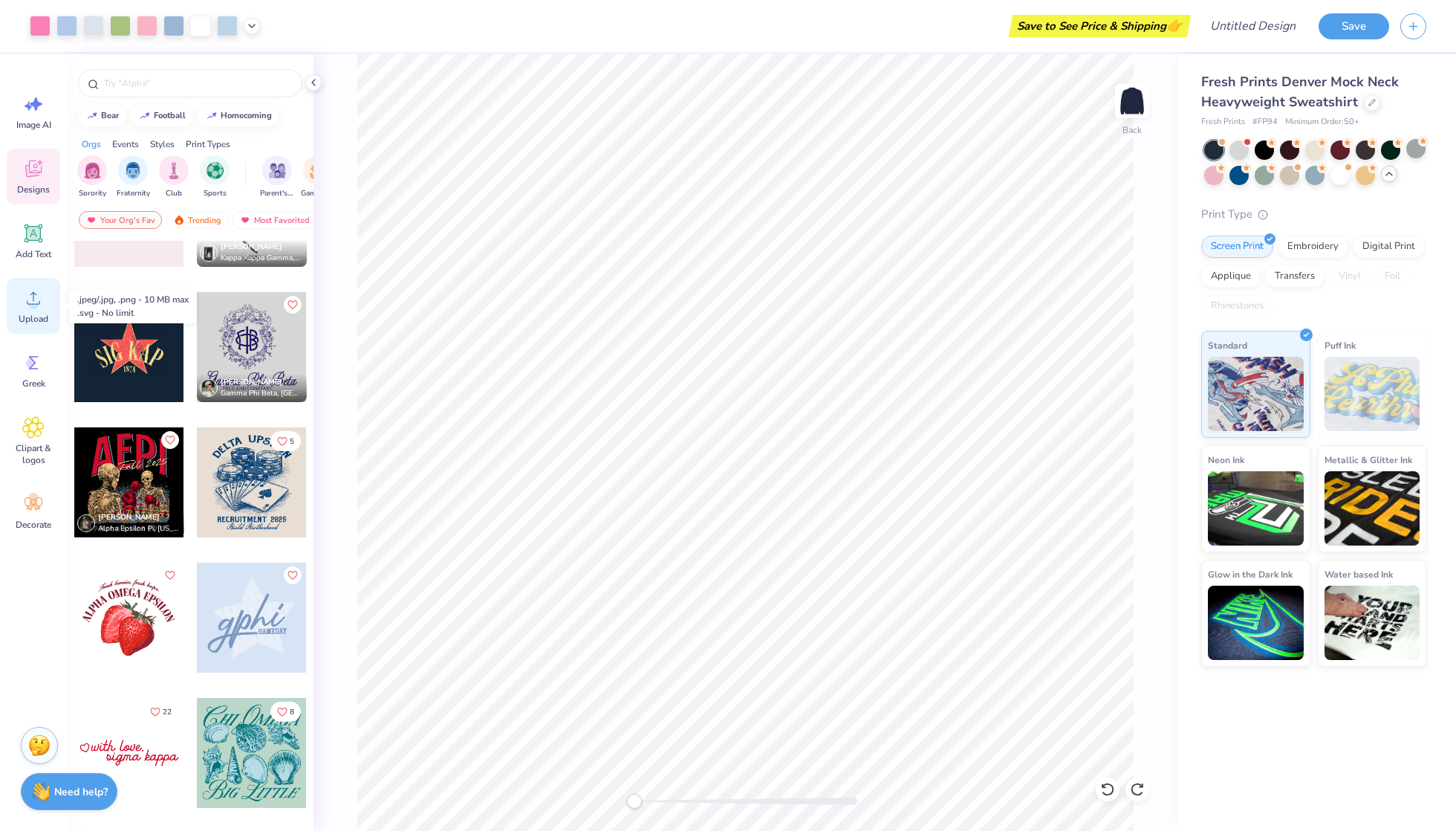
click at [33, 306] on circle at bounding box center [34, 304] width 10 height 10
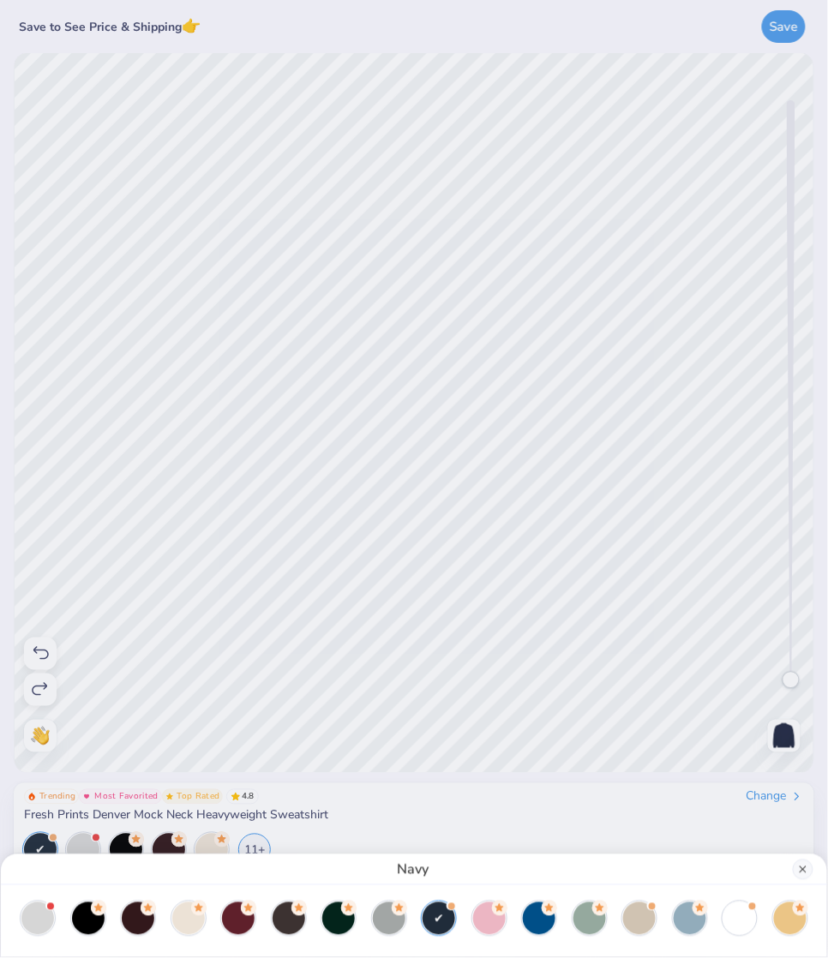
click at [804, 718] on button "Close" at bounding box center [803, 869] width 21 height 21
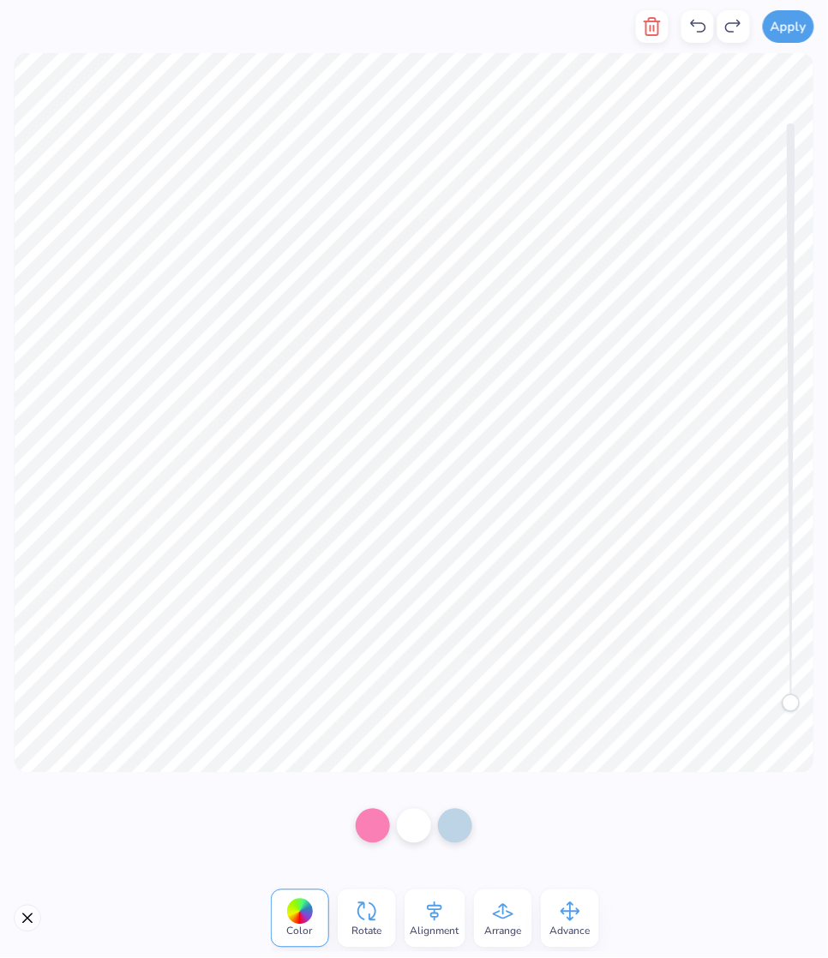
click at [29, 718] on button "Close" at bounding box center [27, 918] width 27 height 27
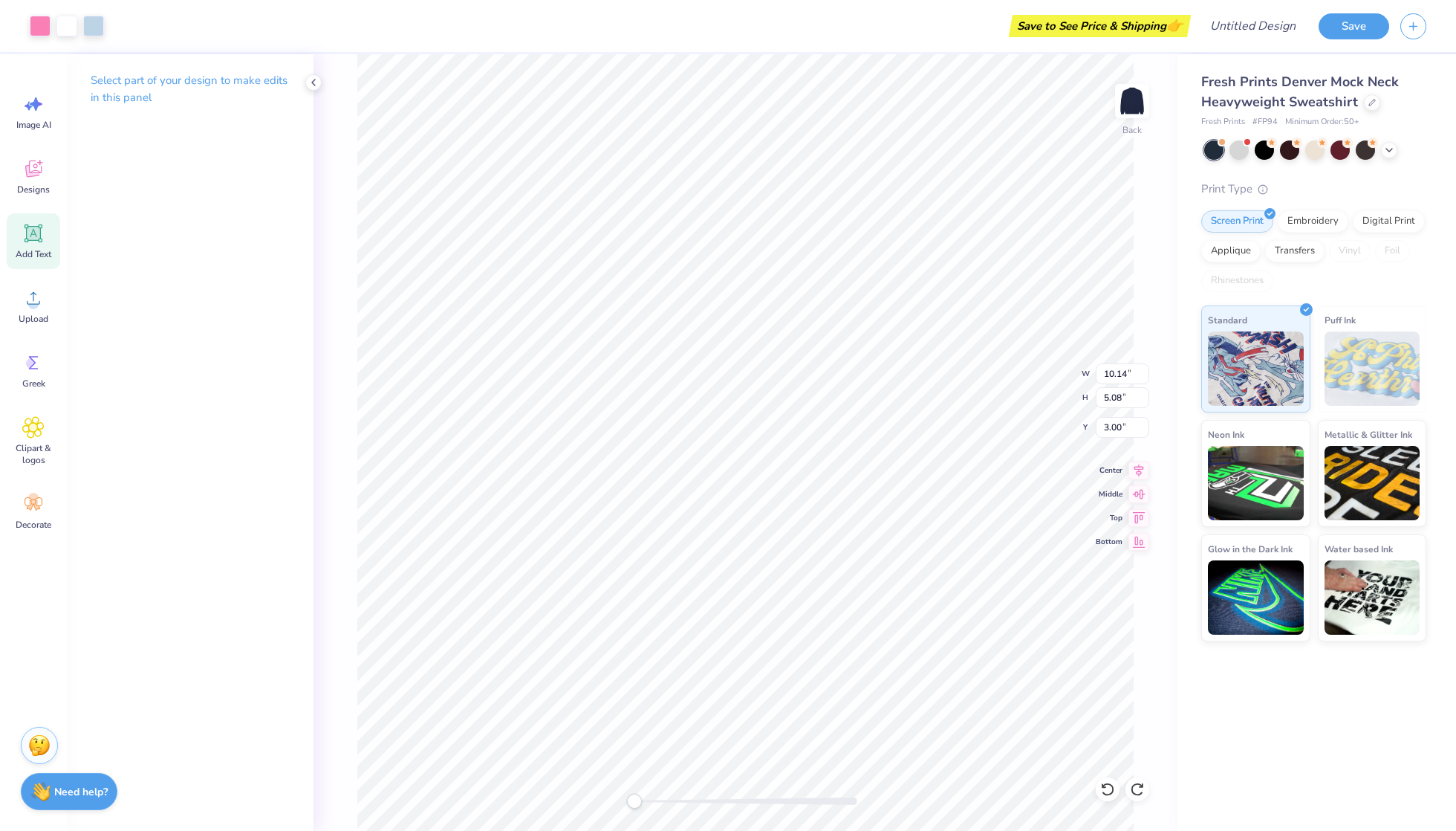
click at [39, 244] on icon at bounding box center [34, 233] width 23 height 23
type input "5.84"
type input "1.69"
type input "9.15"
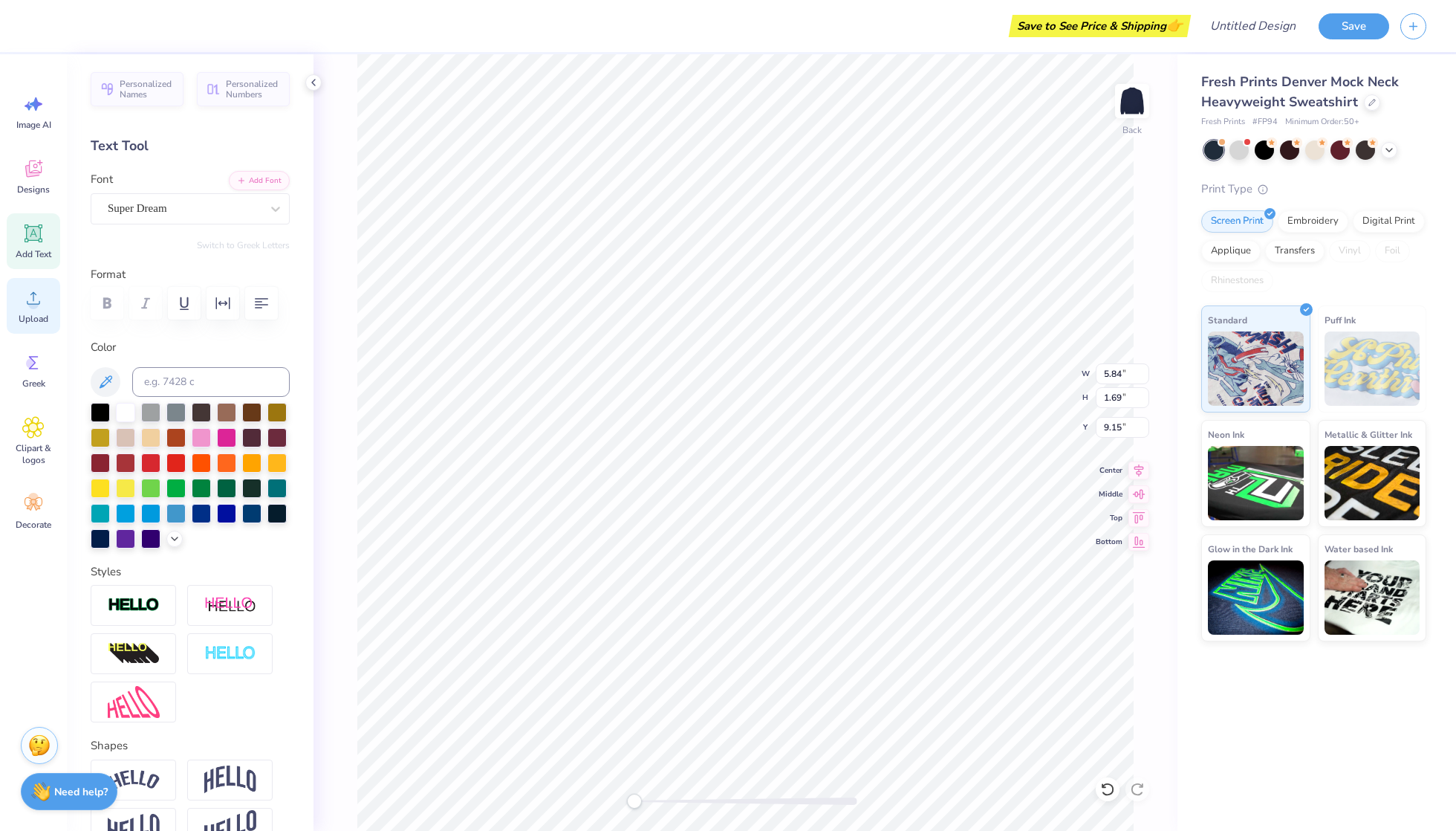
click at [9, 302] on div "Upload" at bounding box center [34, 305] width 54 height 56
click at [36, 168] on icon at bounding box center [34, 169] width 23 height 23
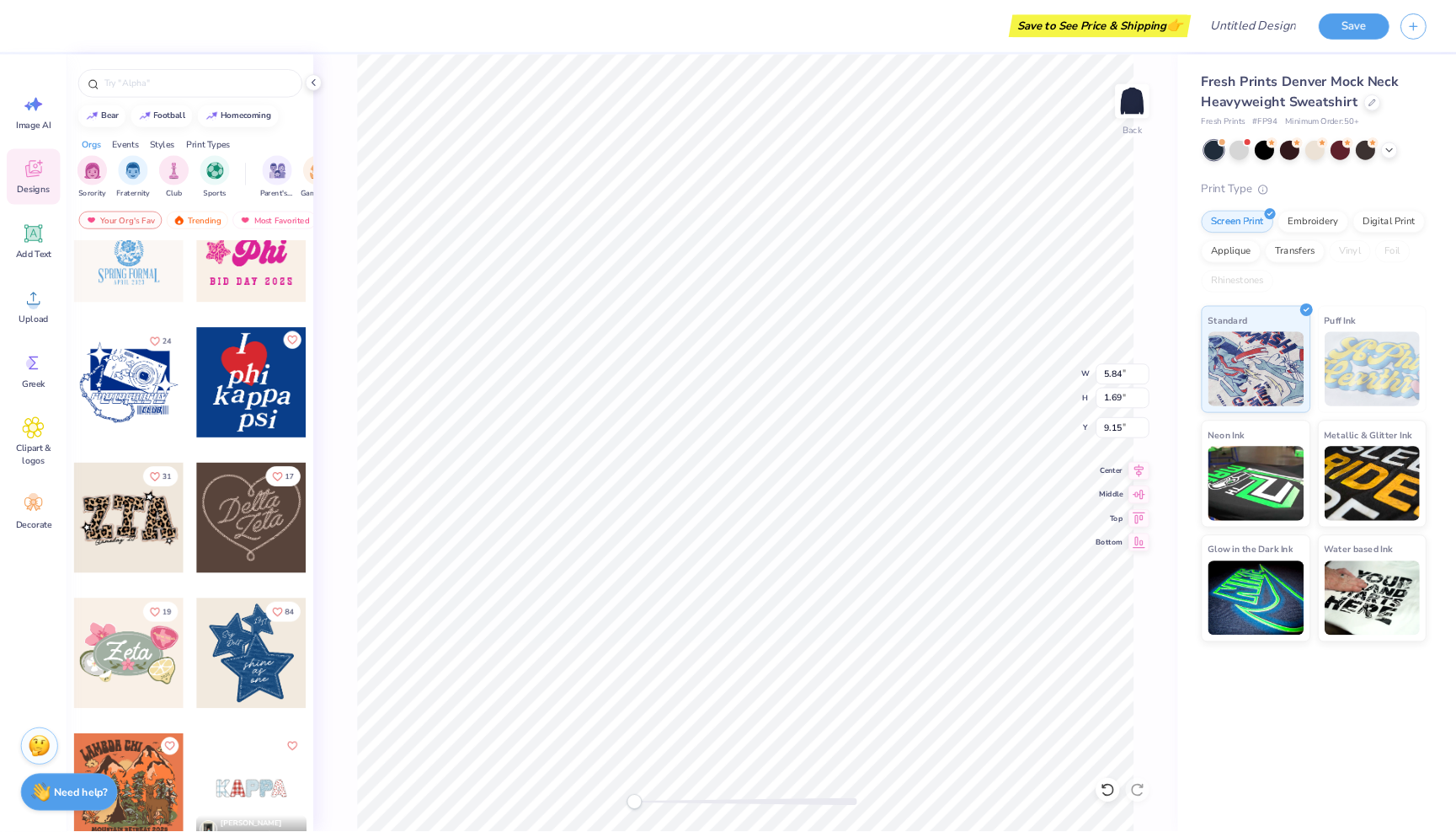
scroll to position [878, 0]
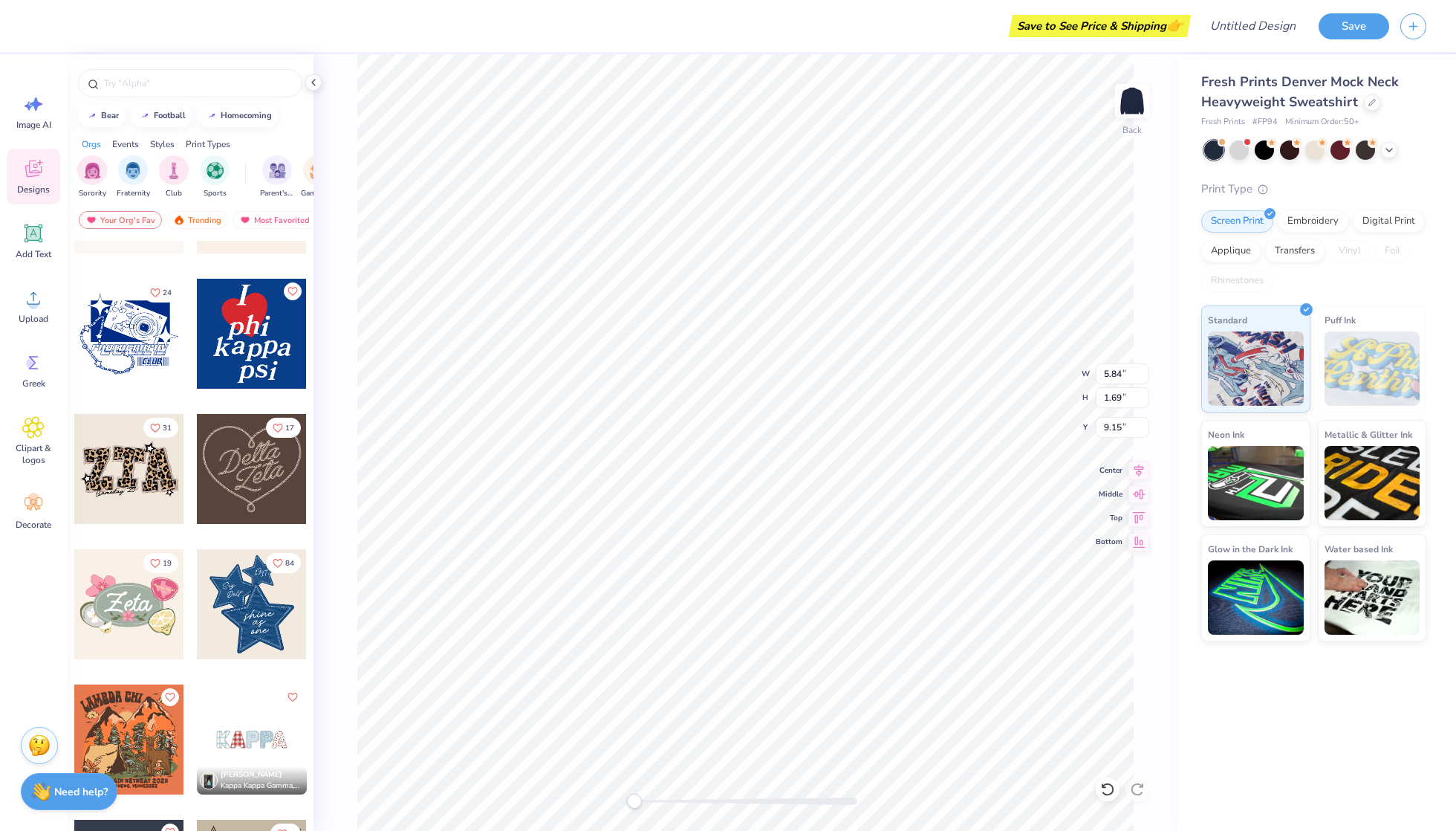
type textarea "TXT"
type input "3.11"
type input "4.04"
type input "3.14"
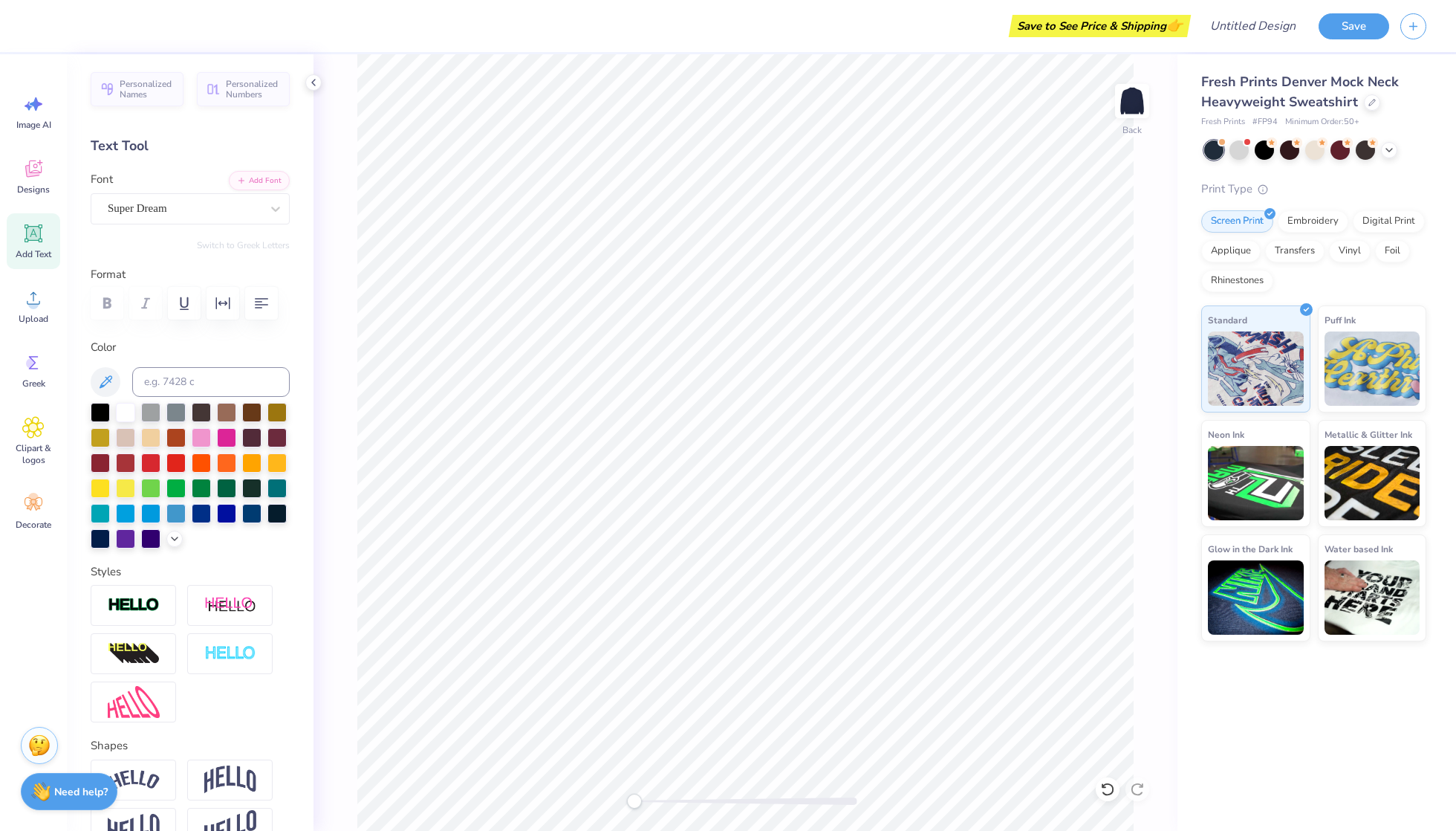
click at [752, 367] on body "Save to See Price & Shipping 👉 Design Title Save Image AI Designs Add Text Uplo…" at bounding box center [728, 416] width 1456 height 831
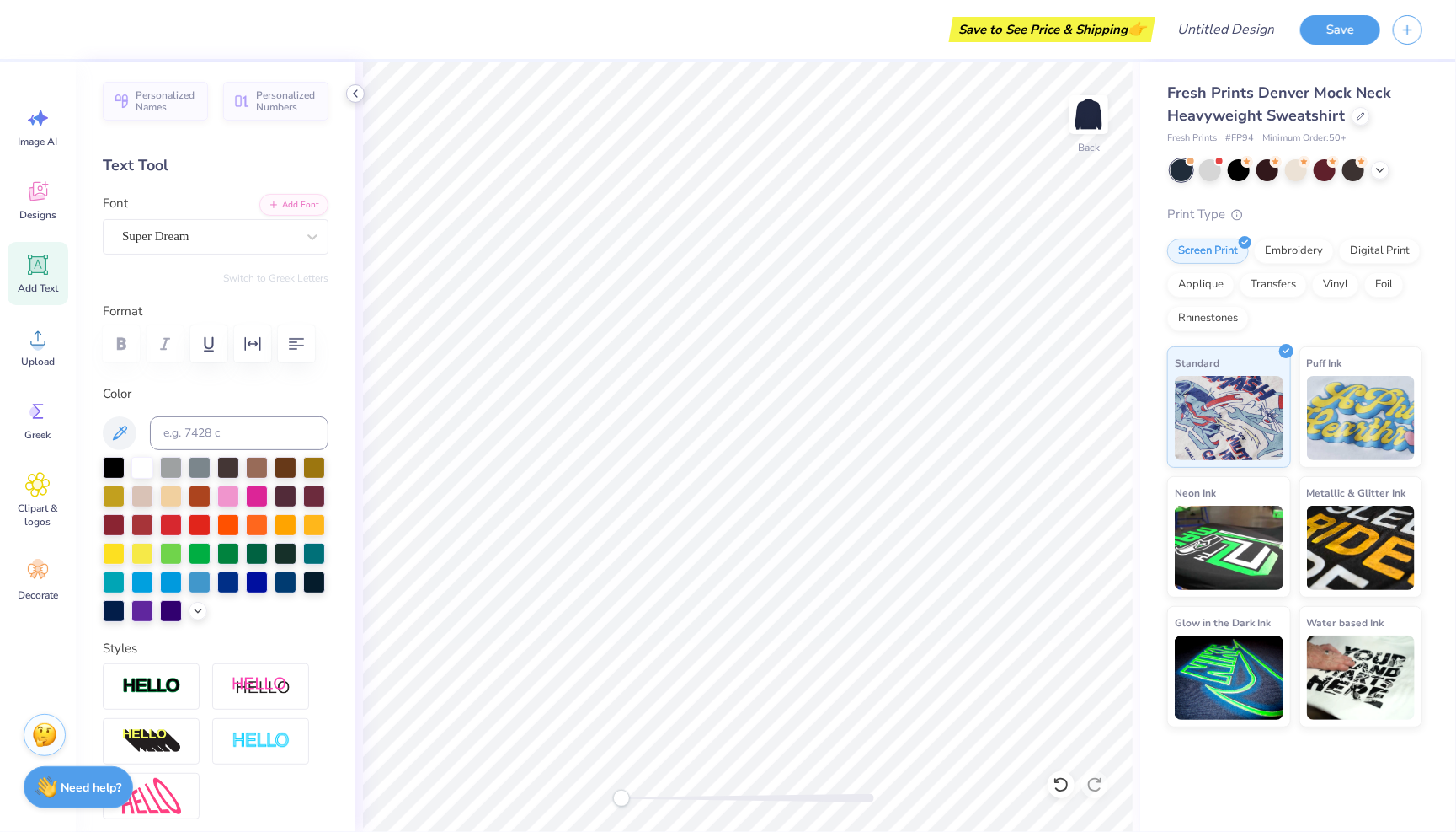
click at [355, 91] on icon at bounding box center [356, 93] width 14 height 14
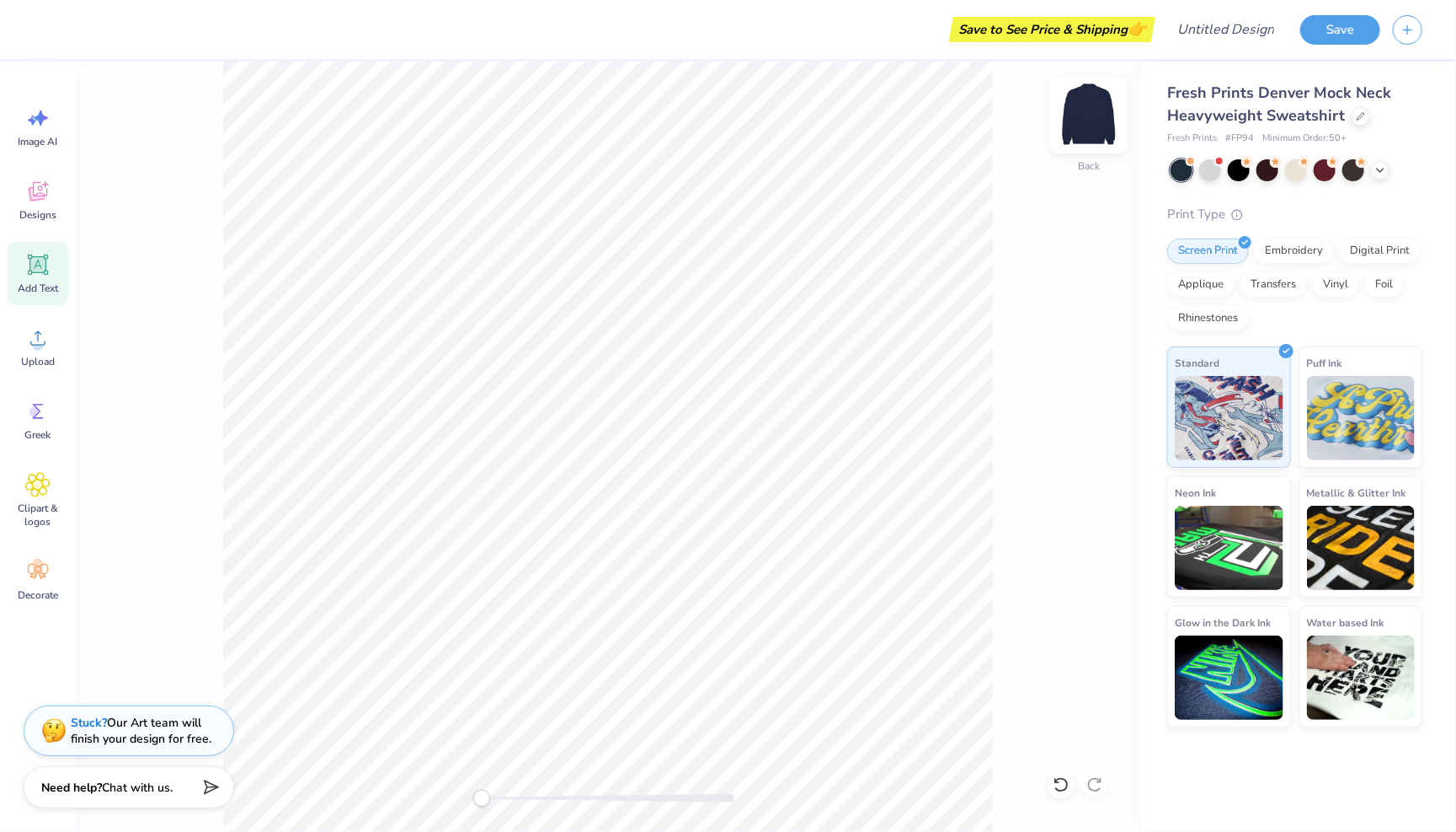
click at [1101, 121] on img at bounding box center [1089, 114] width 68 height 68
click at [1238, 172] on icon at bounding box center [1380, 168] width 14 height 14
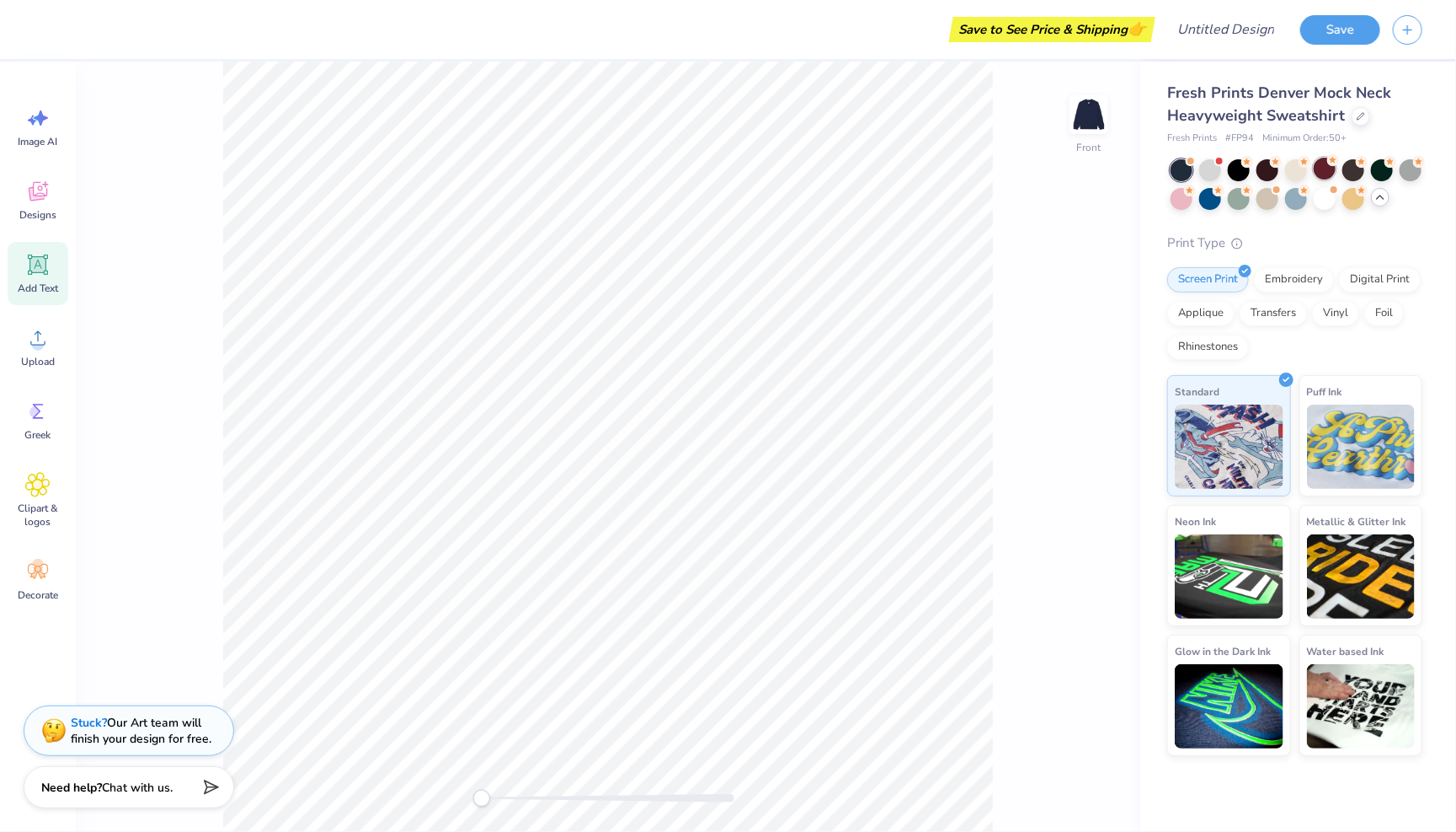
click at [1238, 165] on div at bounding box center [1297, 184] width 252 height 50
click at [1238, 166] on div at bounding box center [1325, 168] width 22 height 22
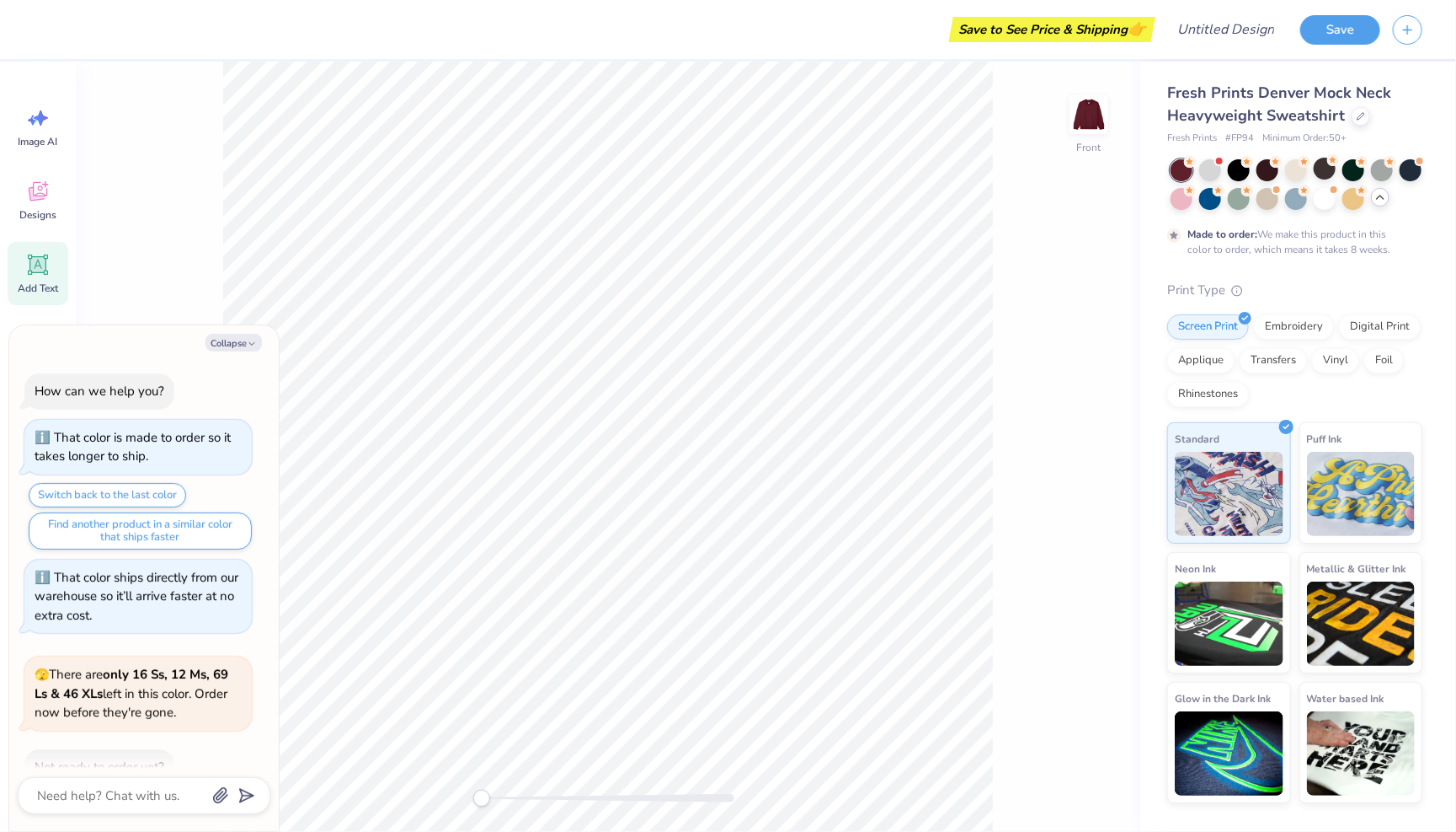
scroll to position [780, 0]
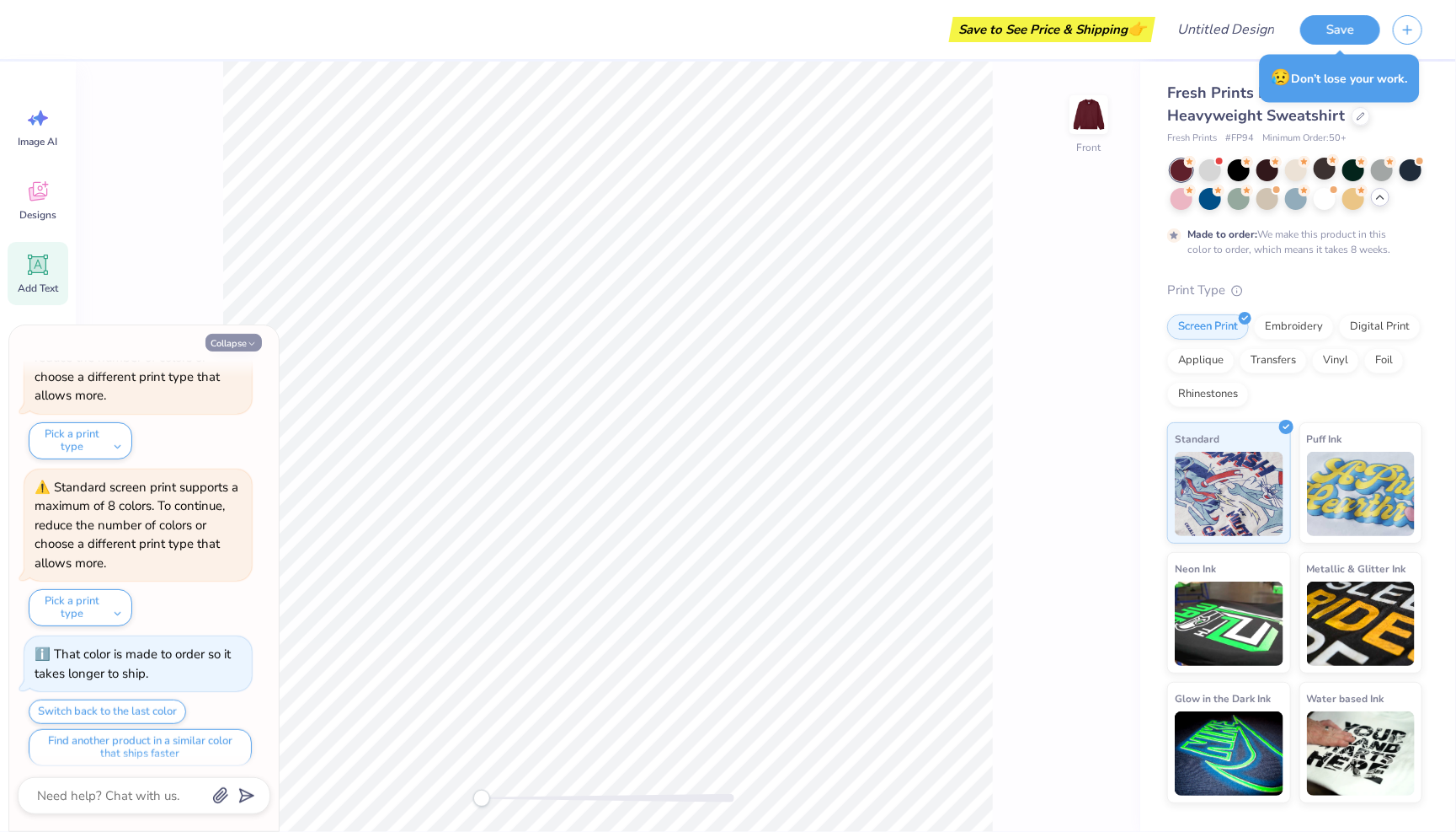
click at [247, 343] on icon "button" at bounding box center [252, 343] width 10 height 10
type textarea "x"
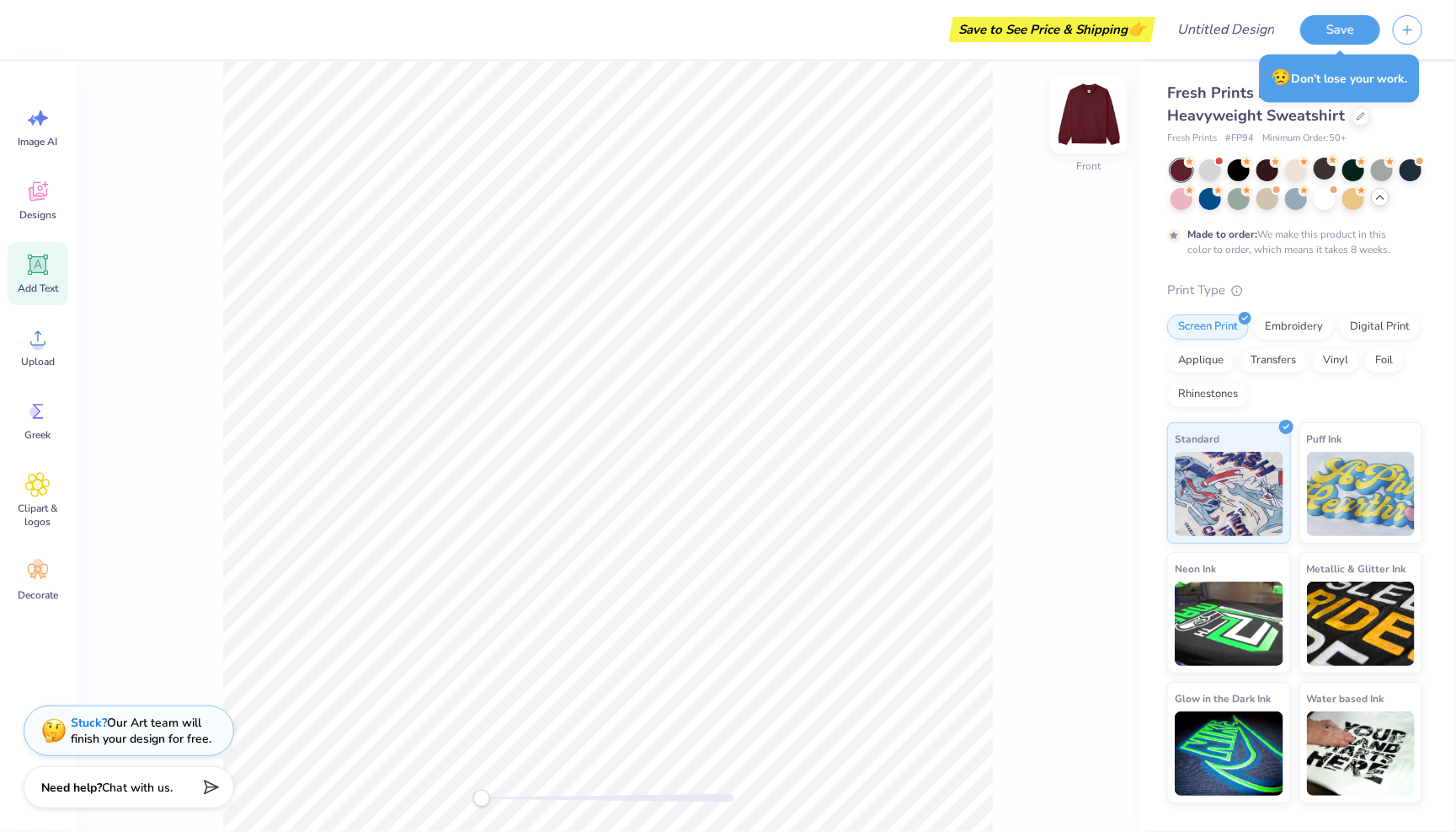
click at [1075, 110] on img at bounding box center [1089, 114] width 68 height 68
click at [1238, 167] on div at bounding box center [1296, 168] width 22 height 22
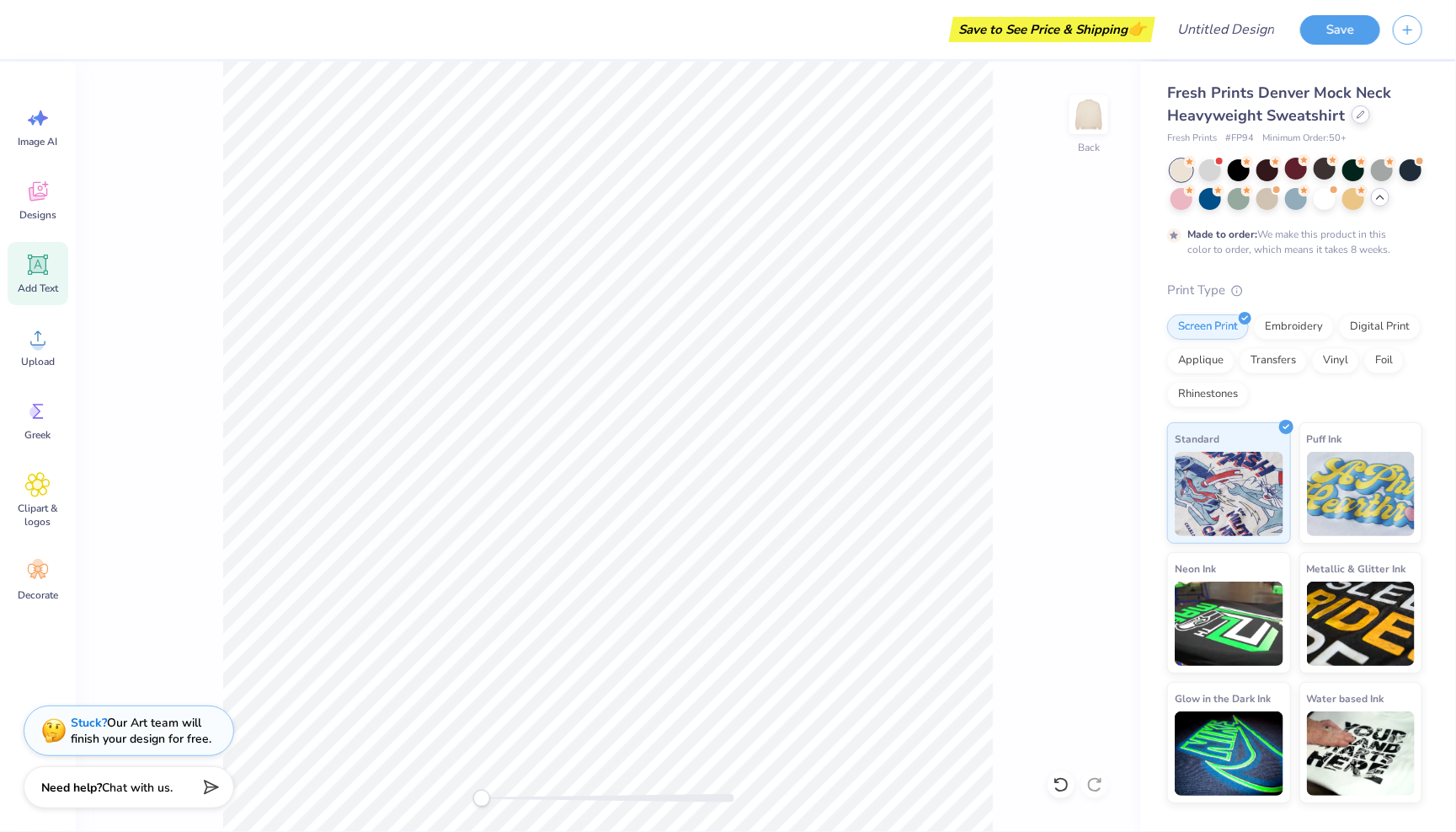
click at [1238, 113] on icon at bounding box center [1361, 114] width 9 height 9
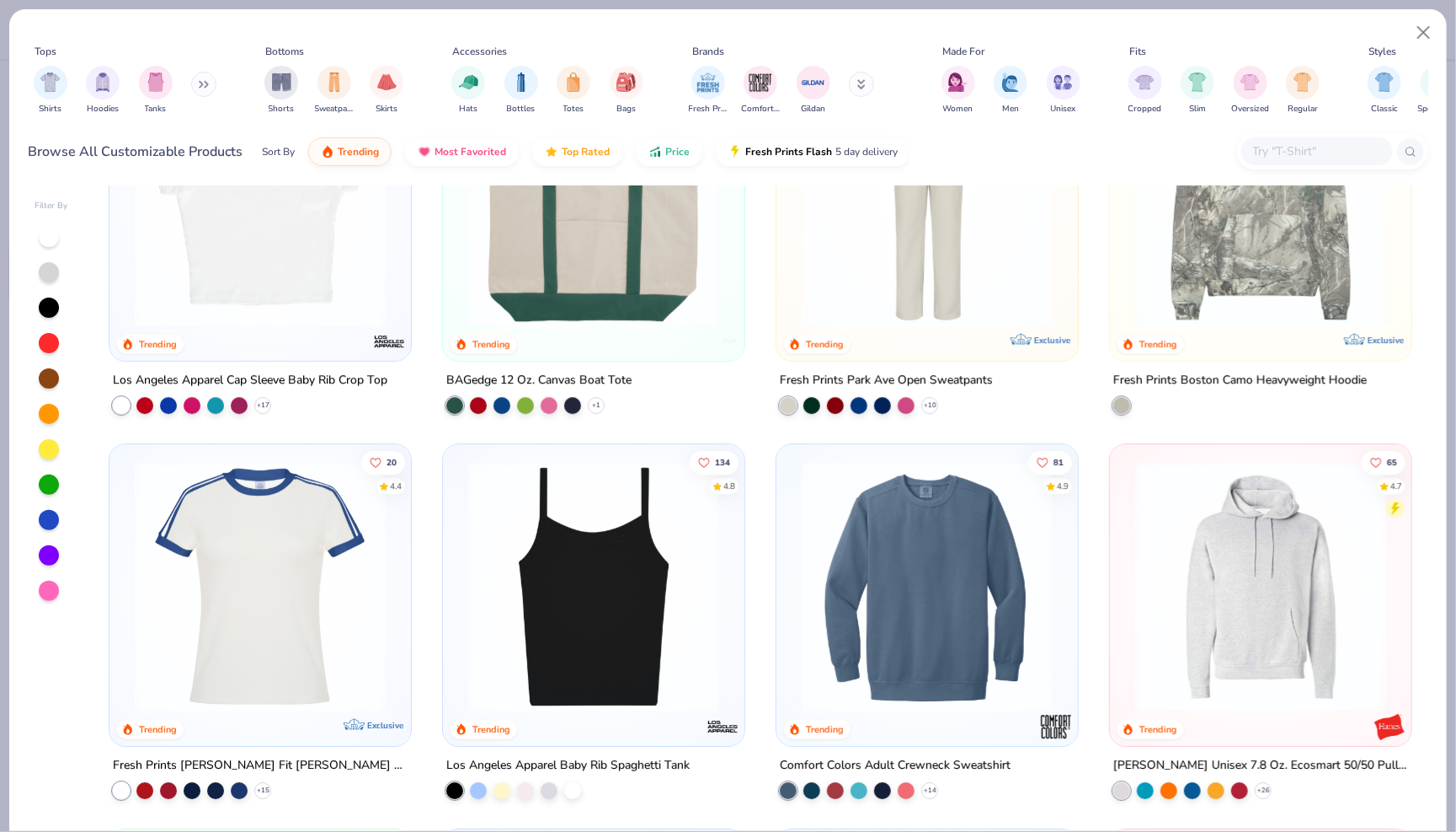
scroll to position [2828, 0]
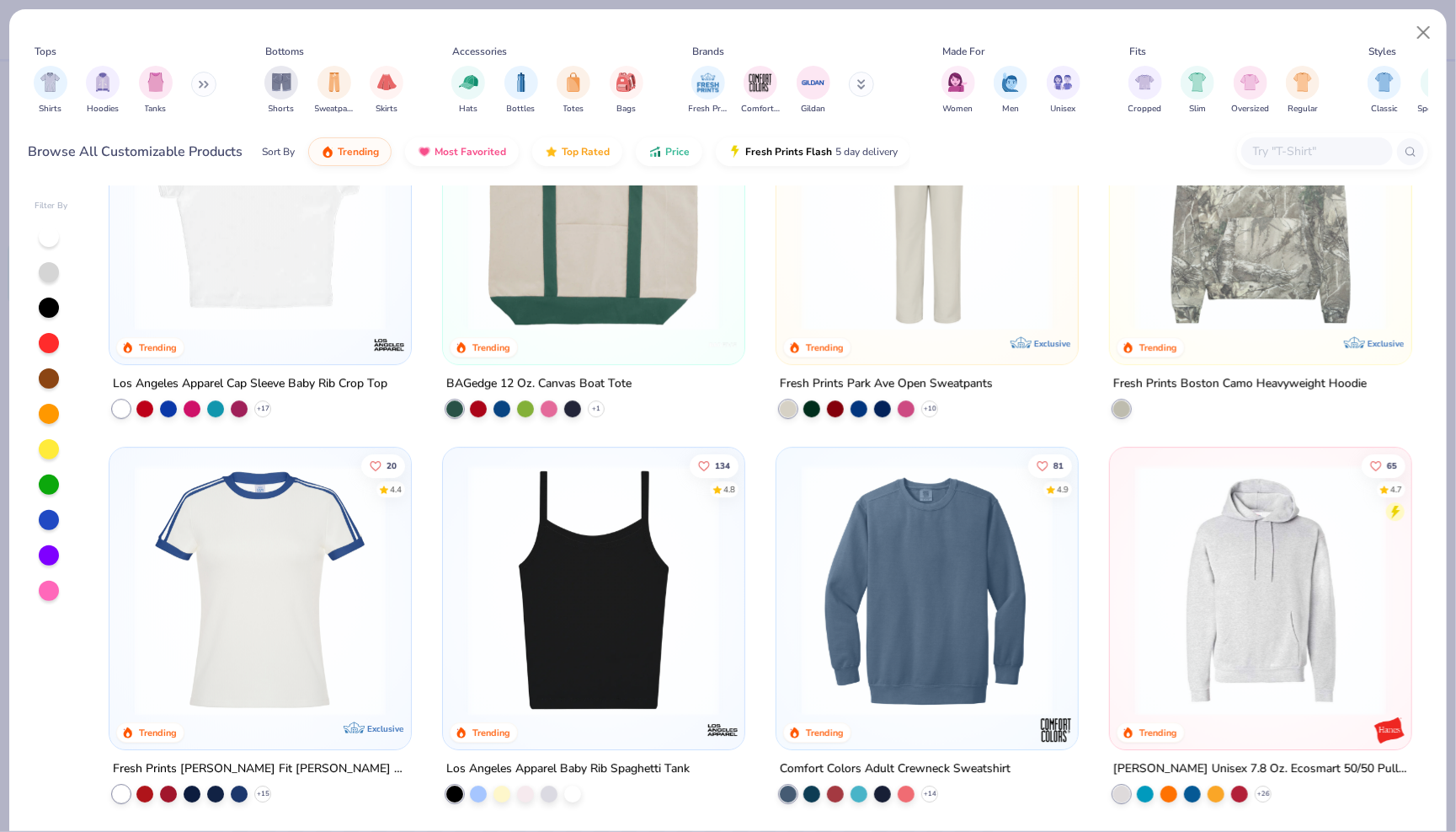
click at [199, 261] on img at bounding box center [261, 205] width 267 height 251
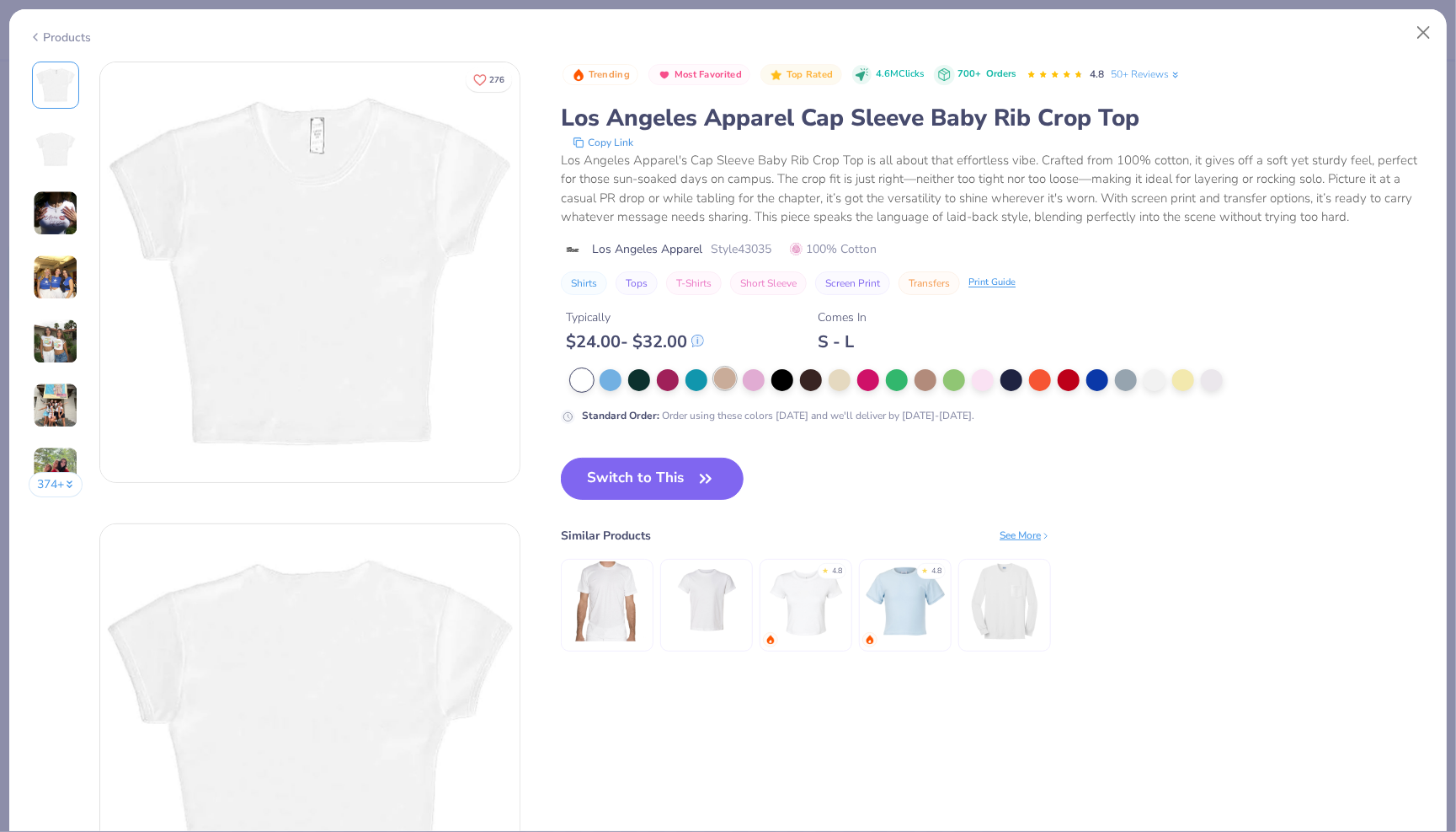
click at [723, 381] on div at bounding box center [726, 379] width 22 height 22
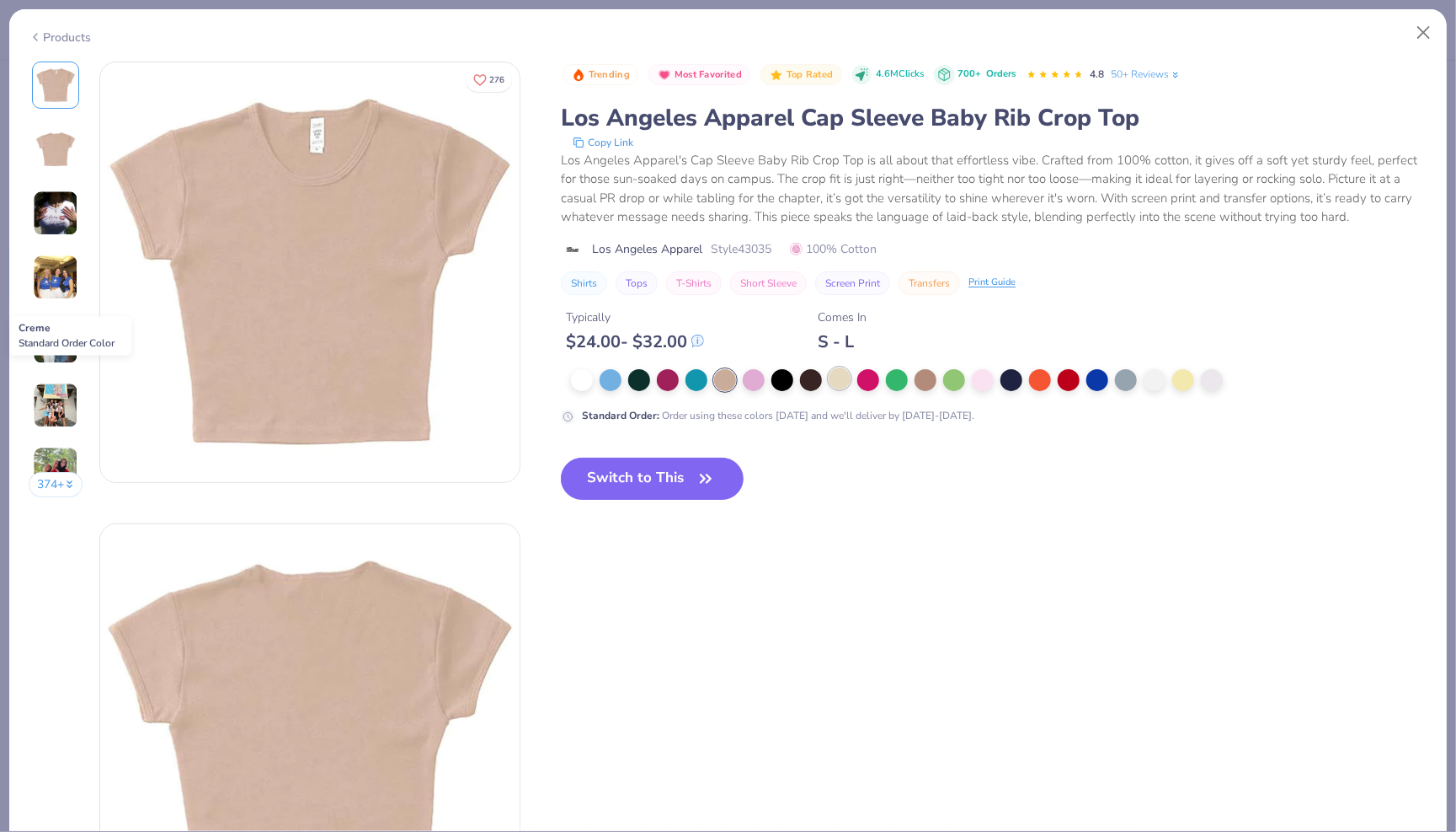
click at [834, 374] on div at bounding box center [840, 379] width 22 height 22
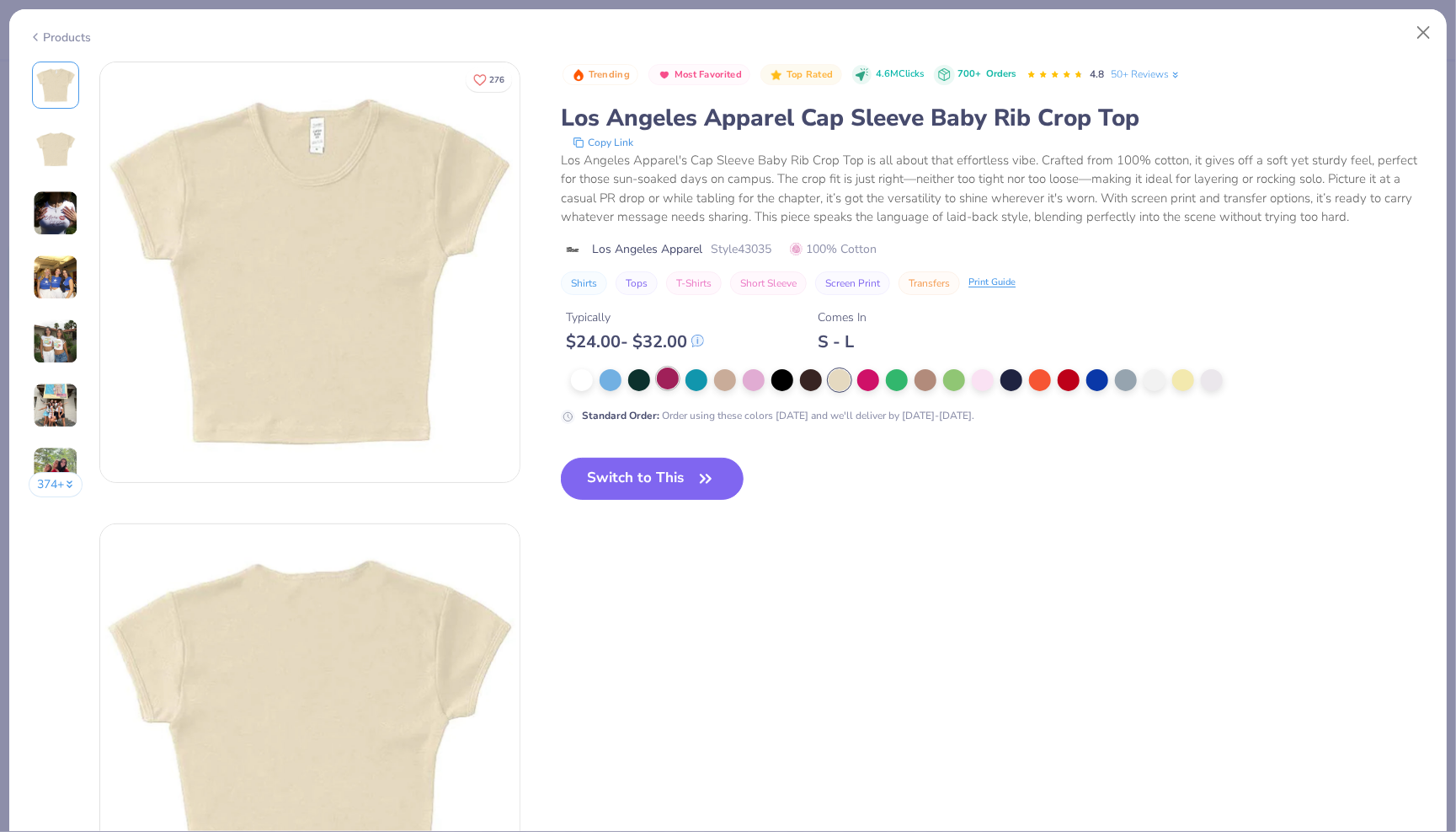
click at [666, 379] on div at bounding box center [668, 379] width 22 height 22
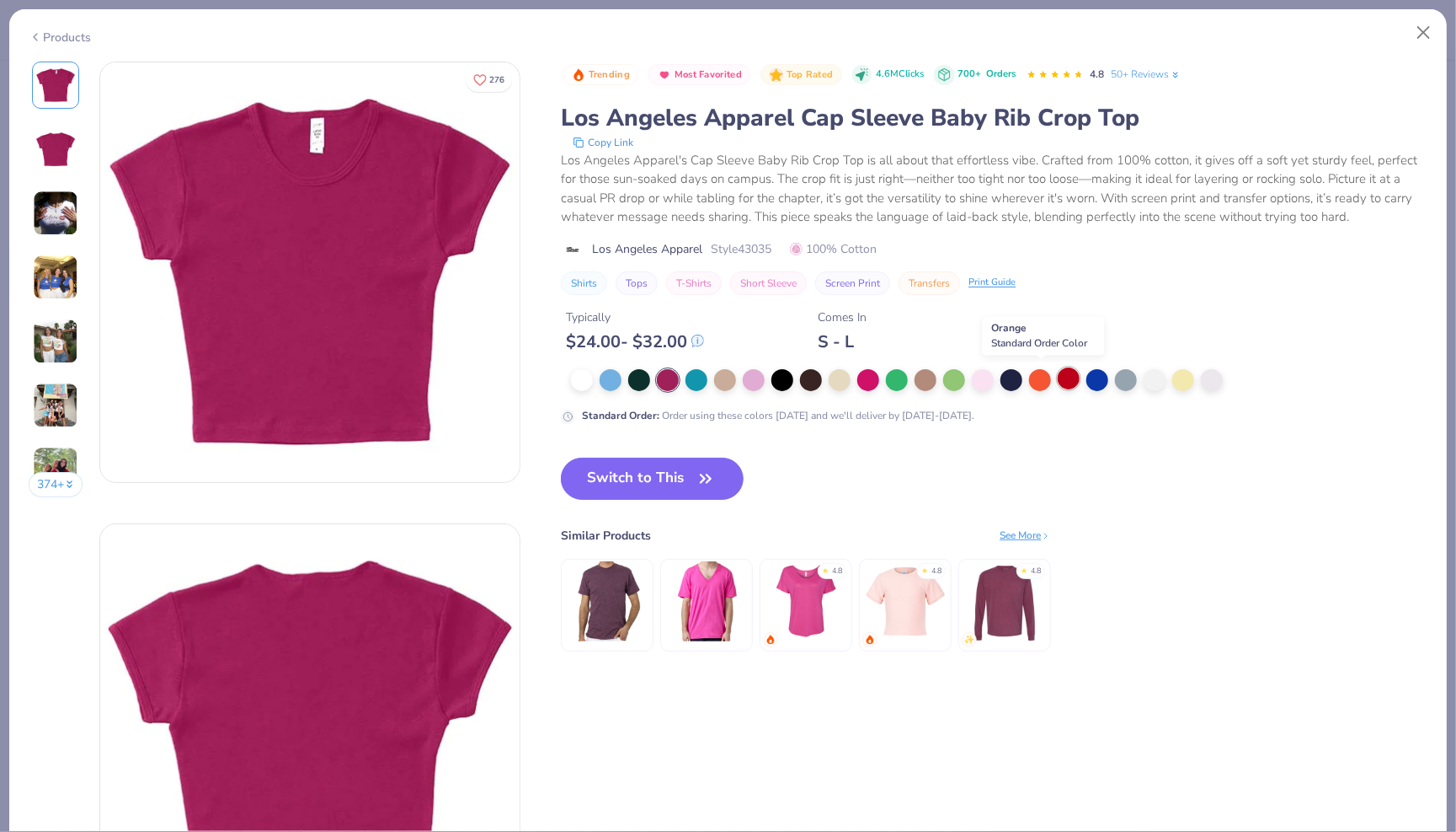
click at [1069, 384] on div at bounding box center [1069, 379] width 22 height 22
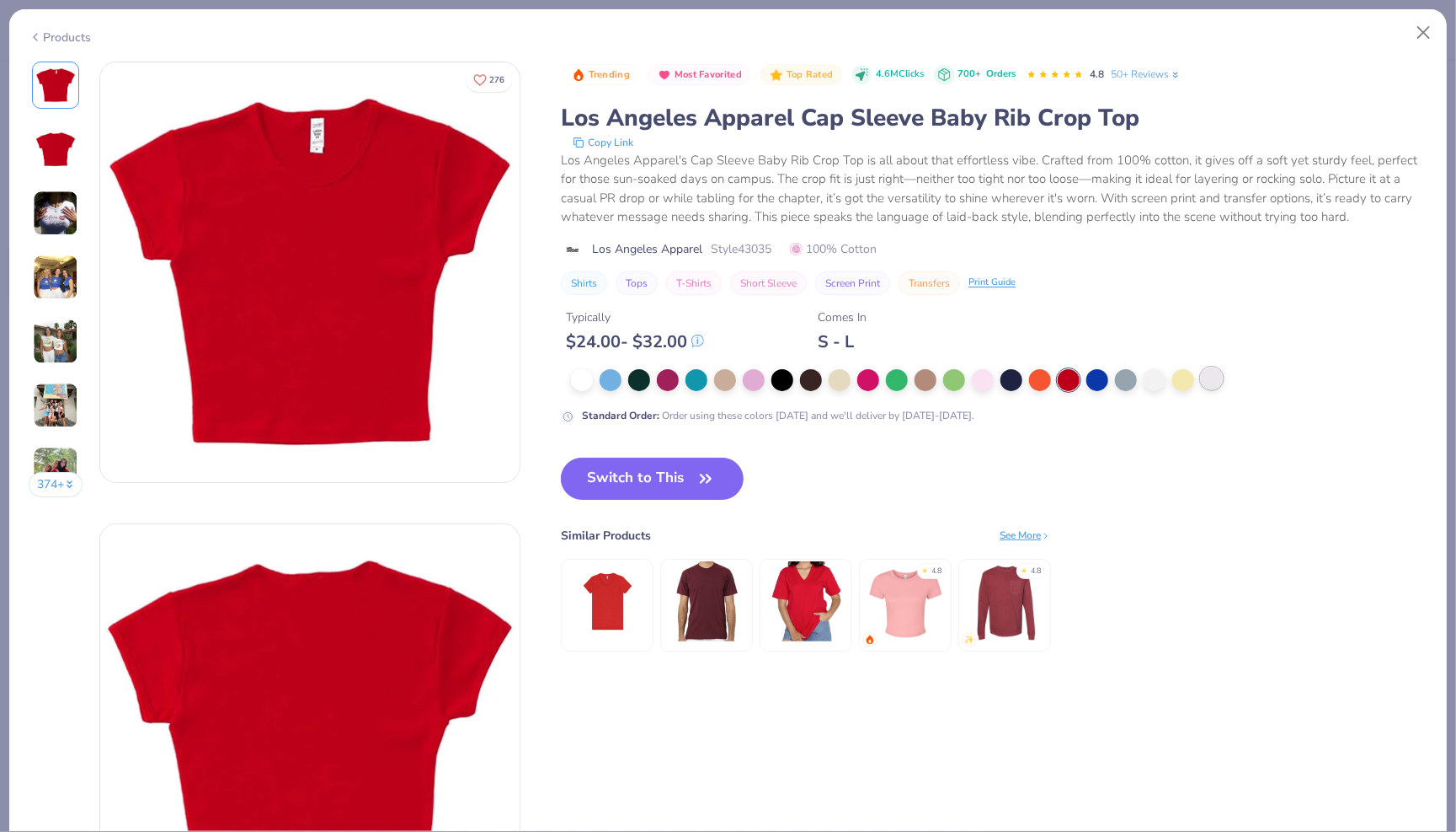
click at [1206, 373] on div at bounding box center [1212, 379] width 22 height 22
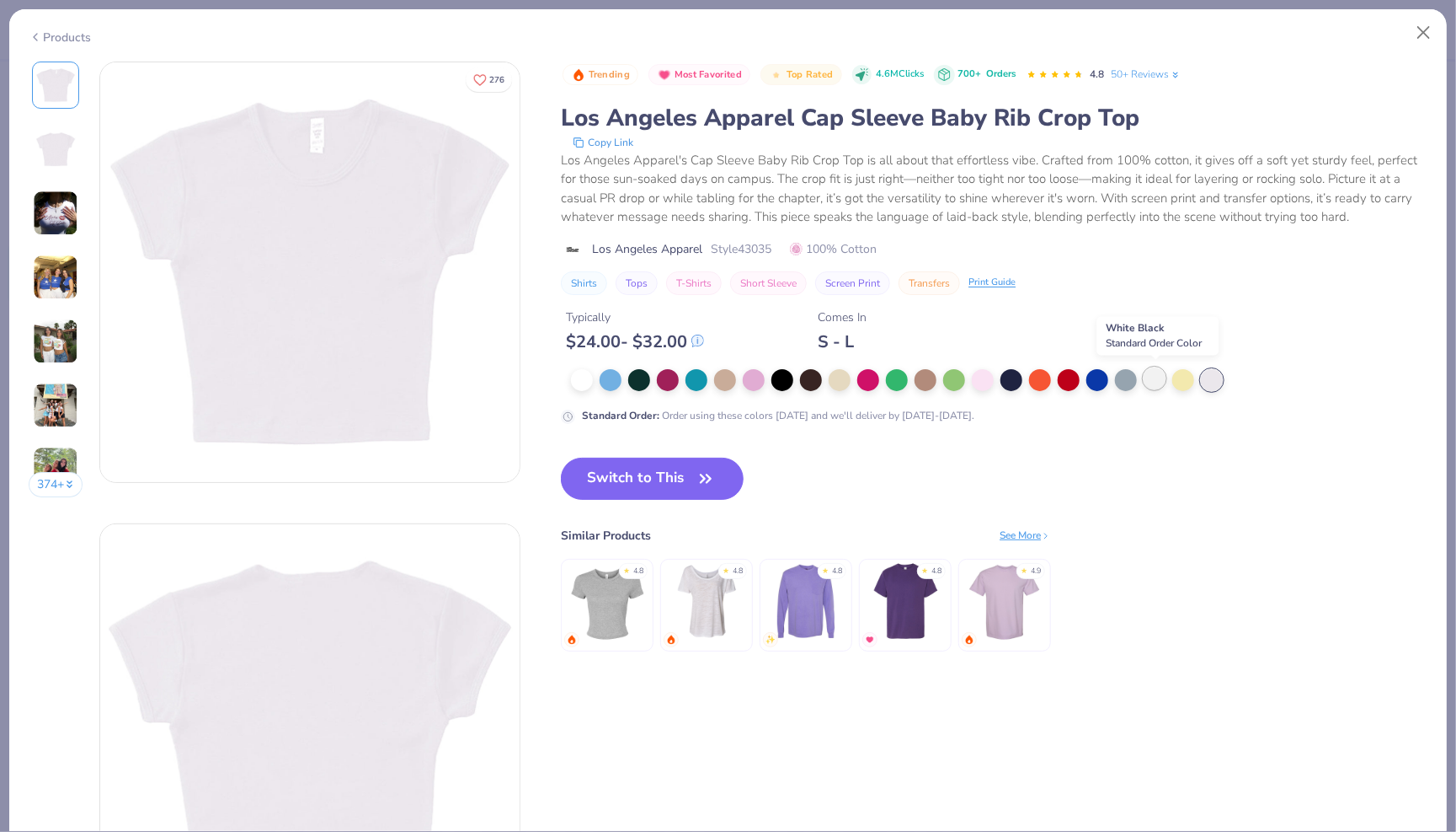
click at [1160, 380] on div at bounding box center [1154, 379] width 22 height 22
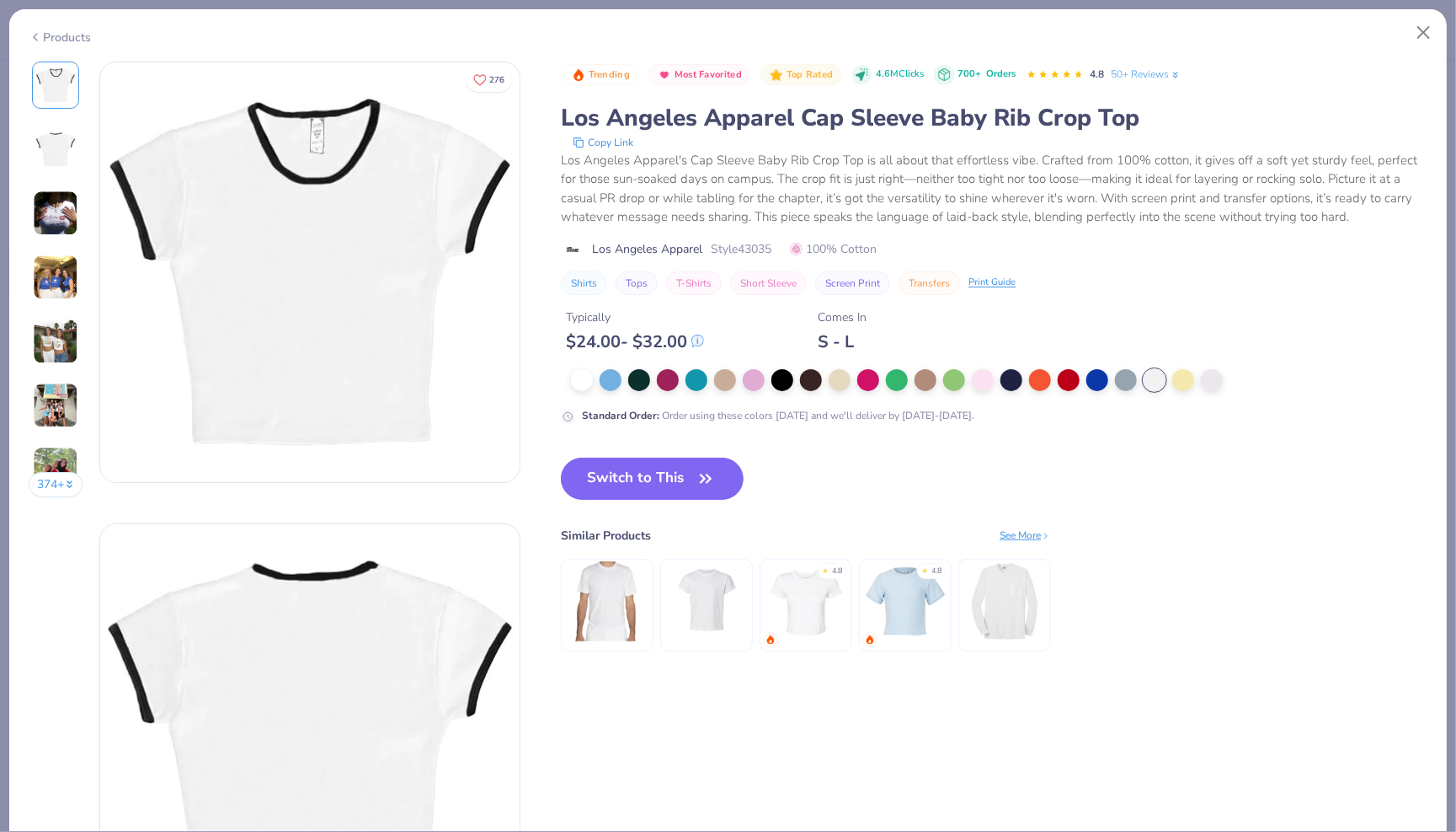
click at [562, 380] on div at bounding box center [898, 380] width 673 height 22
click at [597, 381] on div at bounding box center [903, 380] width 664 height 22
click at [586, 377] on div at bounding box center [582, 379] width 22 height 22
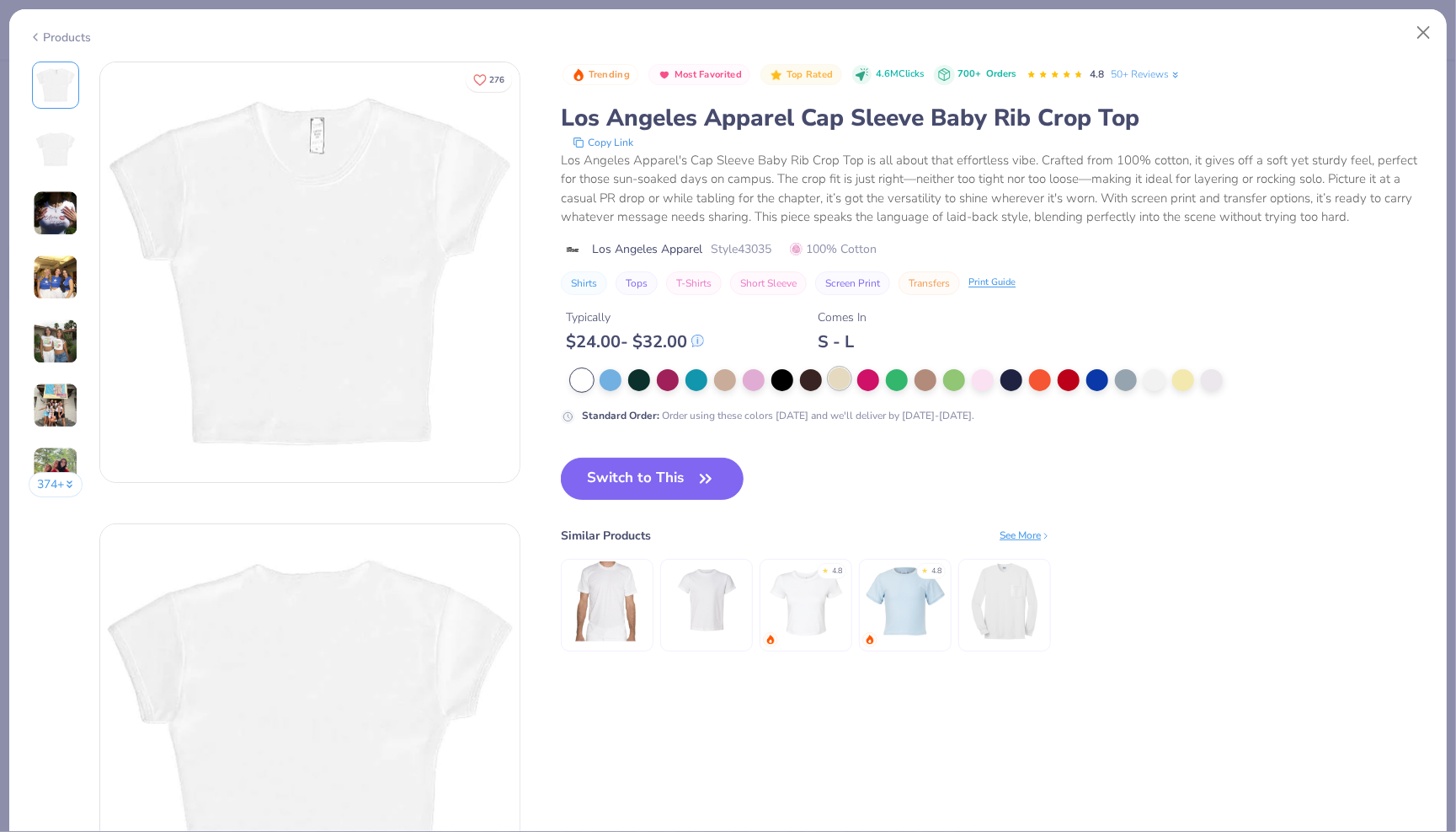
click at [829, 380] on div at bounding box center [840, 379] width 22 height 22
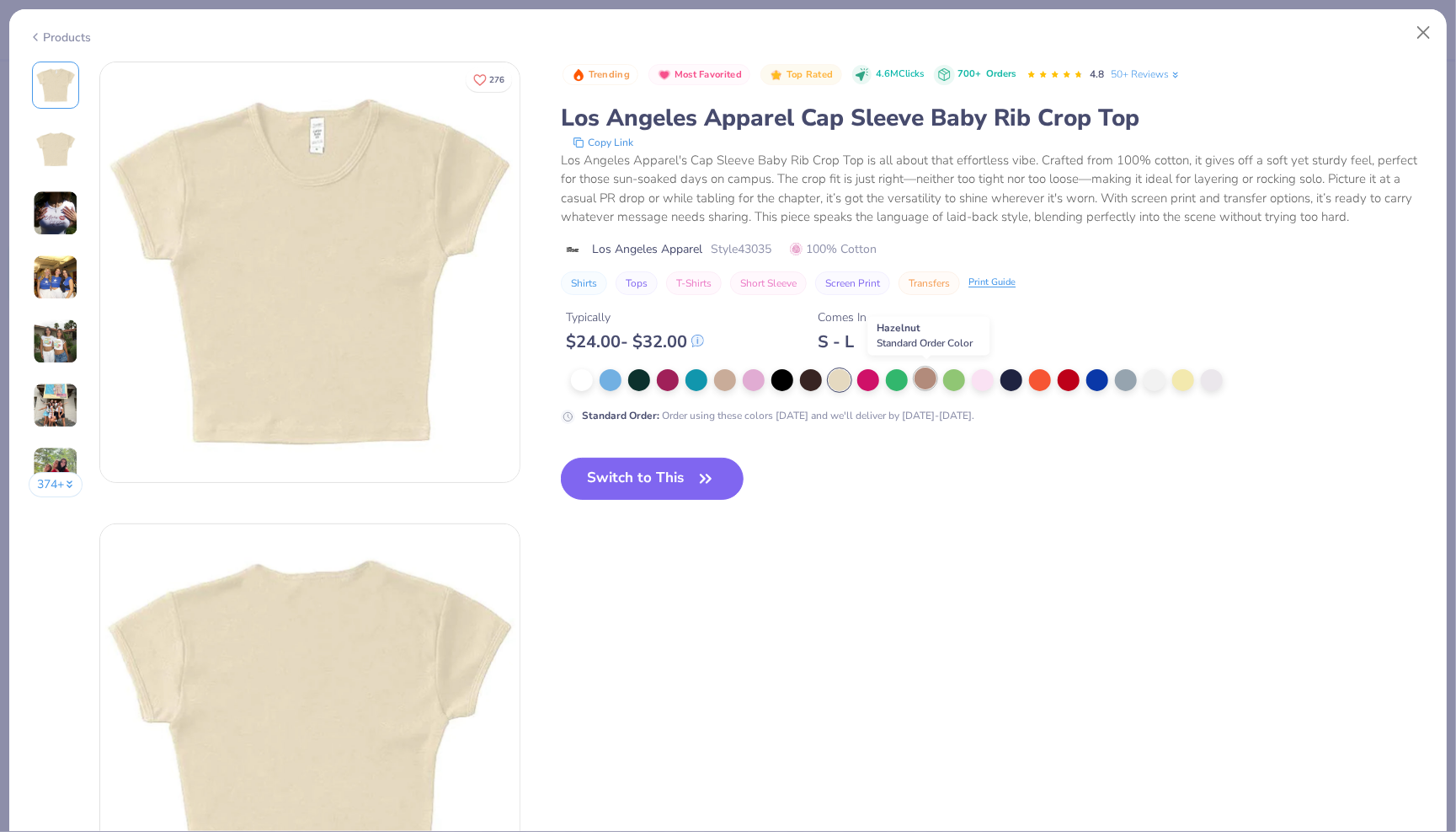
click at [934, 377] on div at bounding box center [925, 379] width 22 height 22
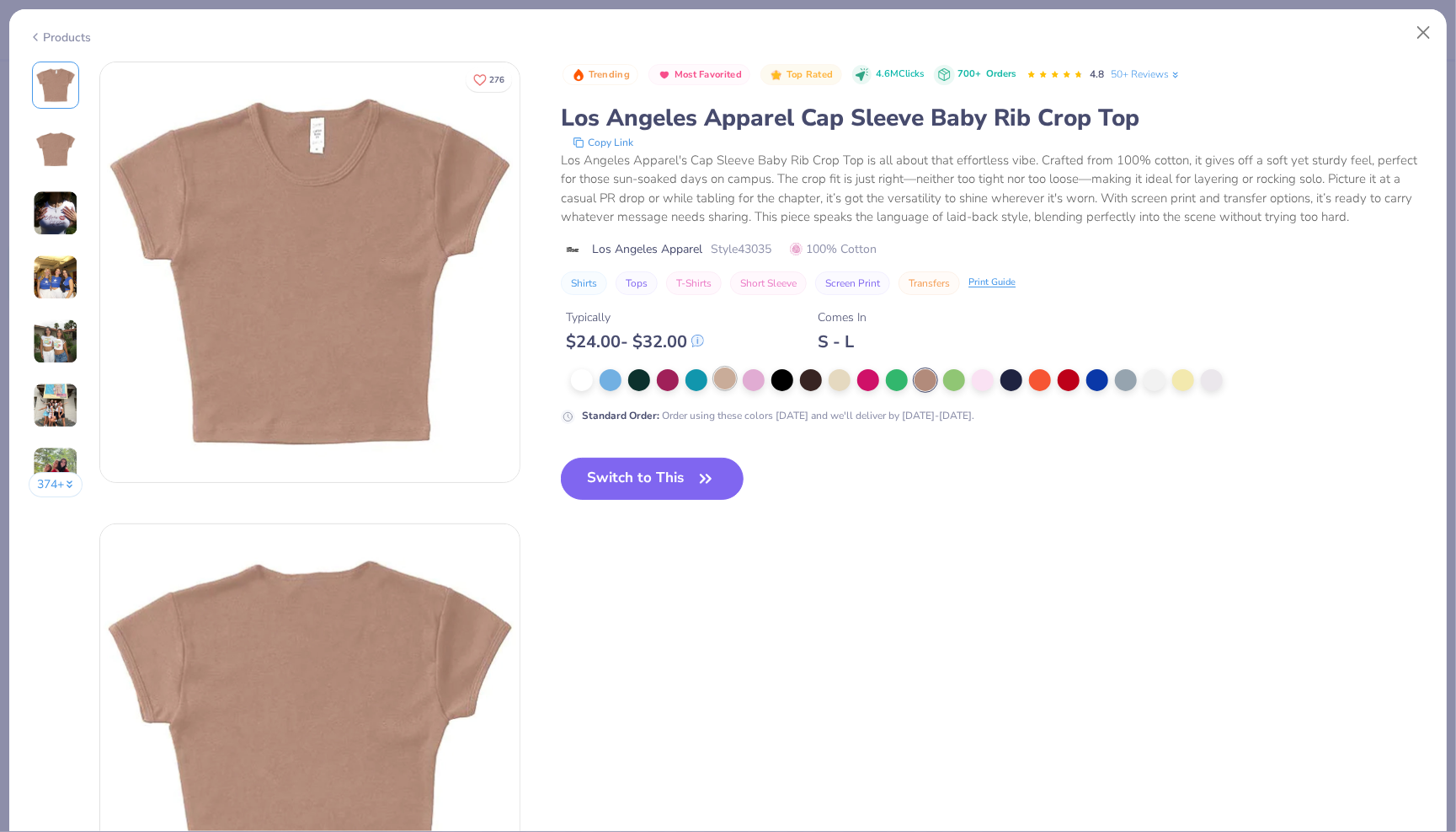
click at [724, 370] on div at bounding box center [726, 379] width 22 height 22
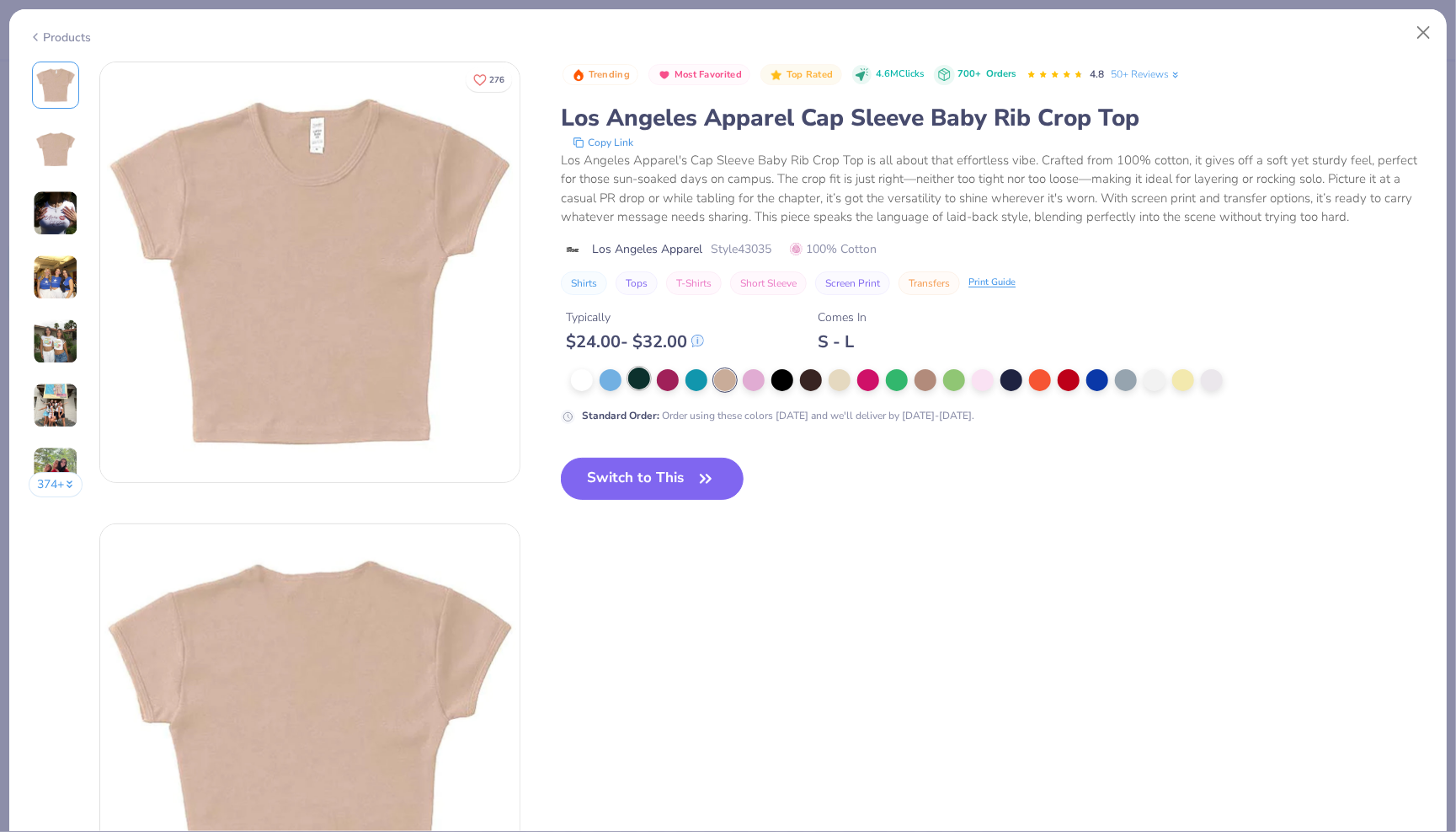
click at [638, 381] on div at bounding box center [639, 379] width 22 height 22
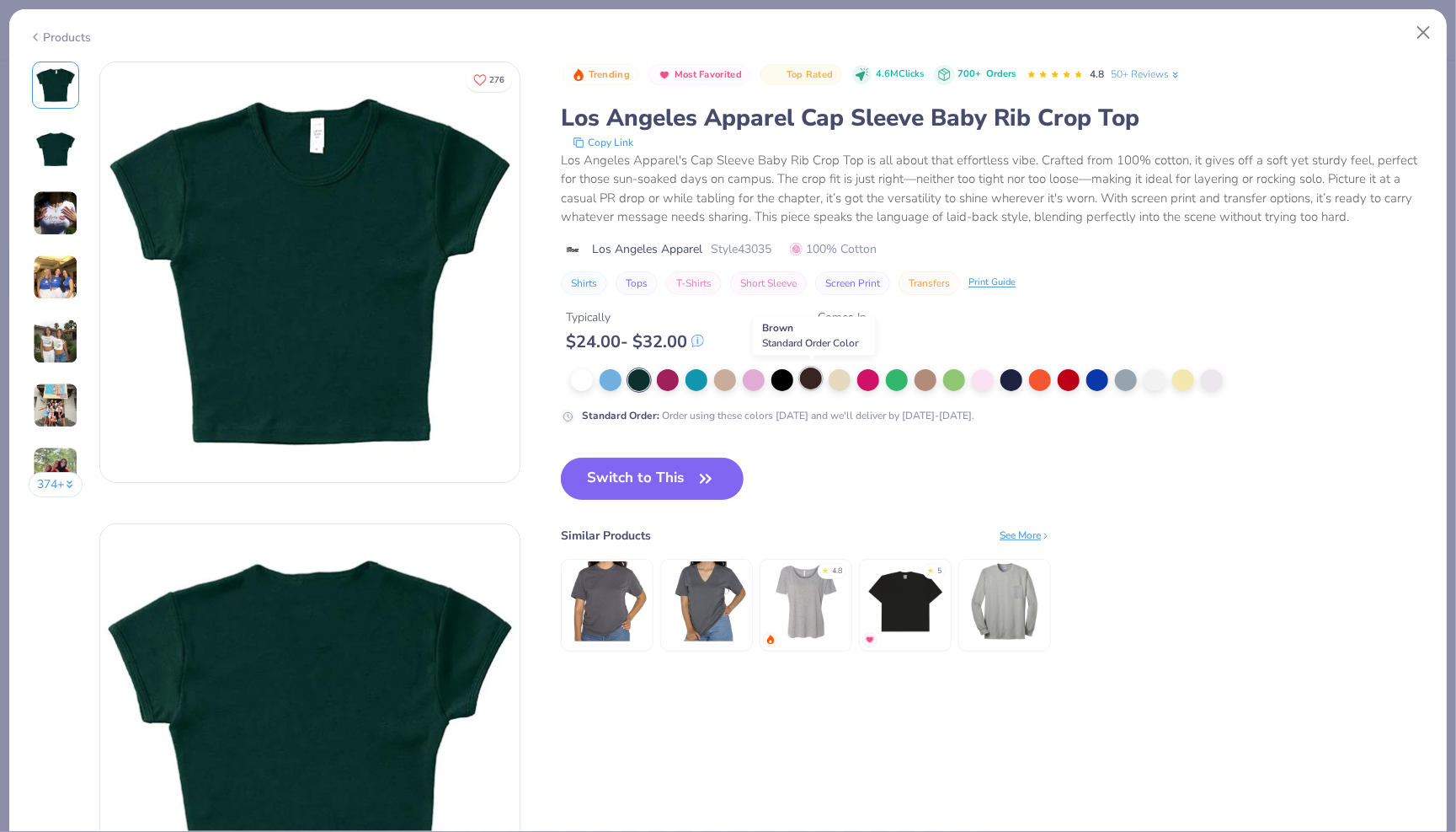
click at [803, 379] on div at bounding box center [811, 379] width 22 height 22
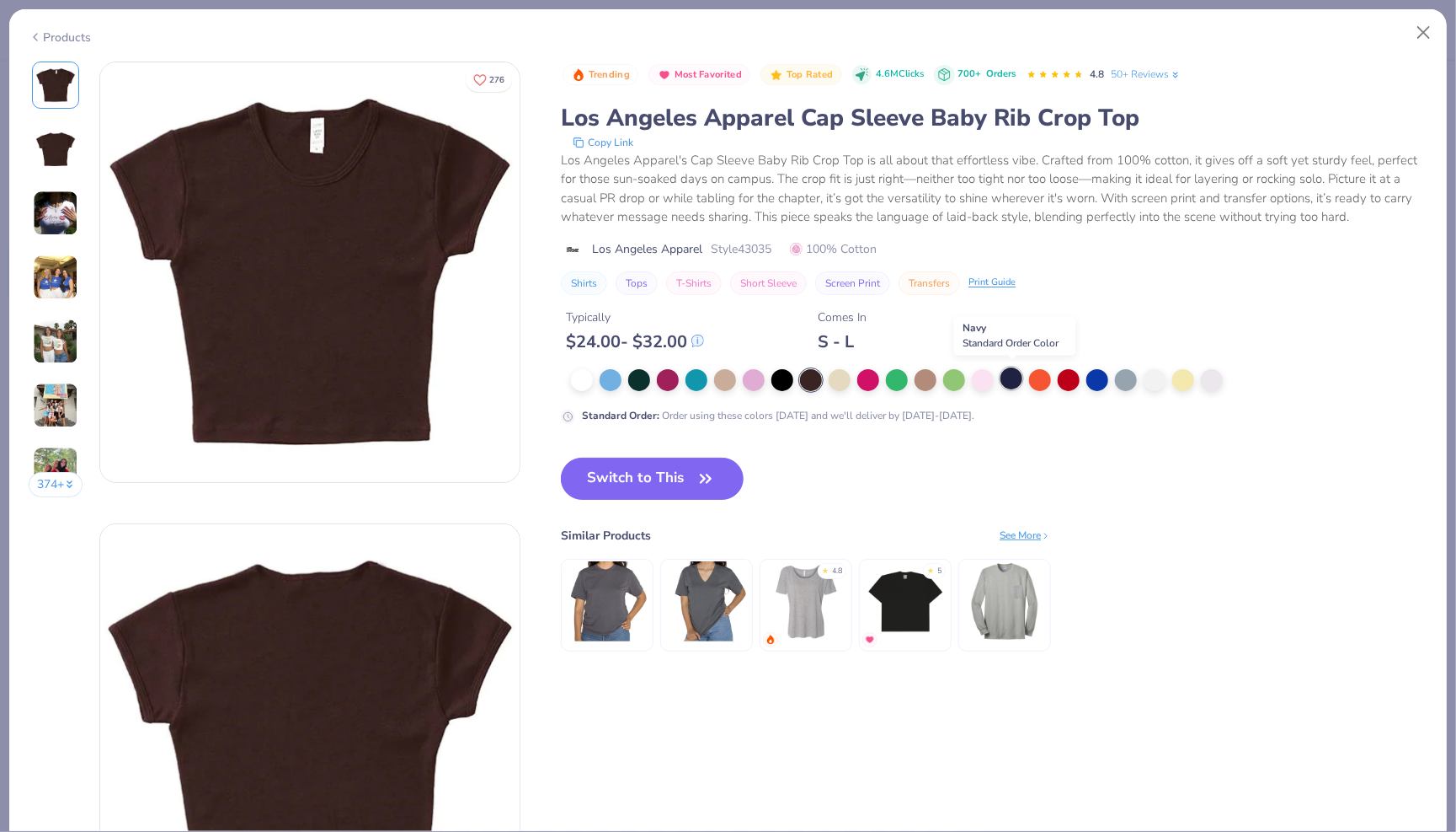
click at [1015, 374] on div at bounding box center [1012, 379] width 22 height 22
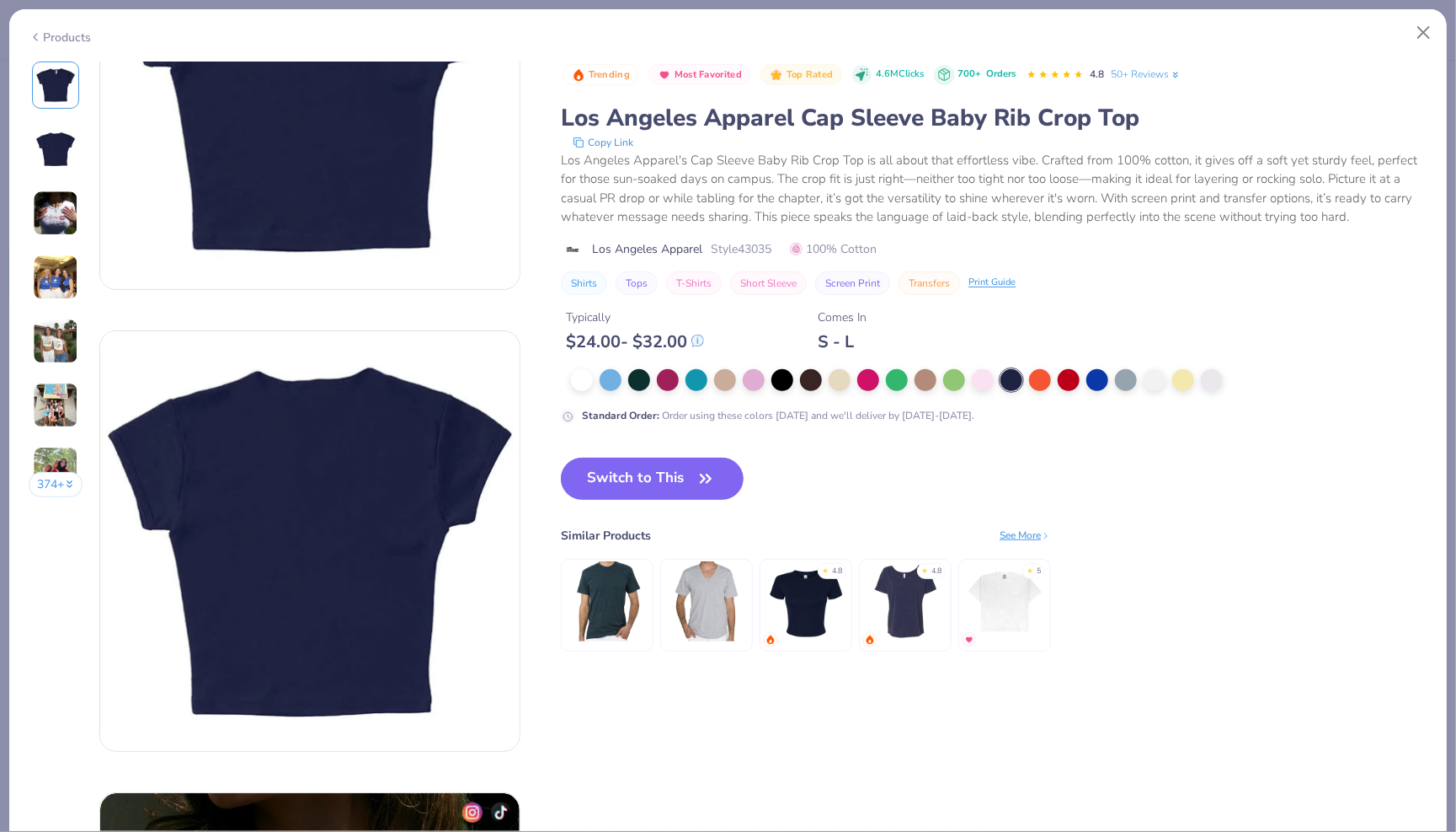
scroll to position [195, 0]
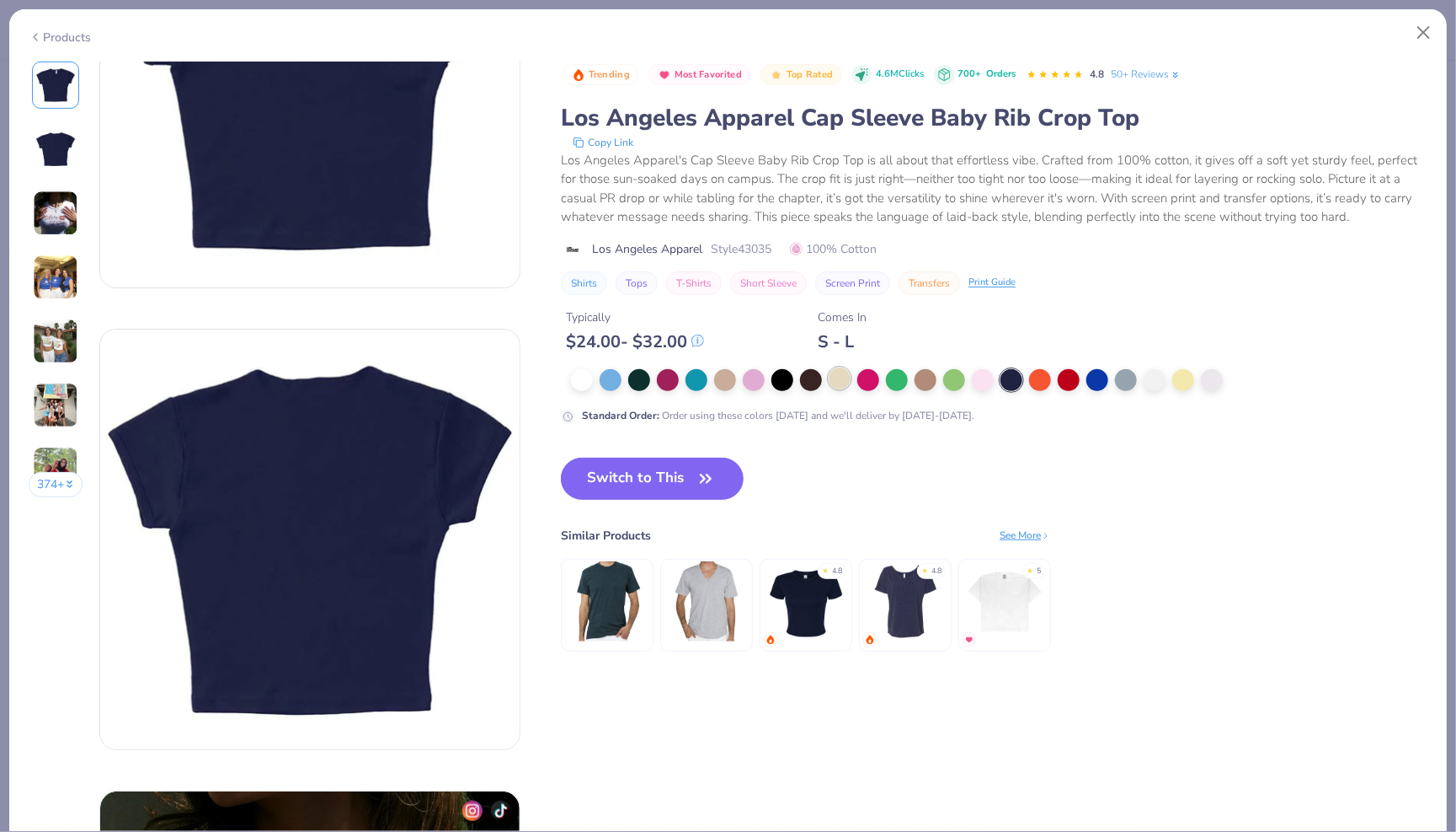
click at [839, 383] on div at bounding box center [840, 379] width 22 height 22
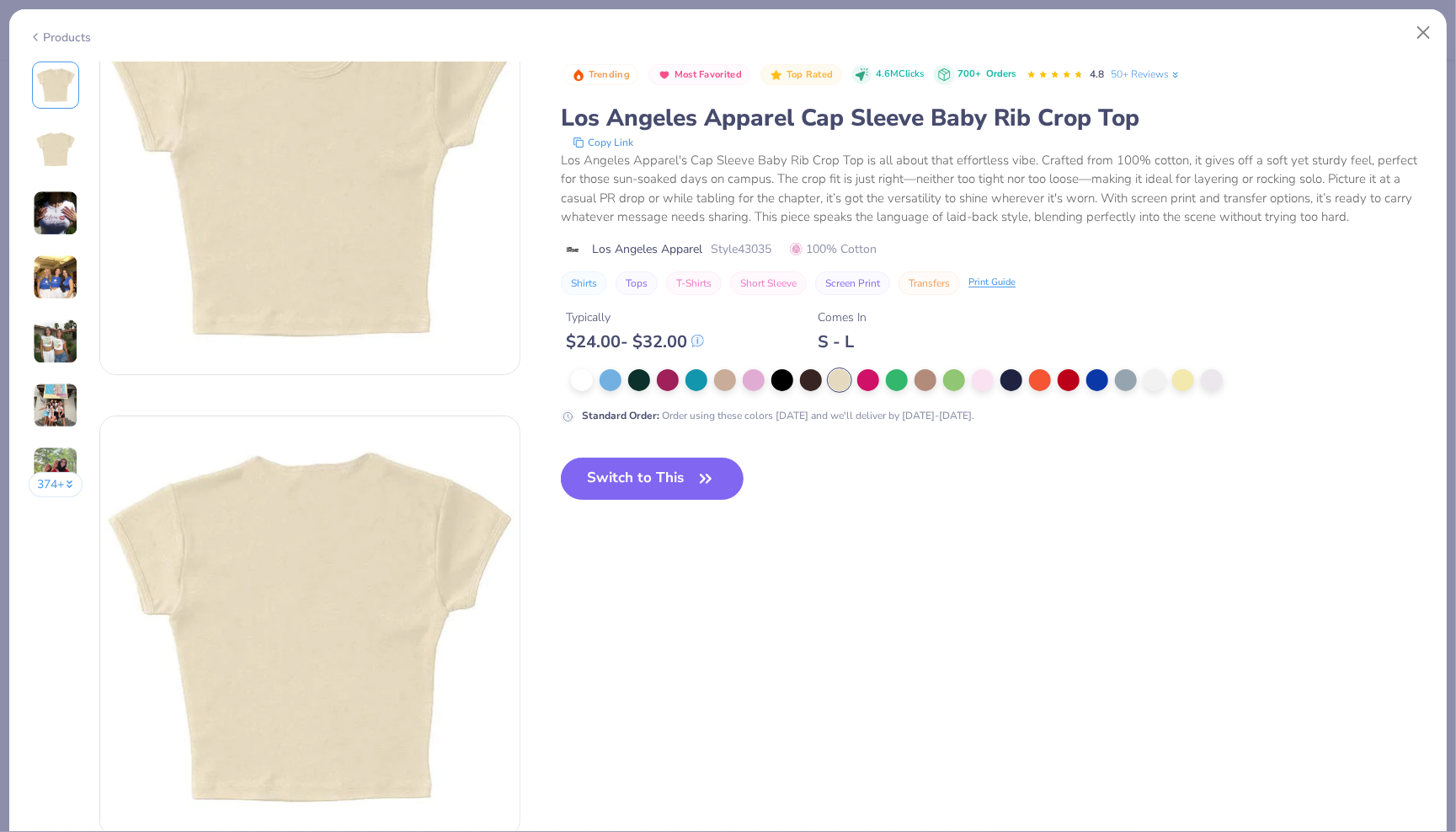
scroll to position [110, 0]
click at [1211, 373] on div at bounding box center [1212, 379] width 22 height 22
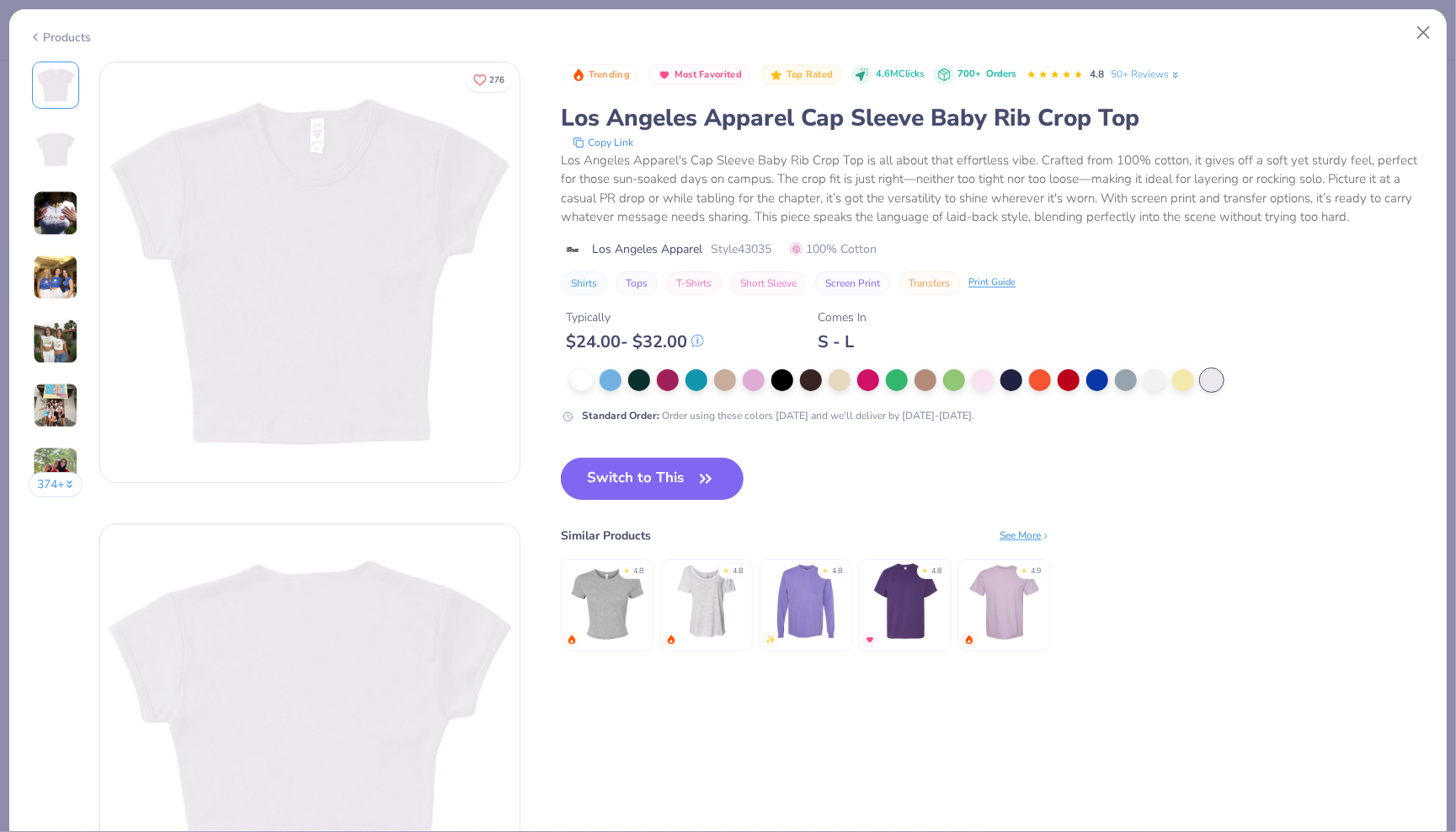
click at [46, 39] on div "Products" at bounding box center [60, 37] width 63 height 18
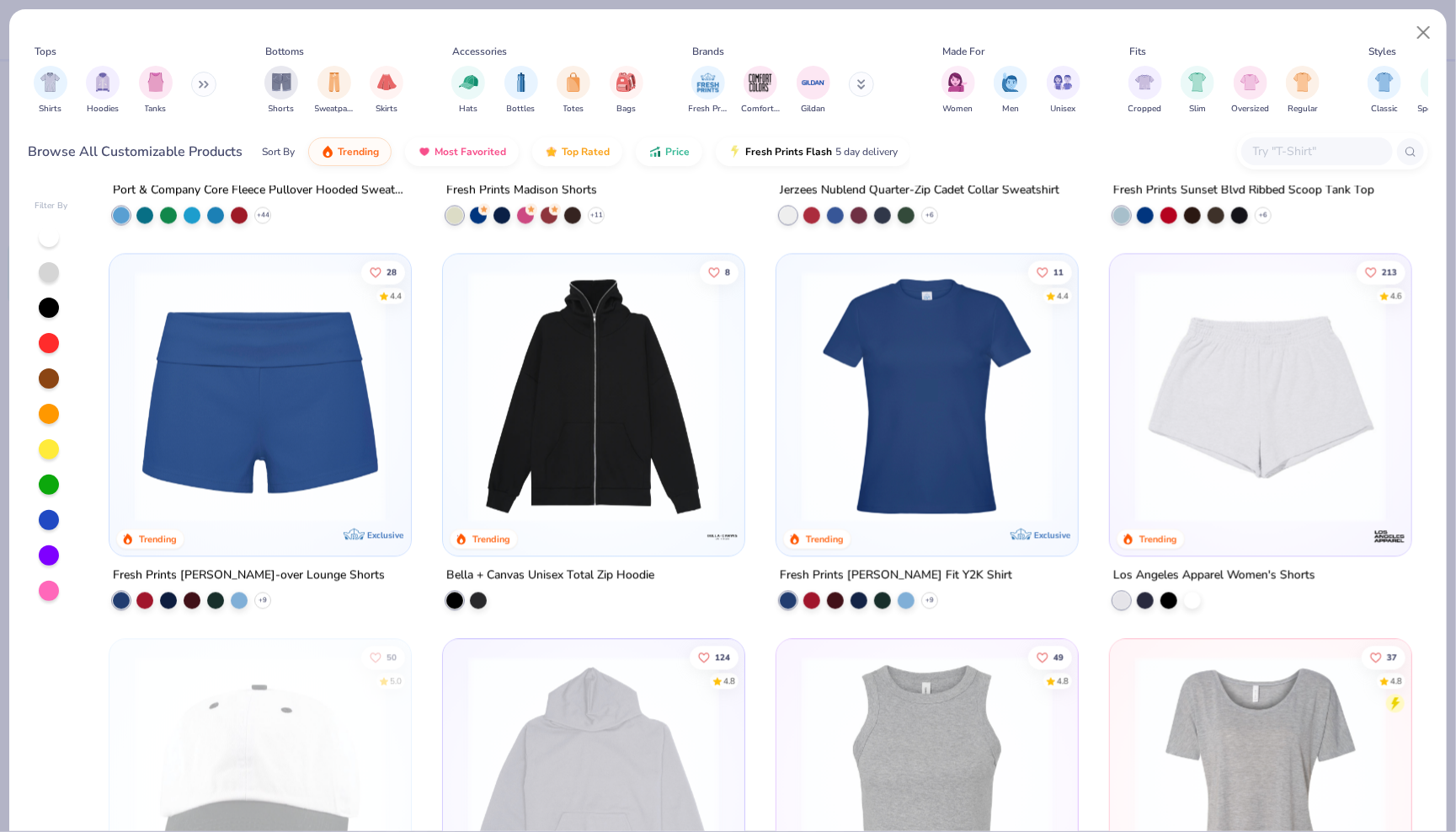
scroll to position [1864, 0]
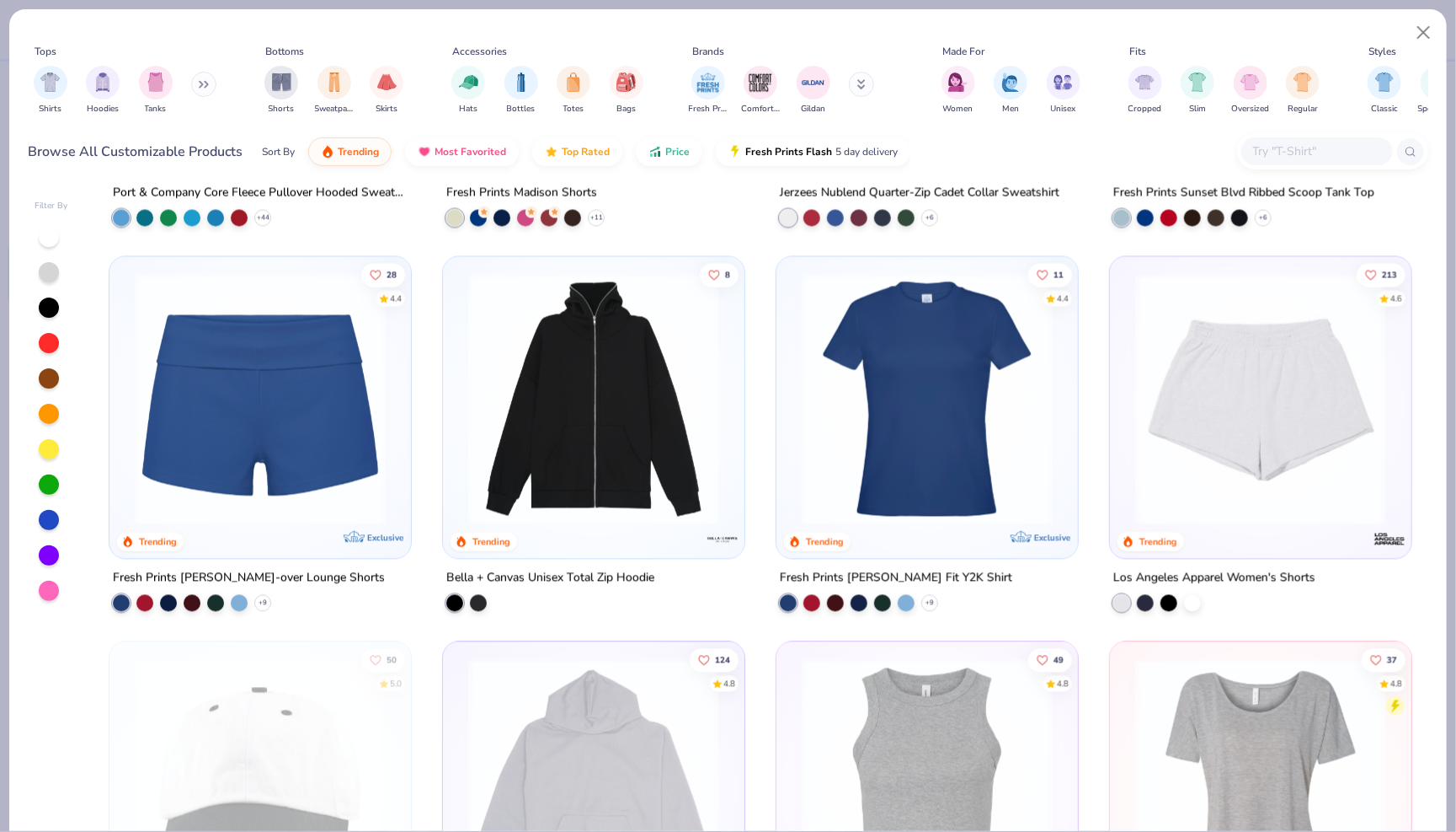
click at [1208, 360] on img at bounding box center [1260, 398] width 267 height 251
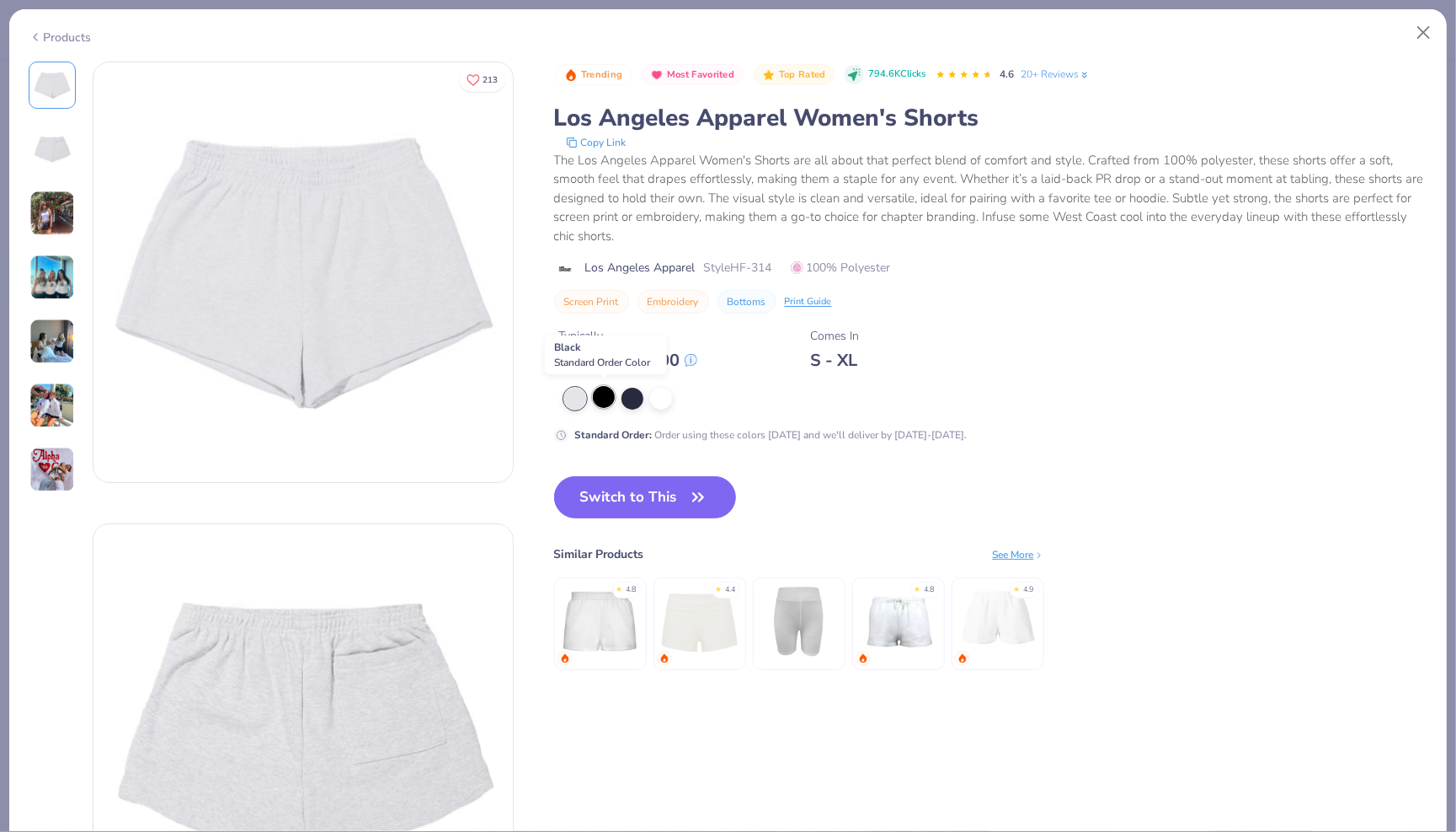
click at [611, 400] on div at bounding box center [604, 396] width 22 height 22
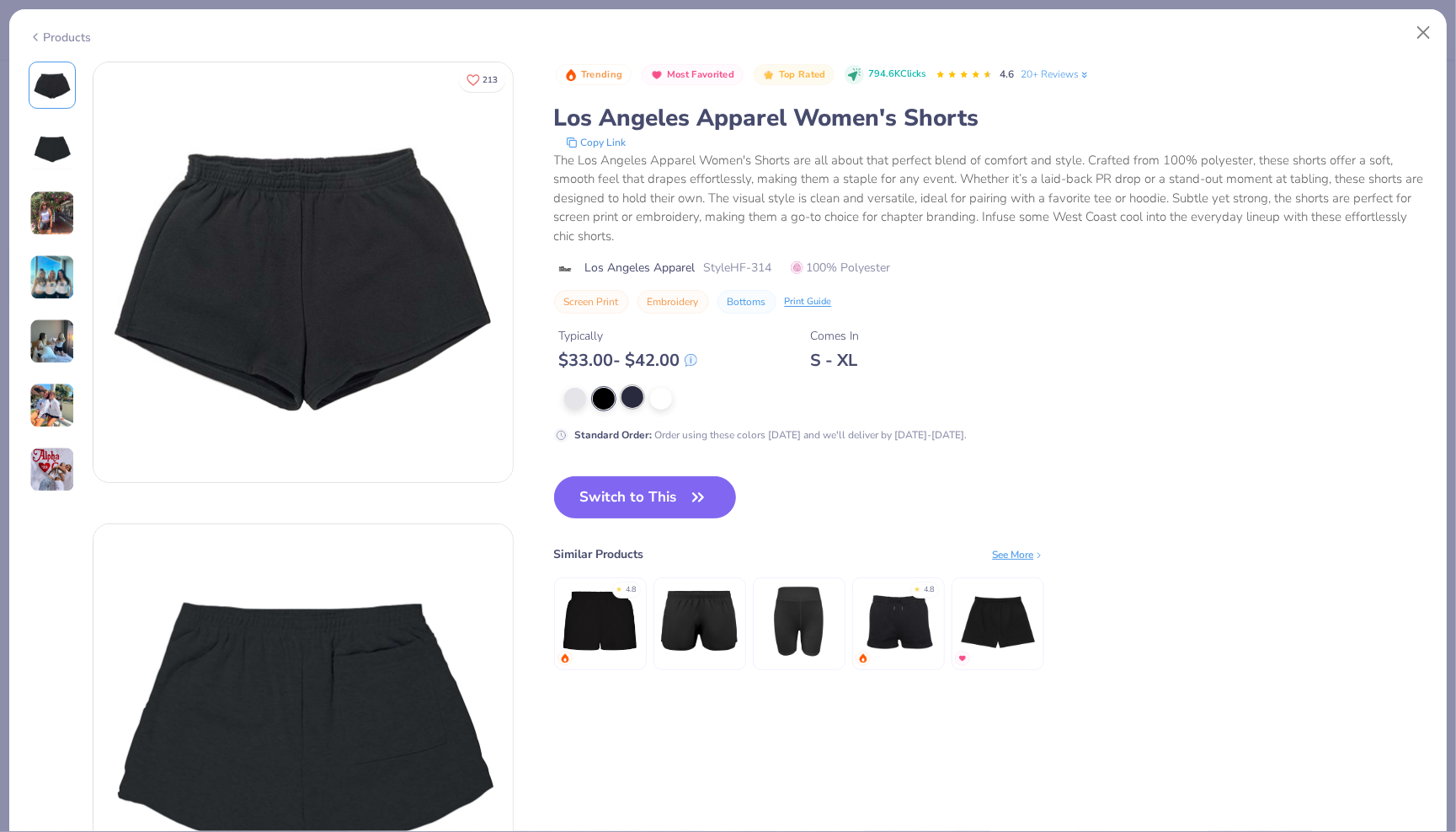
click at [635, 400] on div at bounding box center [632, 396] width 22 height 22
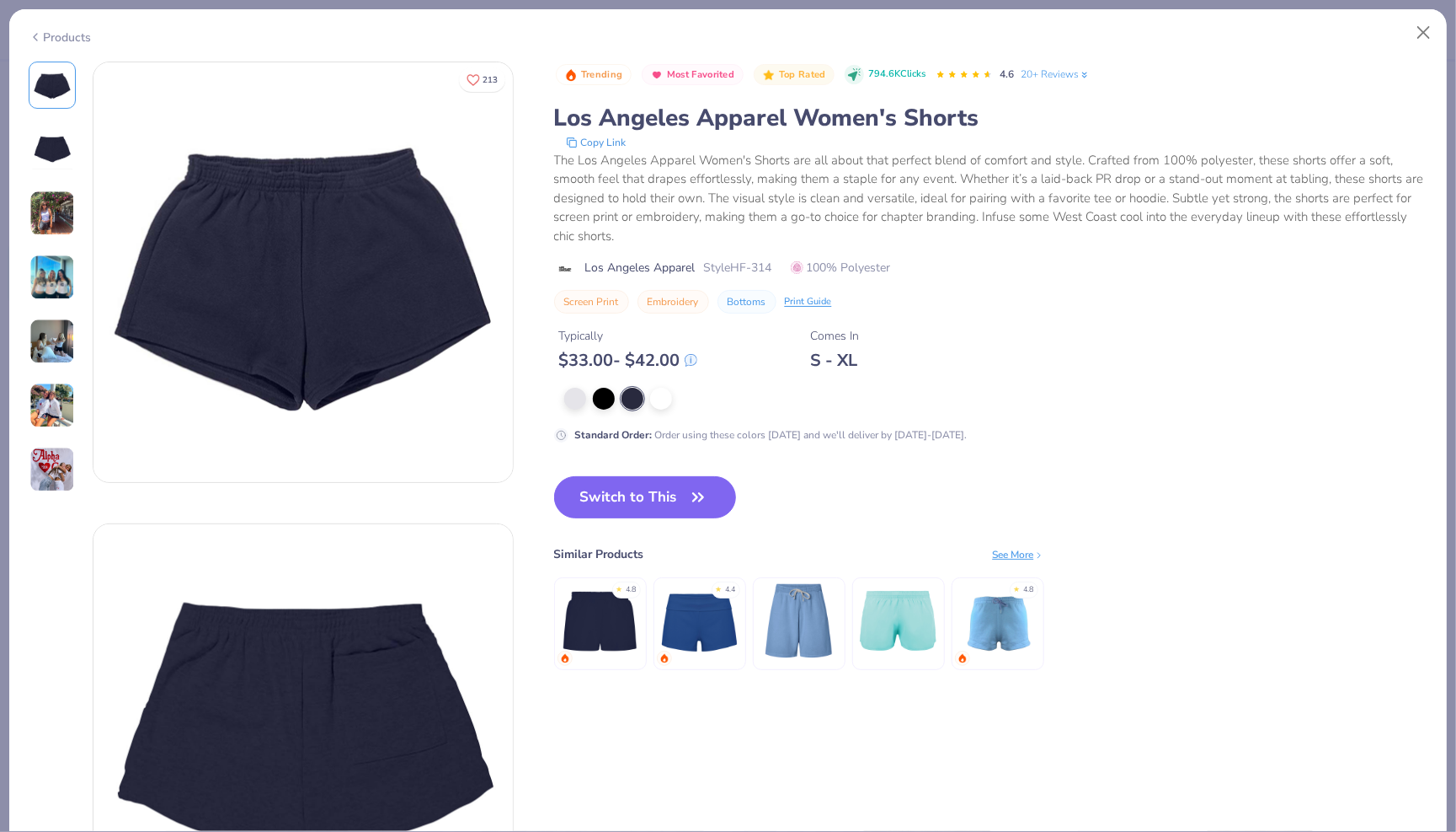
click at [78, 31] on div "Products" at bounding box center [60, 37] width 63 height 18
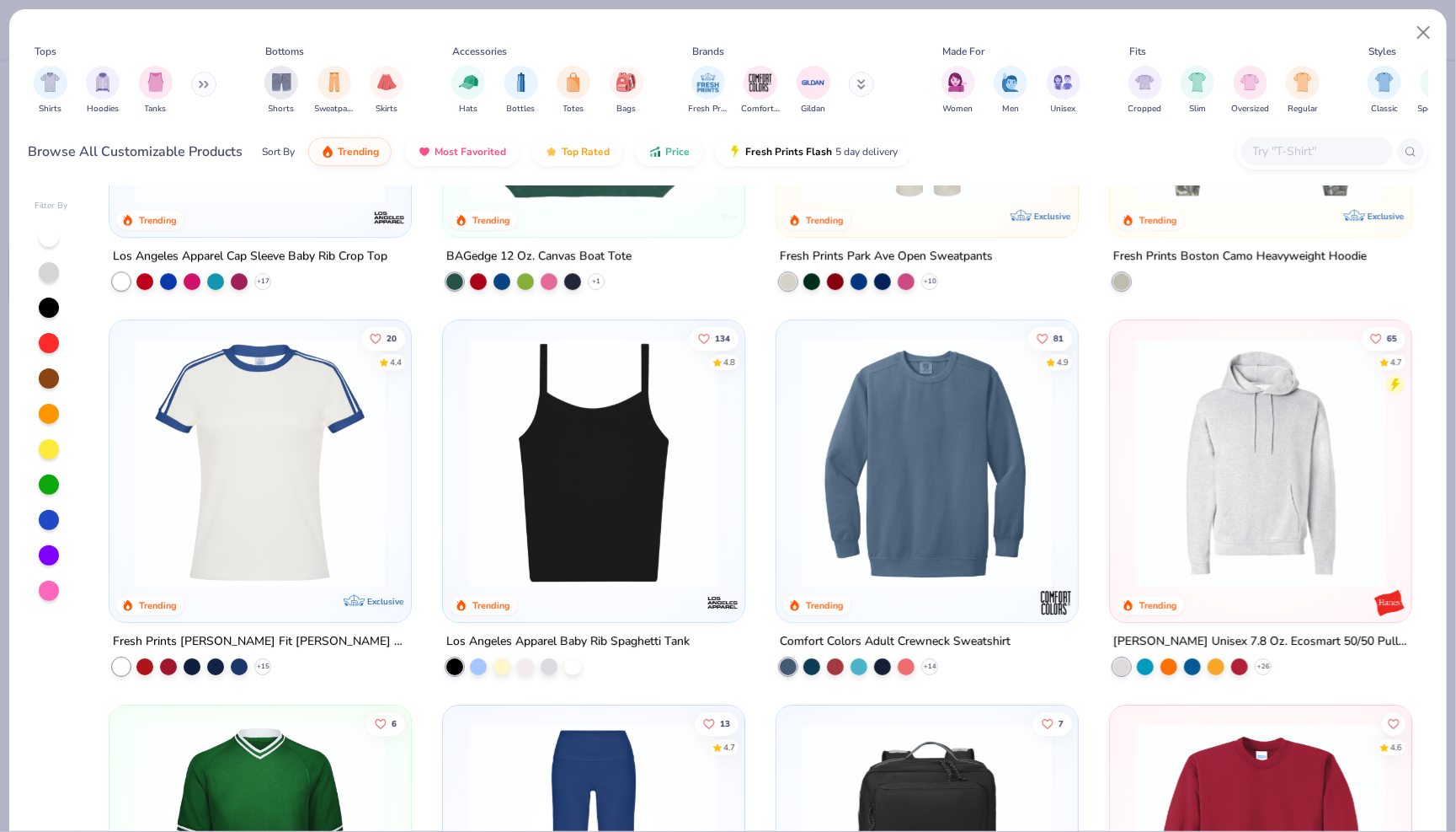
scroll to position [2992, 0]
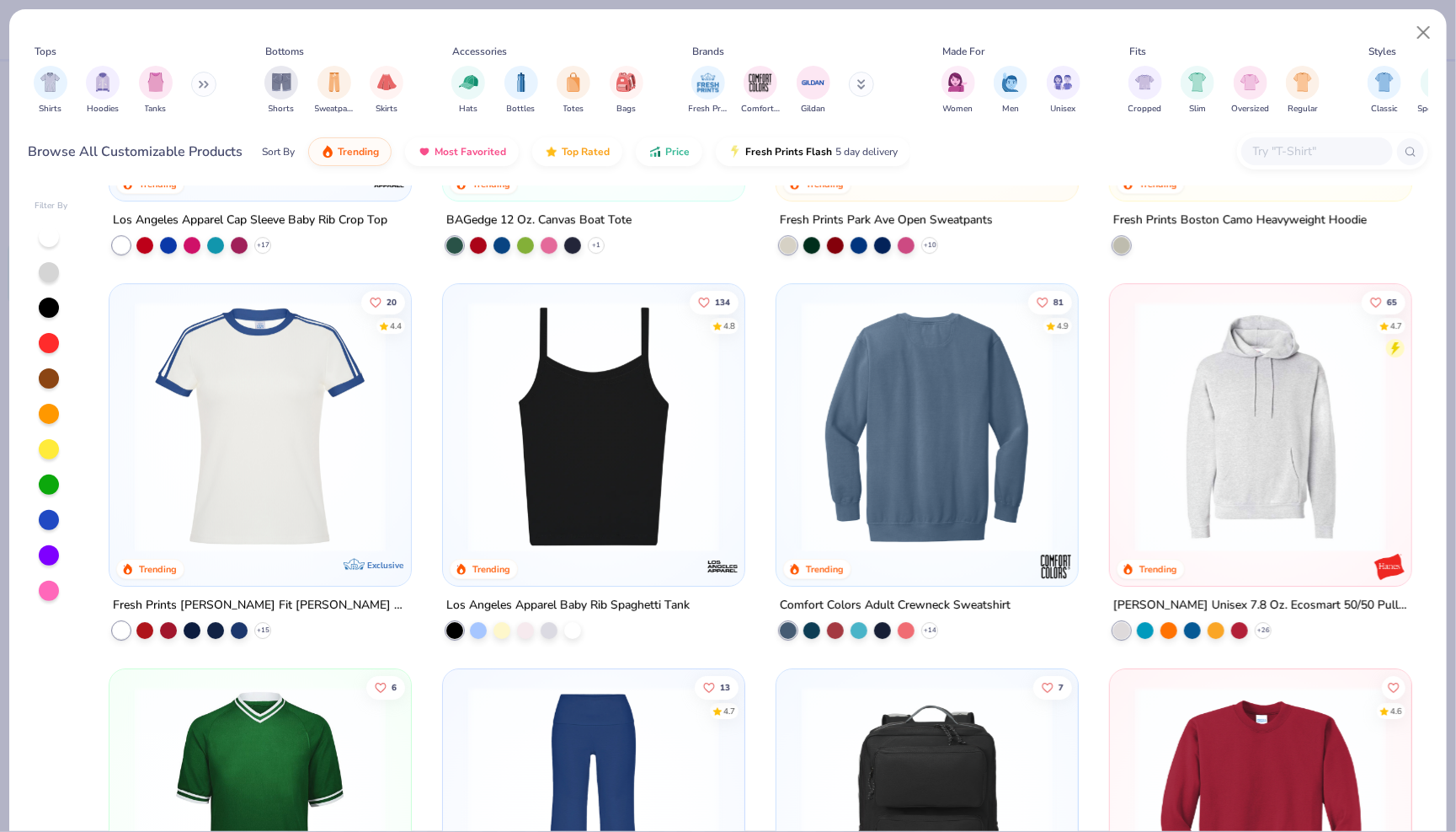
click at [849, 448] on div at bounding box center [927, 426] width 803 height 251
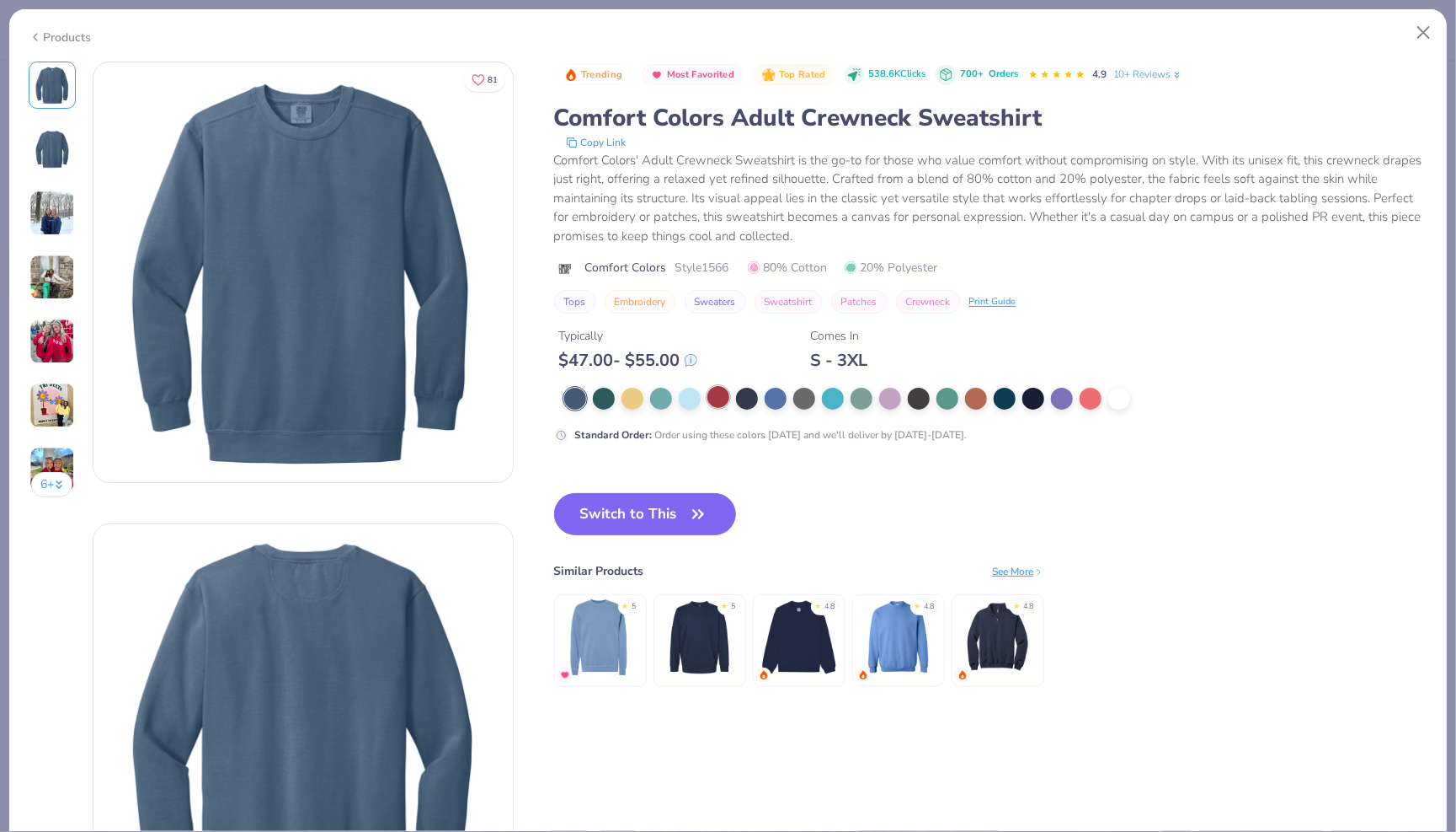
click at [720, 386] on div at bounding box center [719, 396] width 22 height 22
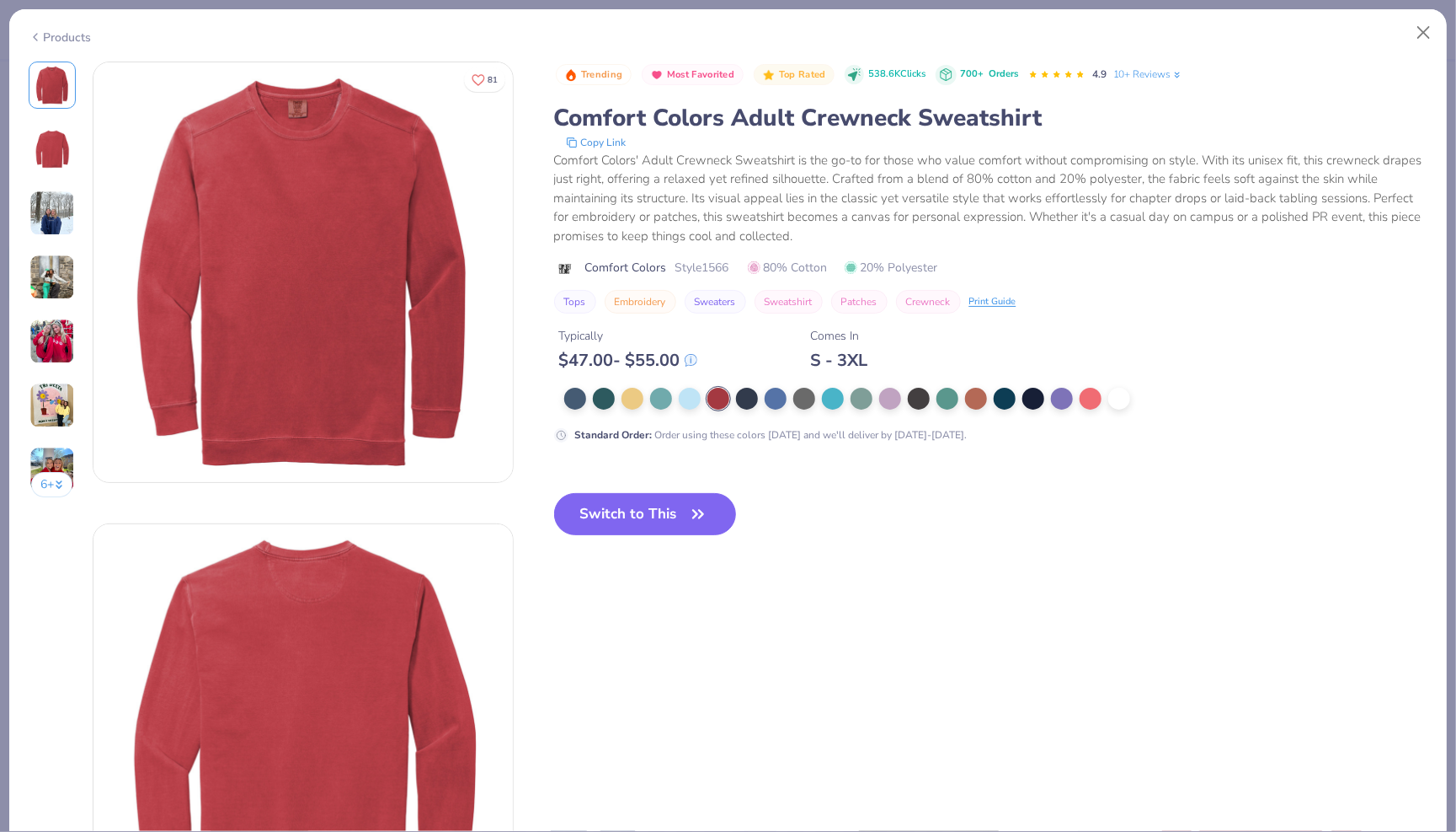
click at [41, 32] on icon at bounding box center [35, 36] width 14 height 21
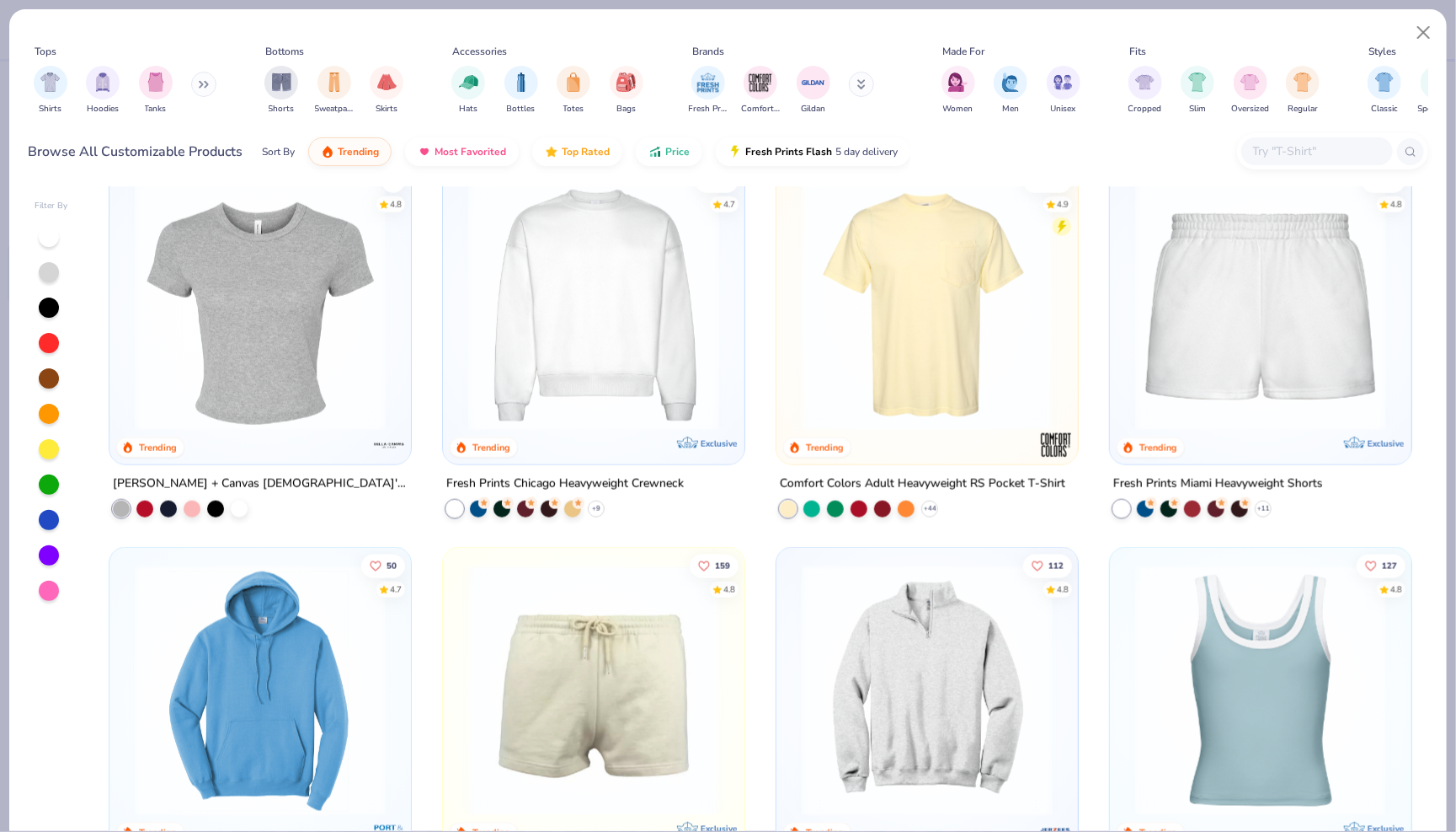
scroll to position [1187, 0]
click at [612, 325] on img at bounding box center [594, 305] width 267 height 251
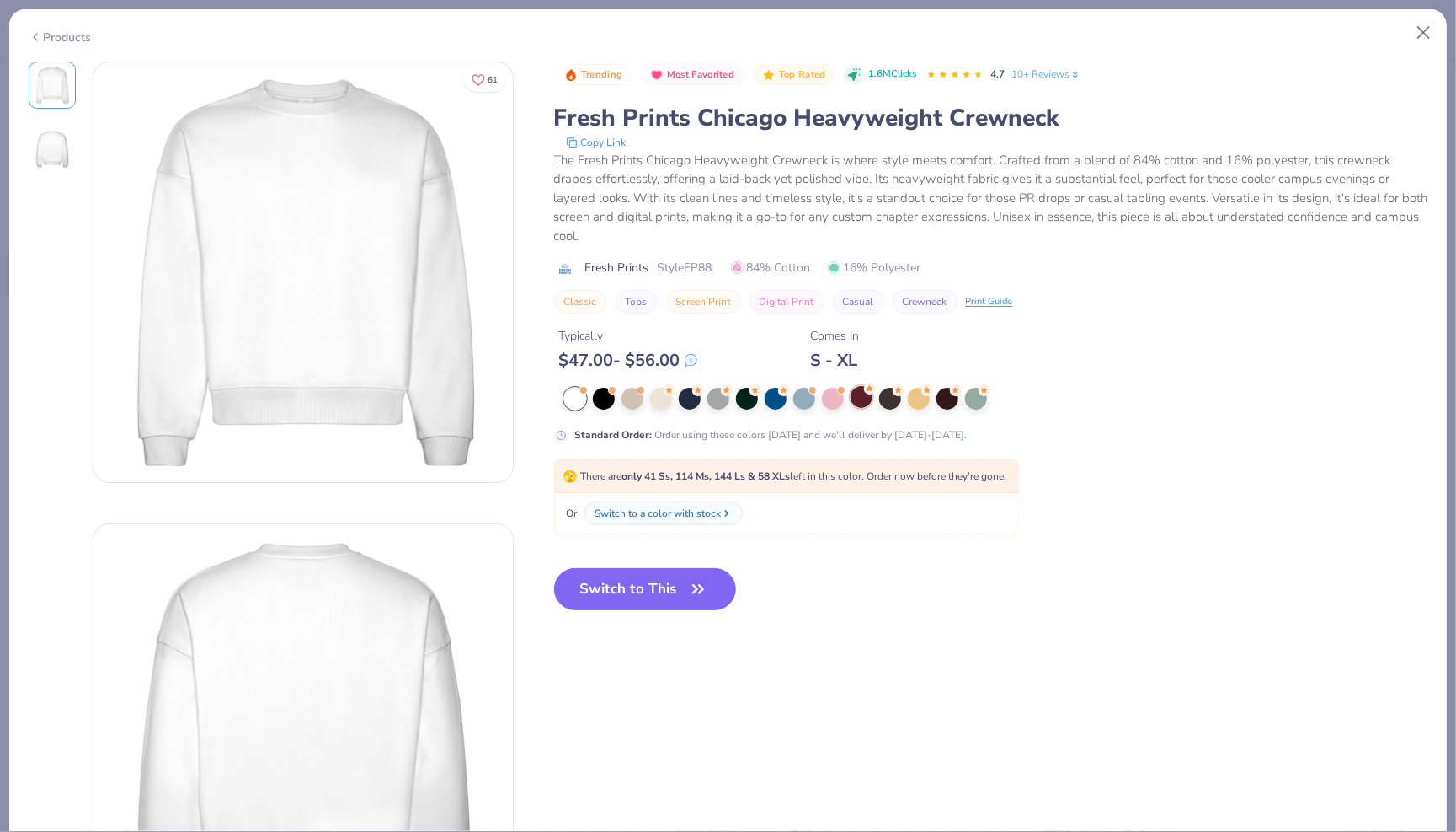
click at [855, 386] on div at bounding box center [861, 396] width 22 height 22
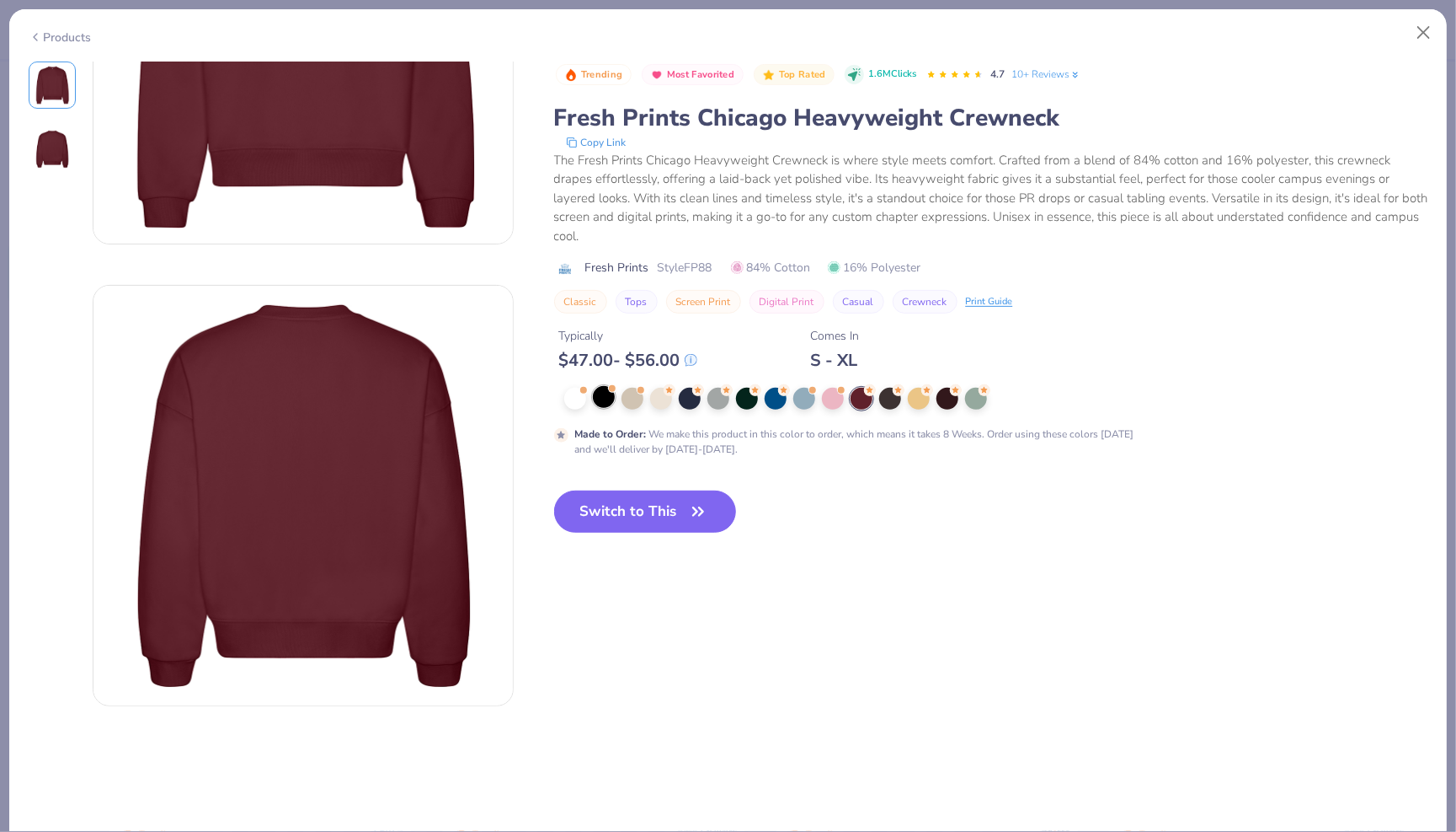
scroll to position [239, 0]
click at [772, 386] on div at bounding box center [776, 396] width 22 height 22
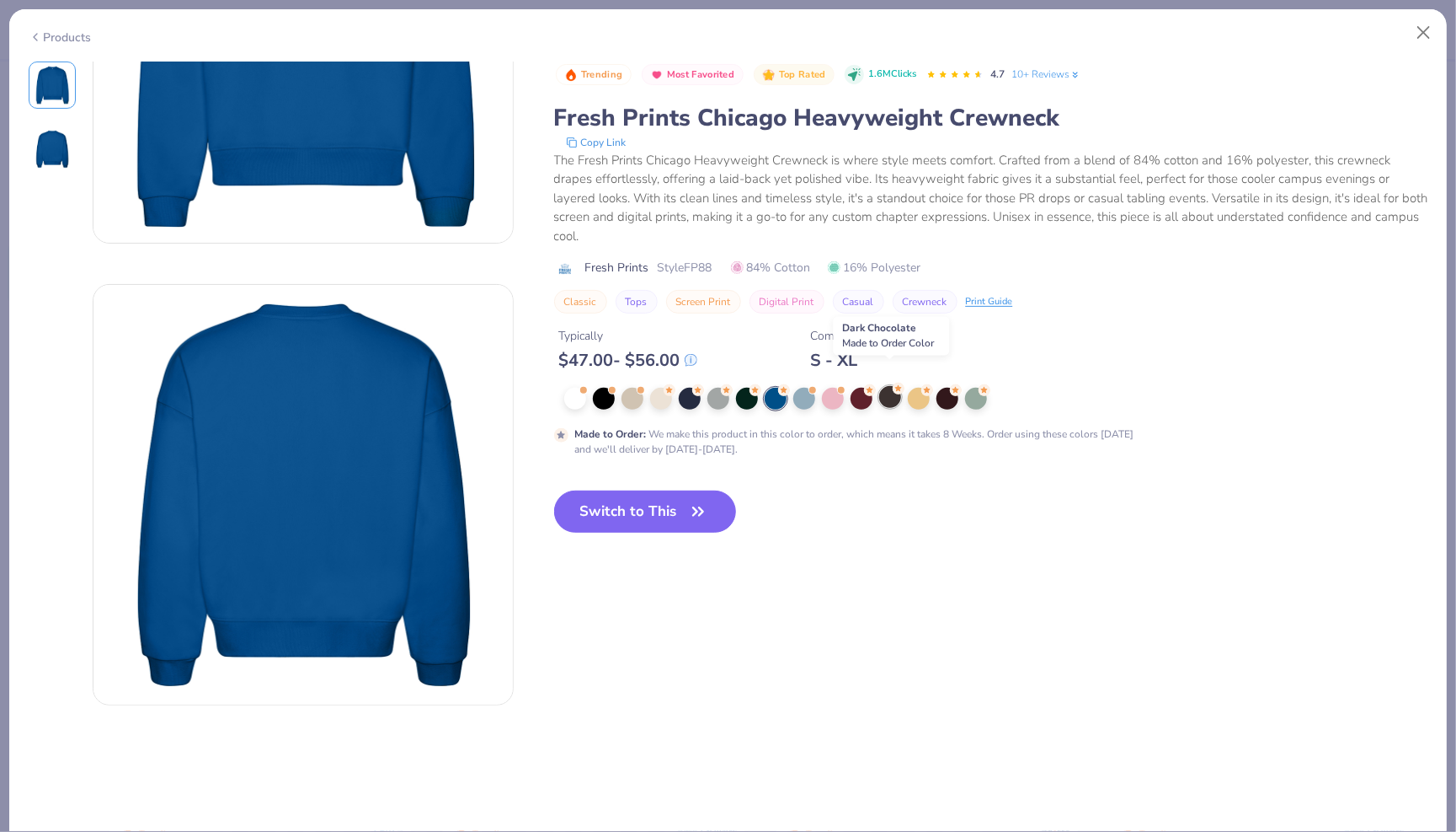
click at [884, 386] on div at bounding box center [890, 396] width 22 height 22
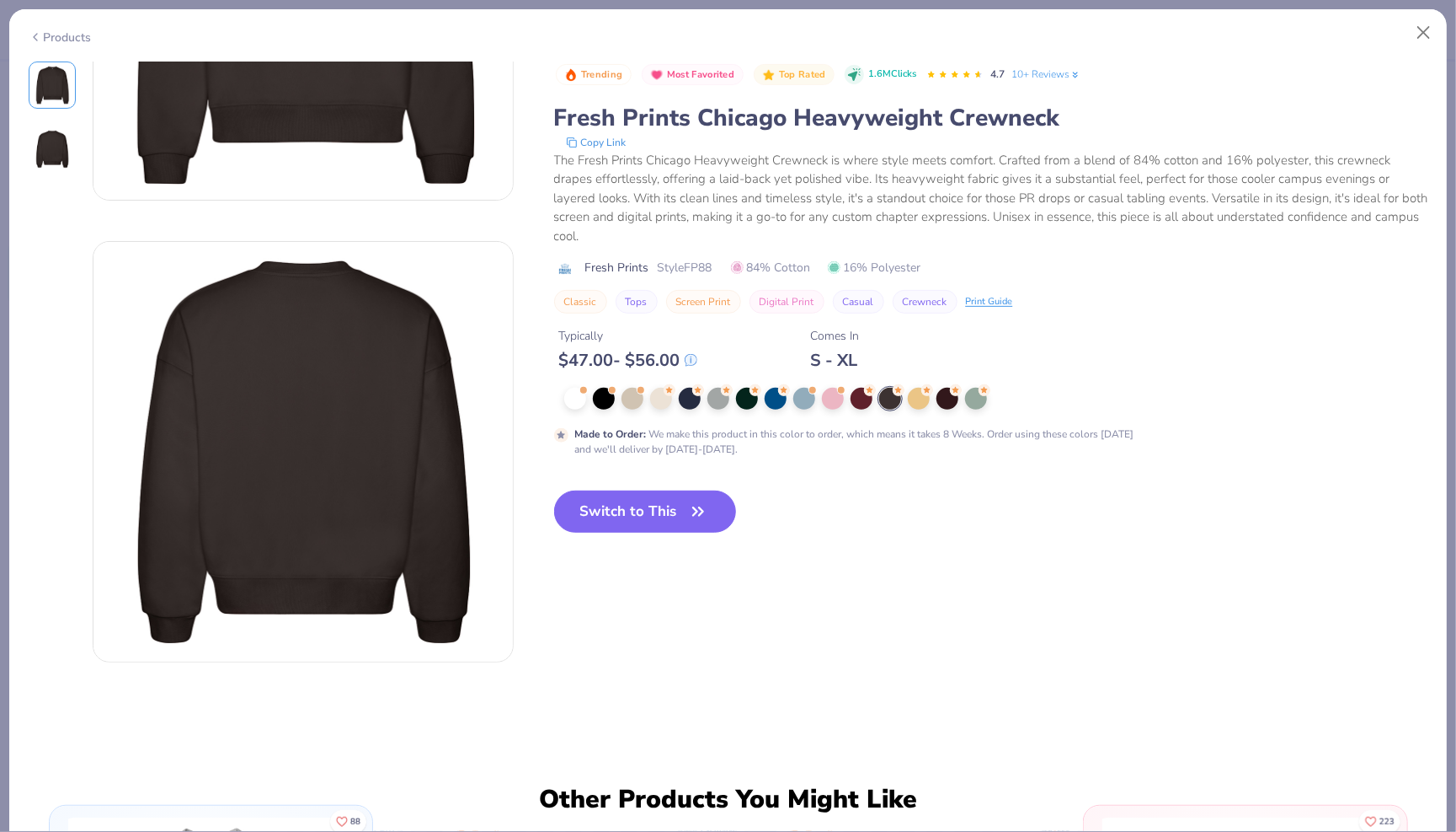
scroll to position [283, 0]
click at [697, 386] on div at bounding box center [690, 396] width 22 height 22
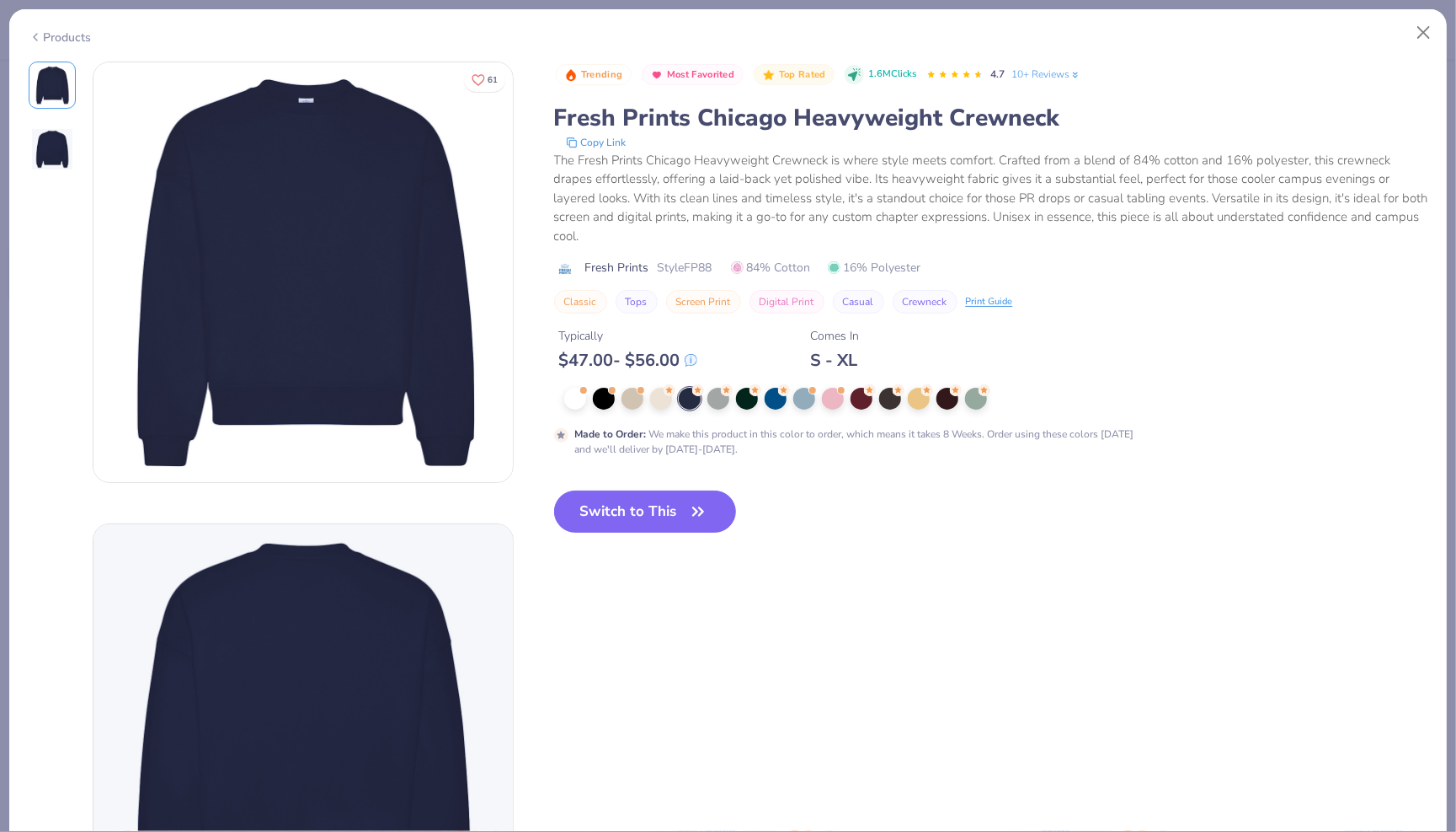
scroll to position [185, 0]
